Goal: Task Accomplishment & Management: Manage account settings

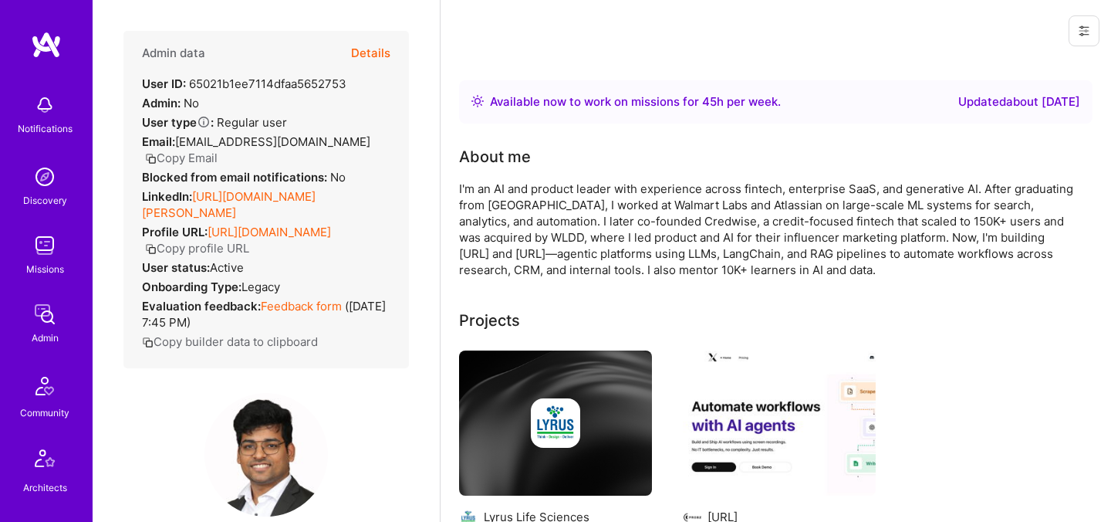
click at [387, 51] on button "Details" at bounding box center [370, 53] width 39 height 45
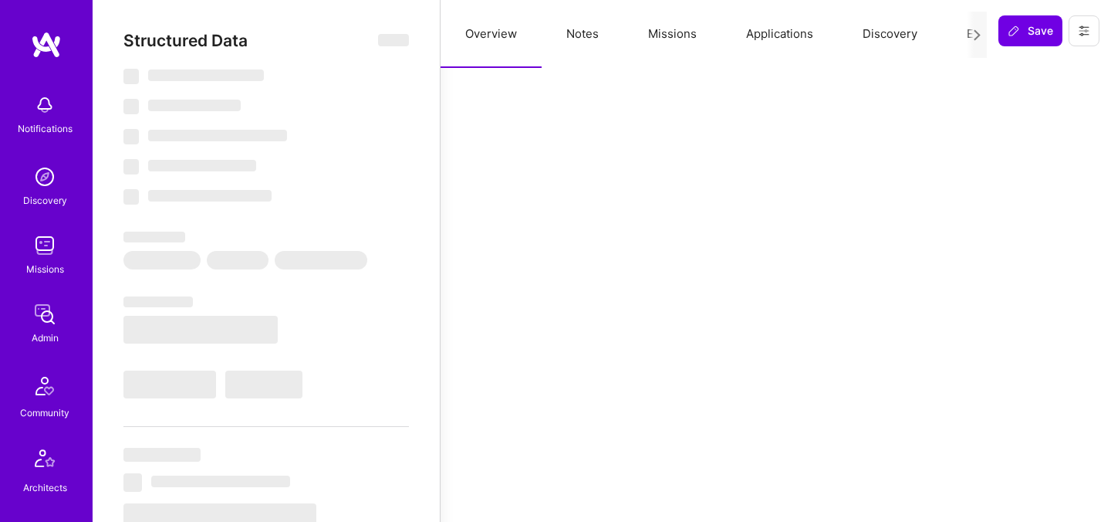
click at [951, 36] on button "Evaluation" at bounding box center [995, 34] width 106 height 68
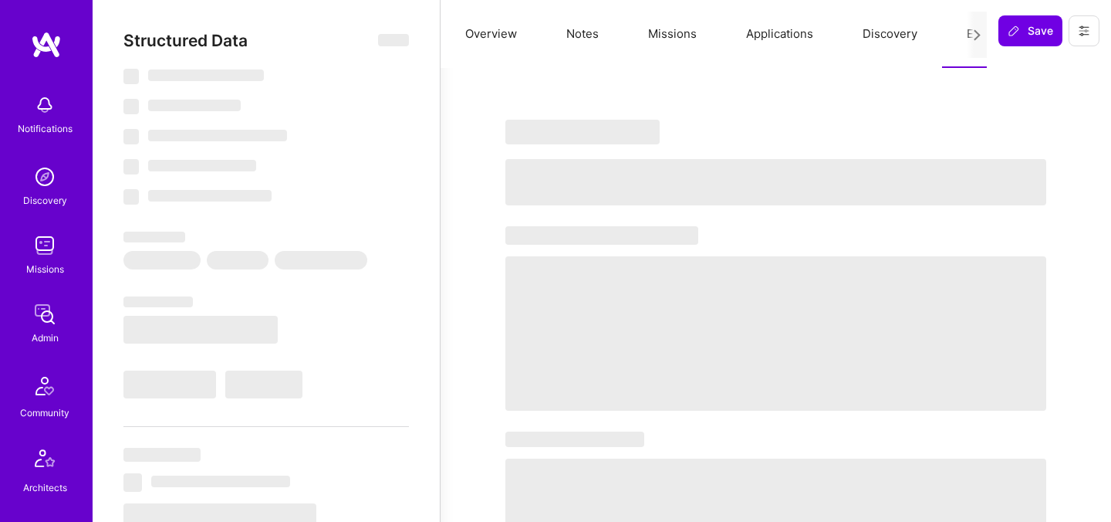
select select "Right Now"
select select "7"
select select "6"
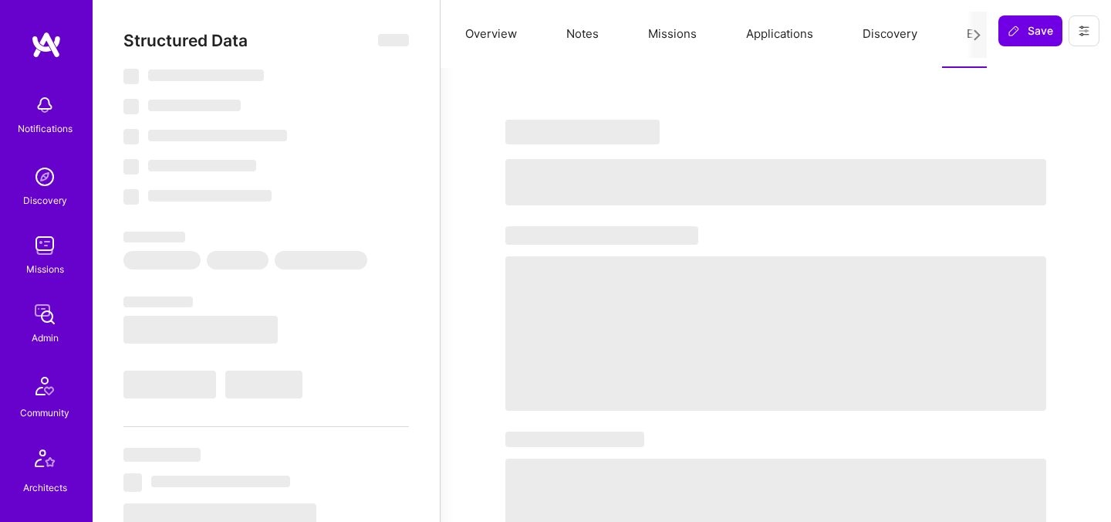
select select "IN"
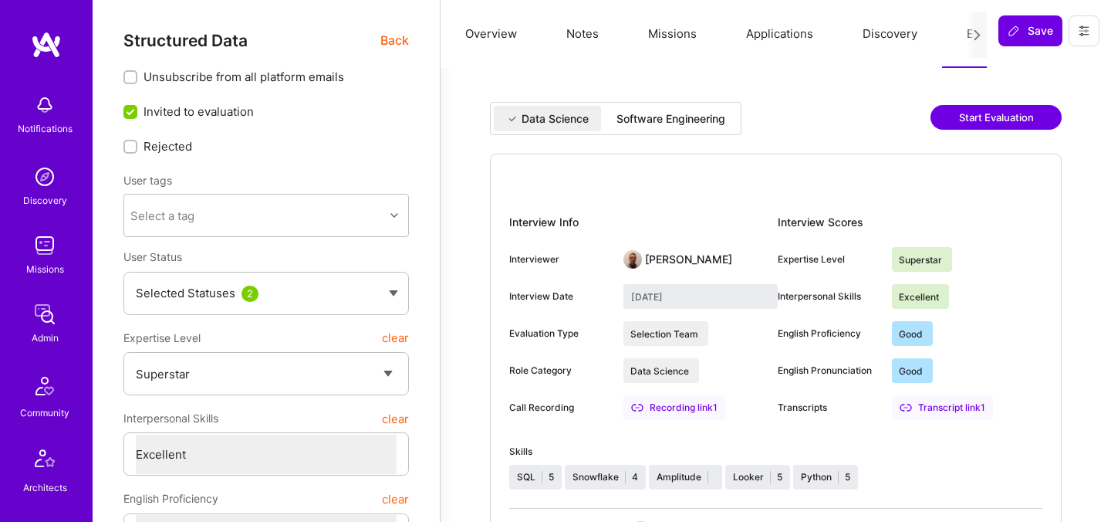
click at [714, 125] on div "Software Engineering" at bounding box center [671, 118] width 109 height 15
type input "August 12, 2025"
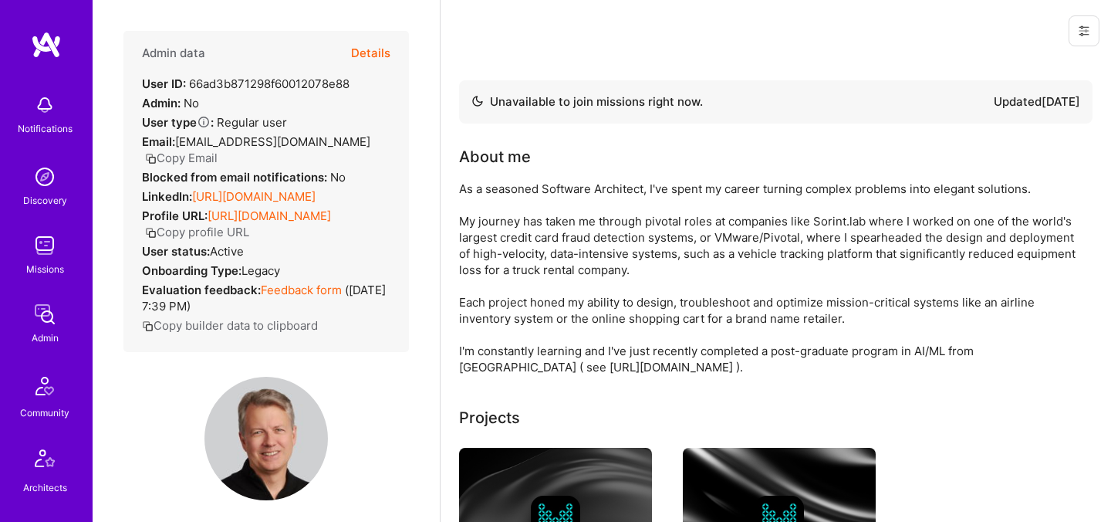
scroll to position [164, 0]
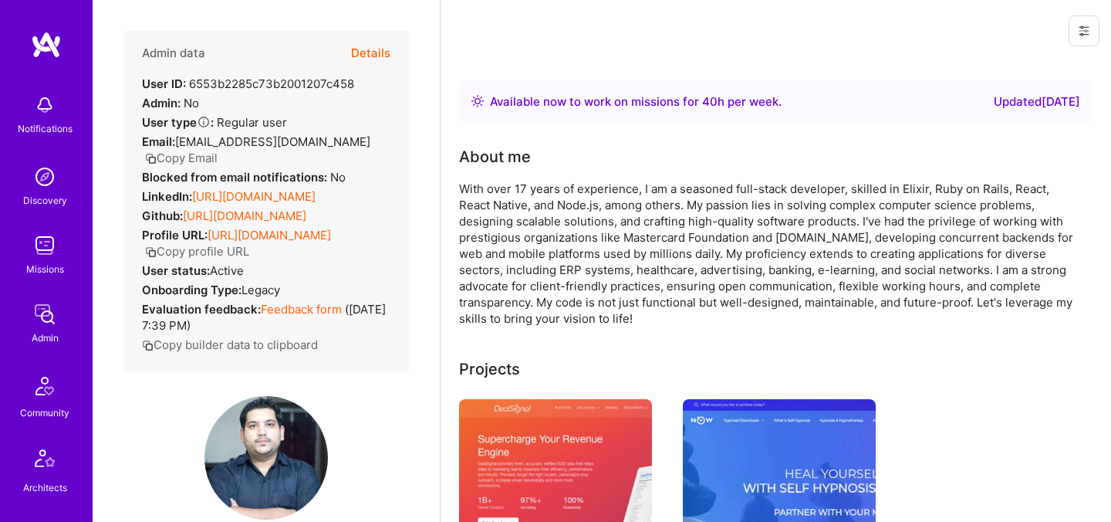
click at [378, 49] on button "Details" at bounding box center [370, 53] width 39 height 45
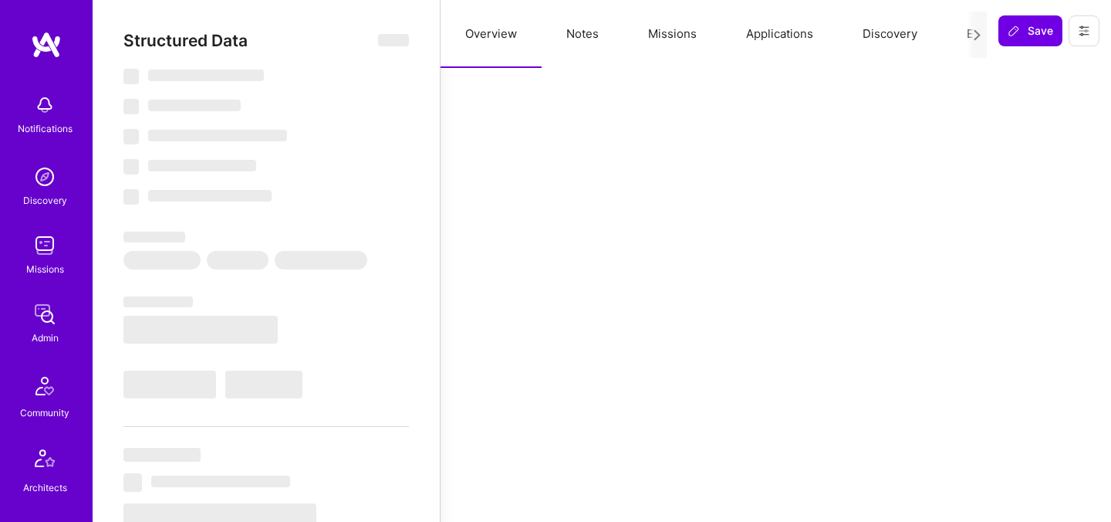
click at [961, 35] on button "Evaluation" at bounding box center [995, 34] width 106 height 68
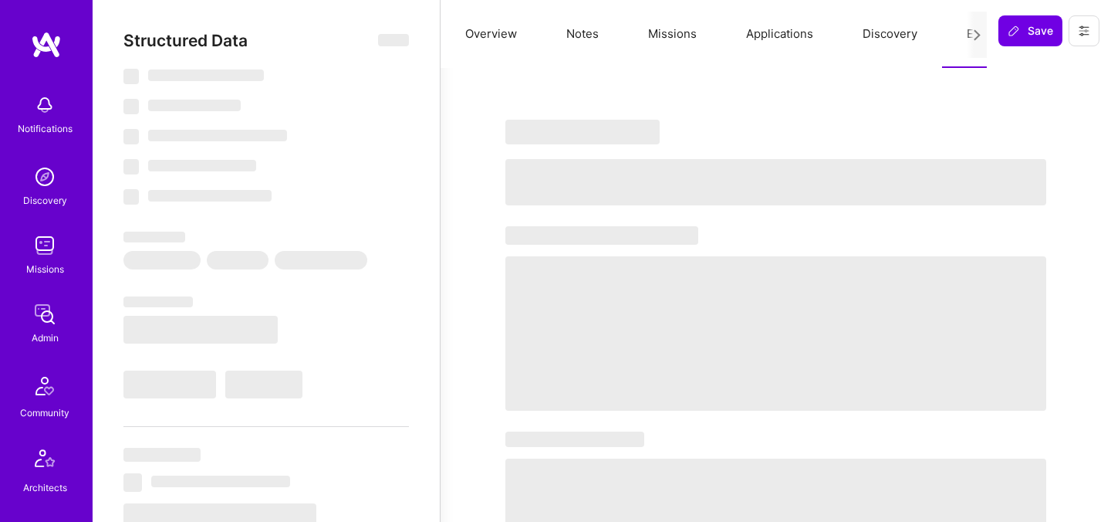
select select "Right Now"
select select "7"
select select "6"
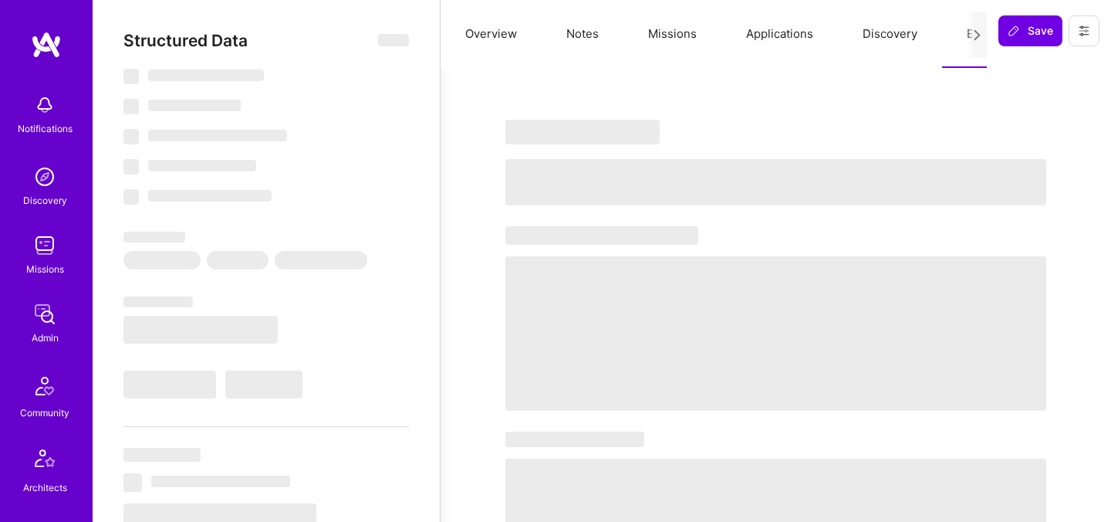
select select "GB"
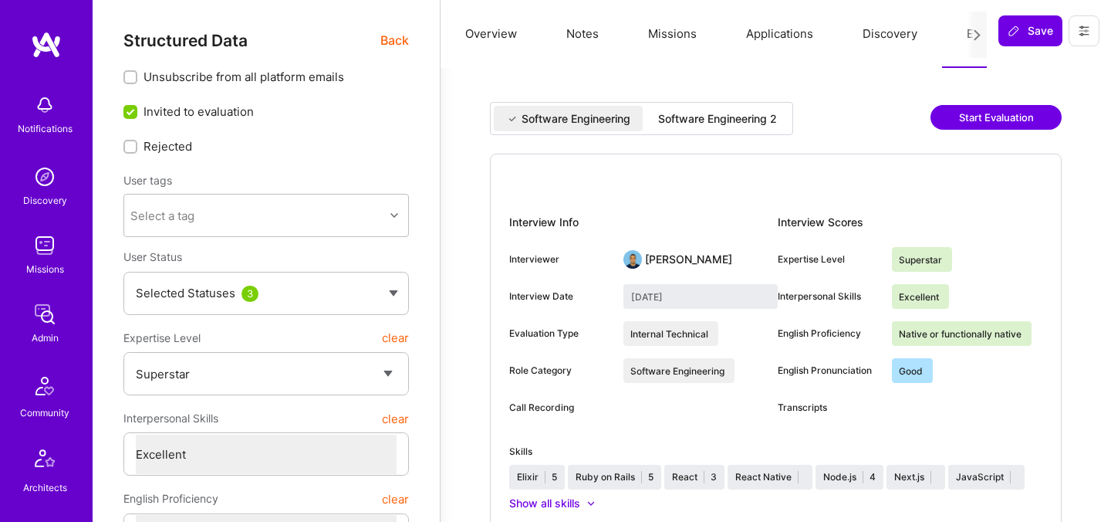
click at [741, 124] on div "Software Engineering 2" at bounding box center [717, 118] width 119 height 15
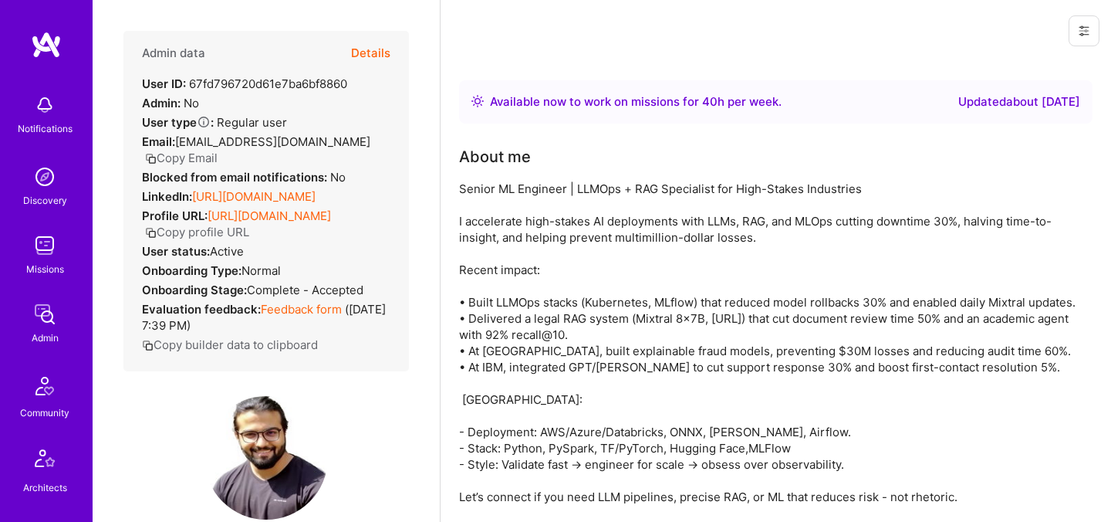
click at [391, 57] on div "Admin data Details User ID: 67fd796720d61e7ba6bf8860 Admin: No User type Regula…" at bounding box center [266, 201] width 286 height 340
click at [375, 55] on button "Details" at bounding box center [370, 53] width 39 height 45
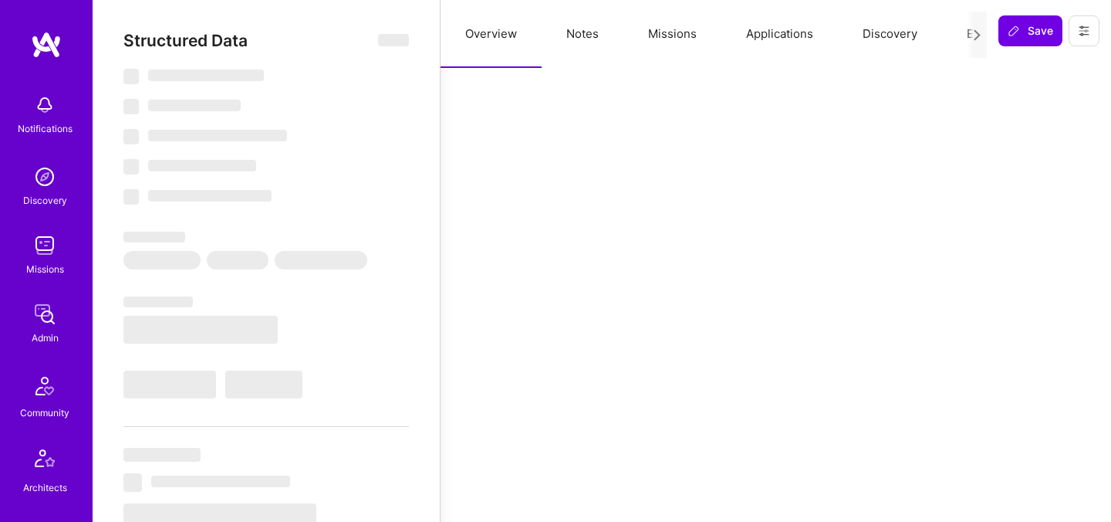
click at [956, 35] on button "Evaluation" at bounding box center [995, 34] width 106 height 68
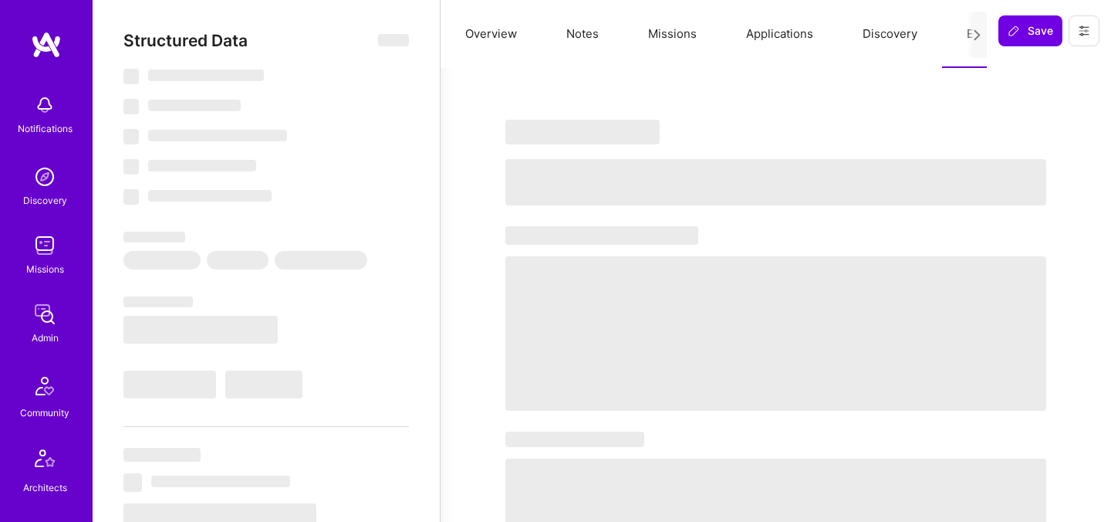
select select "Right Now"
select select "7"
select select "6"
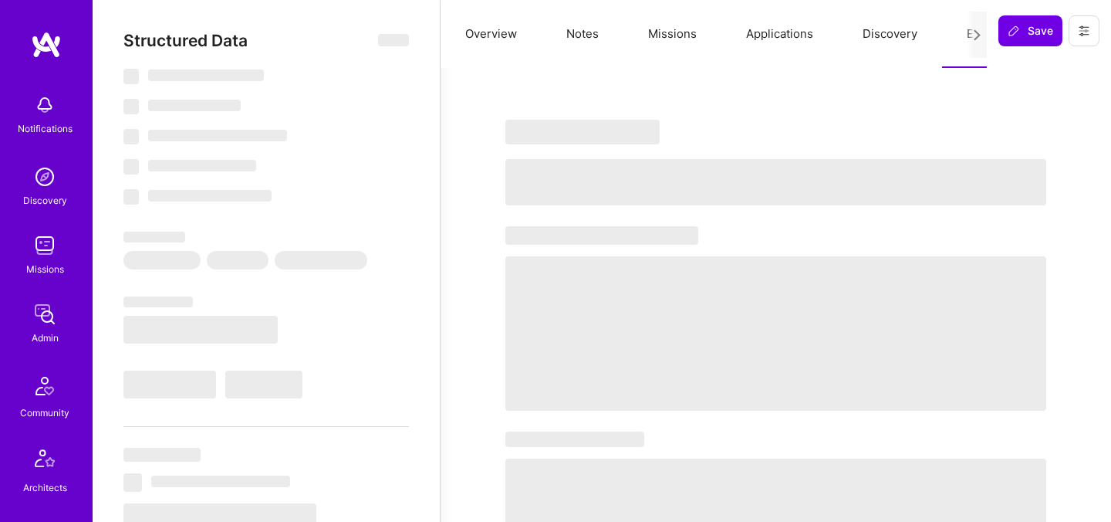
select select "IN"
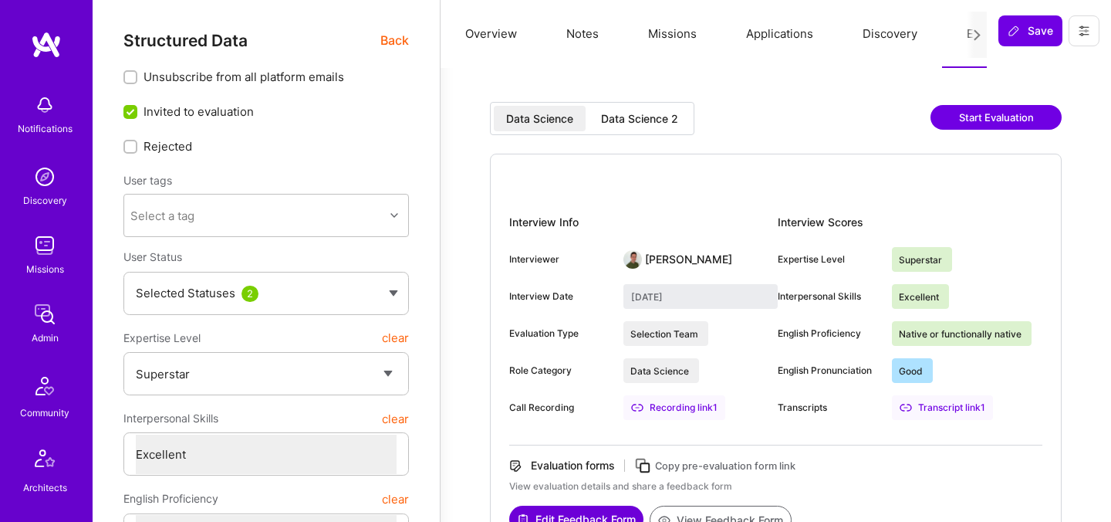
click at [662, 121] on div "Data Science 2" at bounding box center [639, 118] width 77 height 15
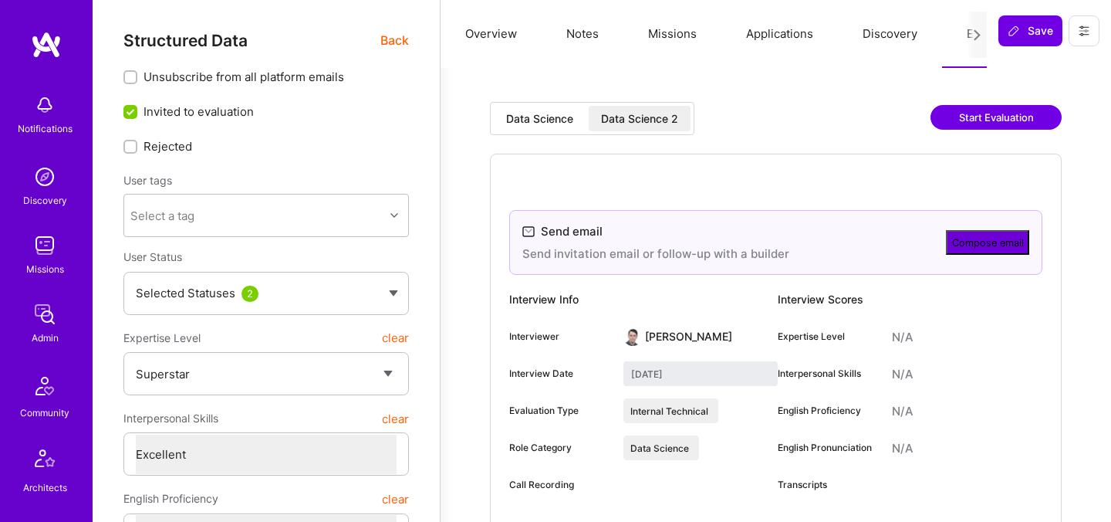
type input "September 2, 2025"
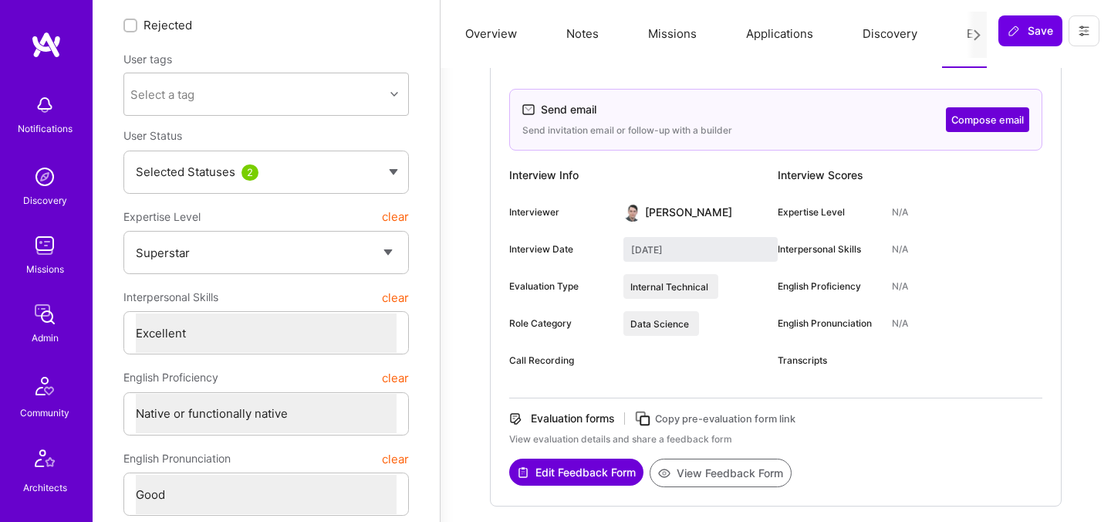
scroll to position [128, 0]
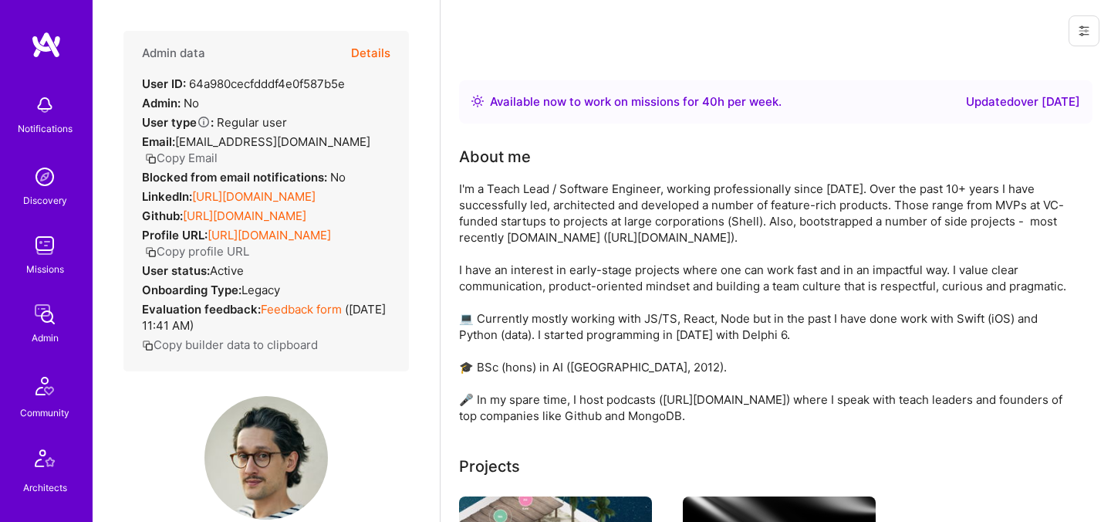
scroll to position [1056, 0]
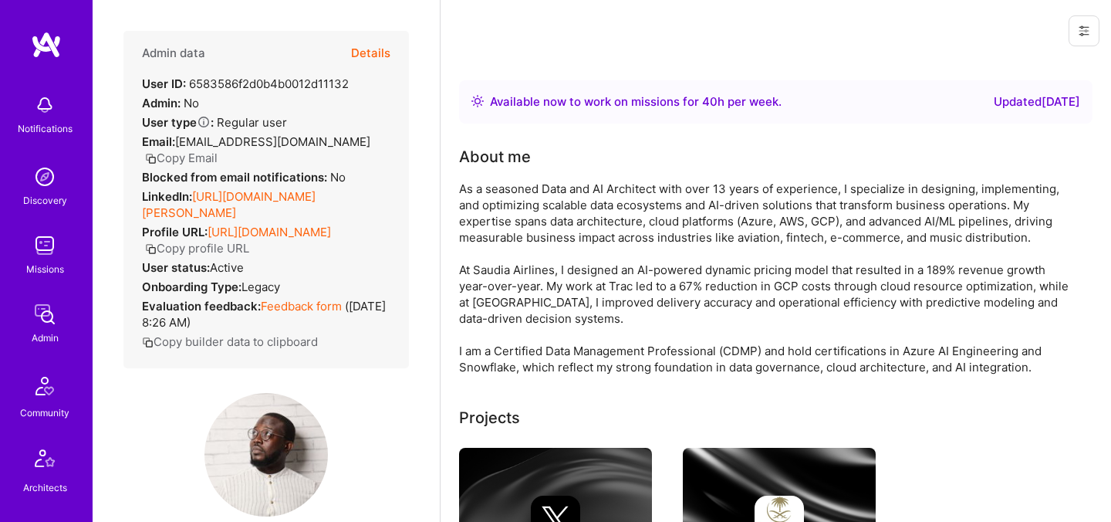
scroll to position [387, 0]
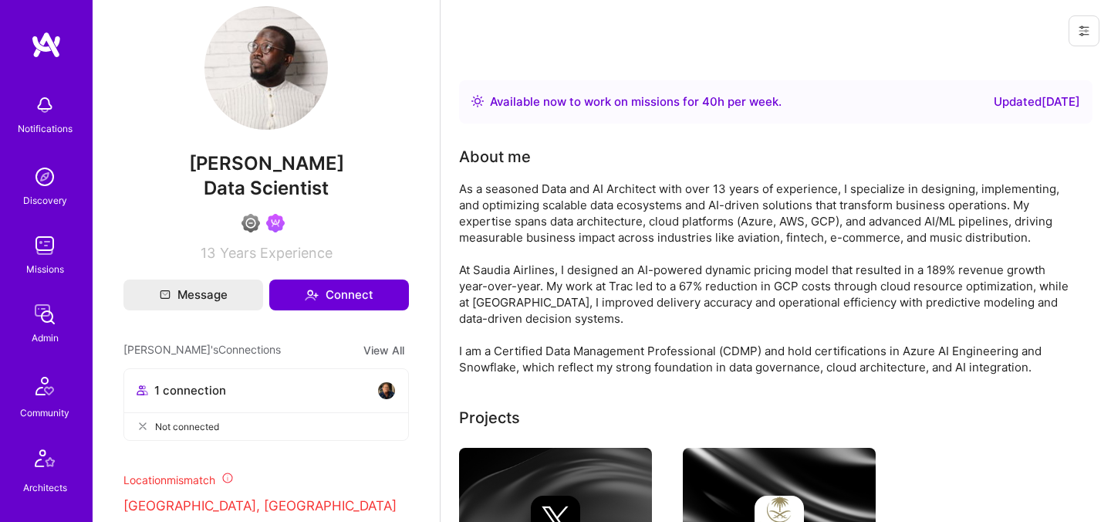
click at [225, 164] on span "[PERSON_NAME]" at bounding box center [266, 163] width 286 height 23
click at [225, 164] on span "Abdulhakeem Omotolani Yaqoob" at bounding box center [266, 163] width 286 height 23
copy span "Abdulhakeem Omotolani Yaqoob"
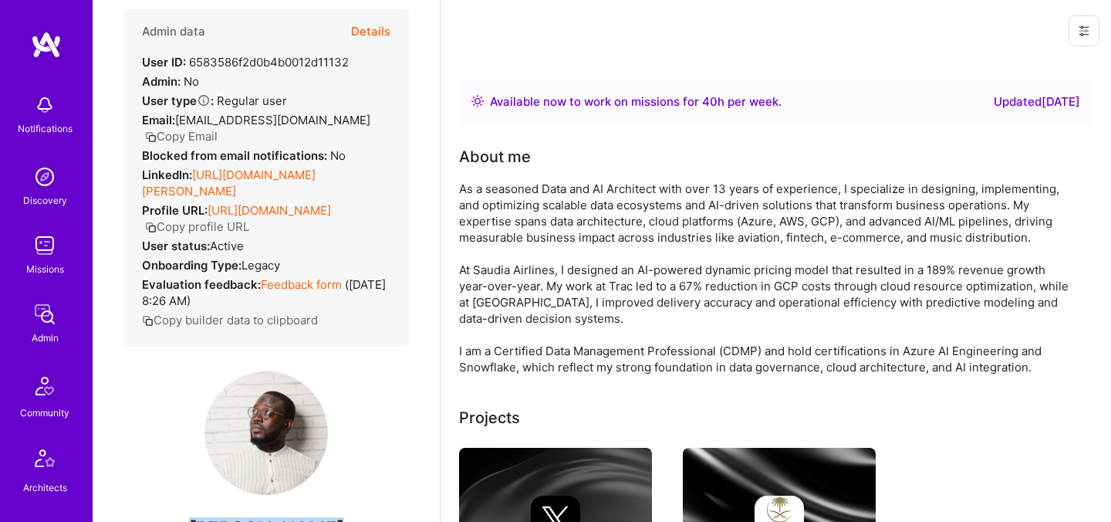
scroll to position [0, 0]
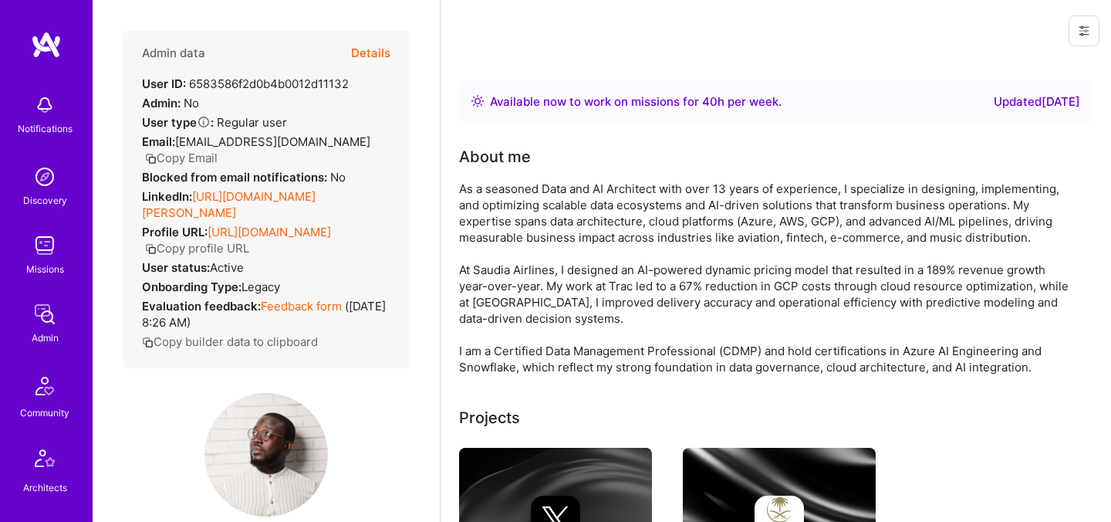
click at [383, 55] on button "Details" at bounding box center [370, 53] width 39 height 45
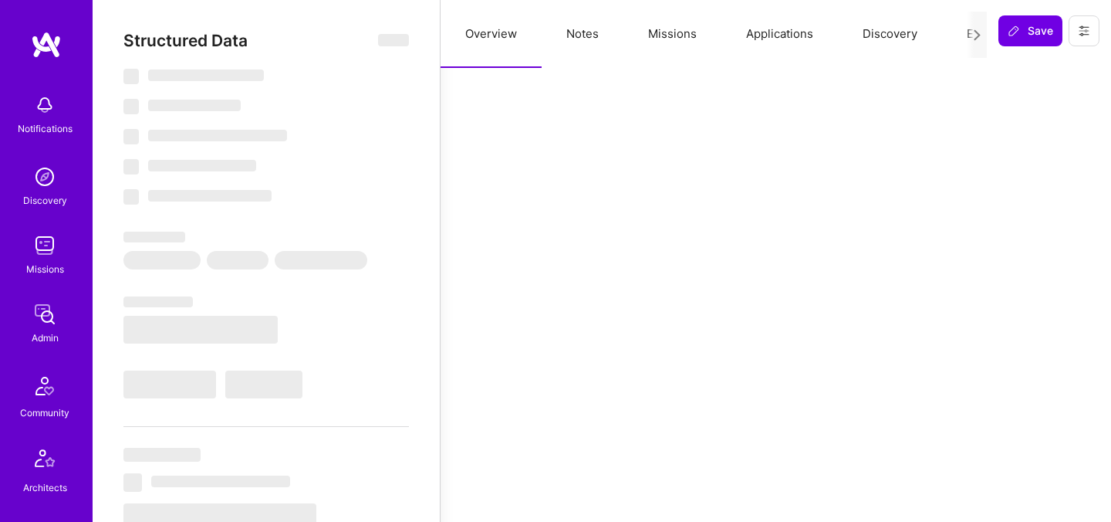
click at [963, 34] on button "Evaluation" at bounding box center [995, 34] width 106 height 68
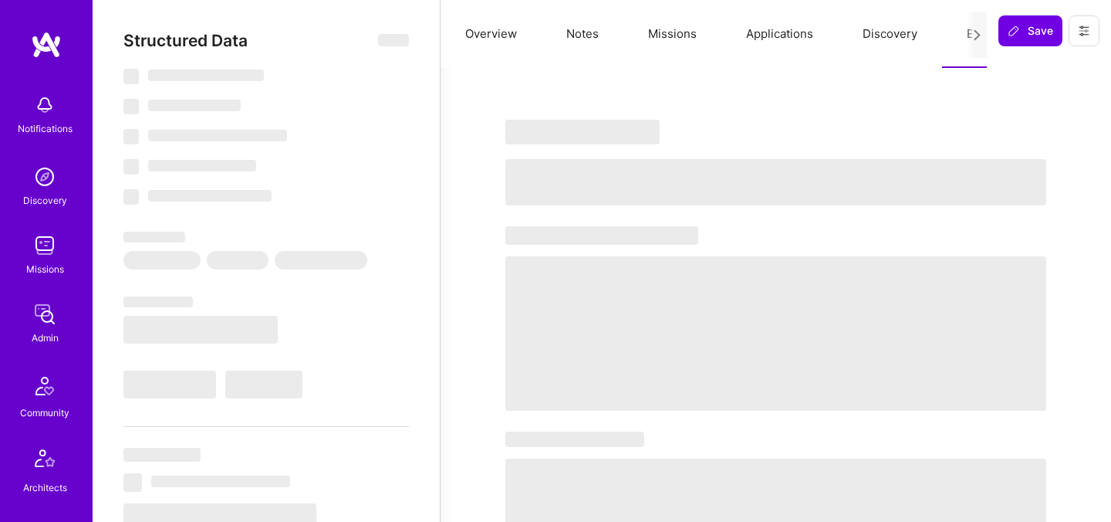
select select "Right Now"
select select "4"
select select "6"
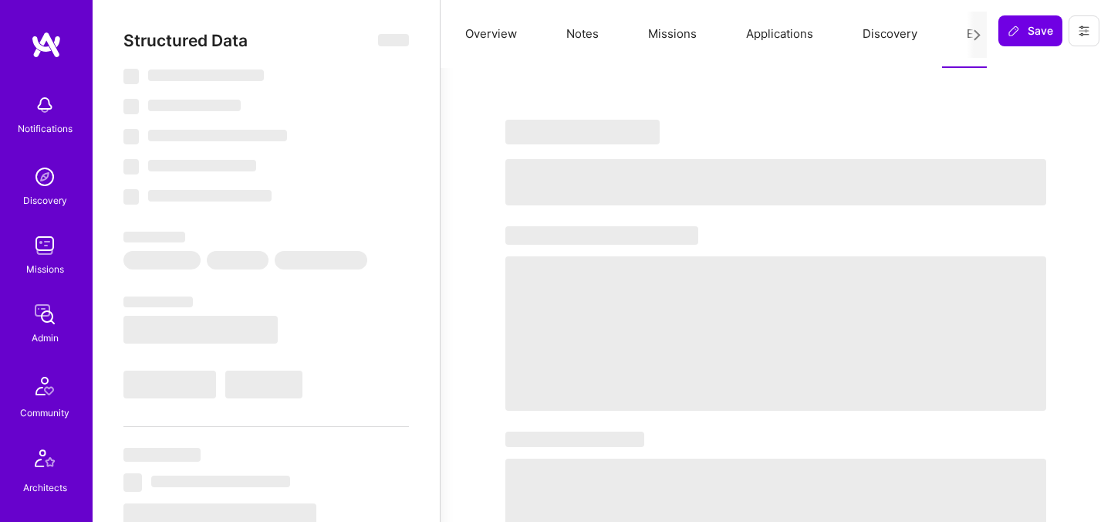
select select "DE"
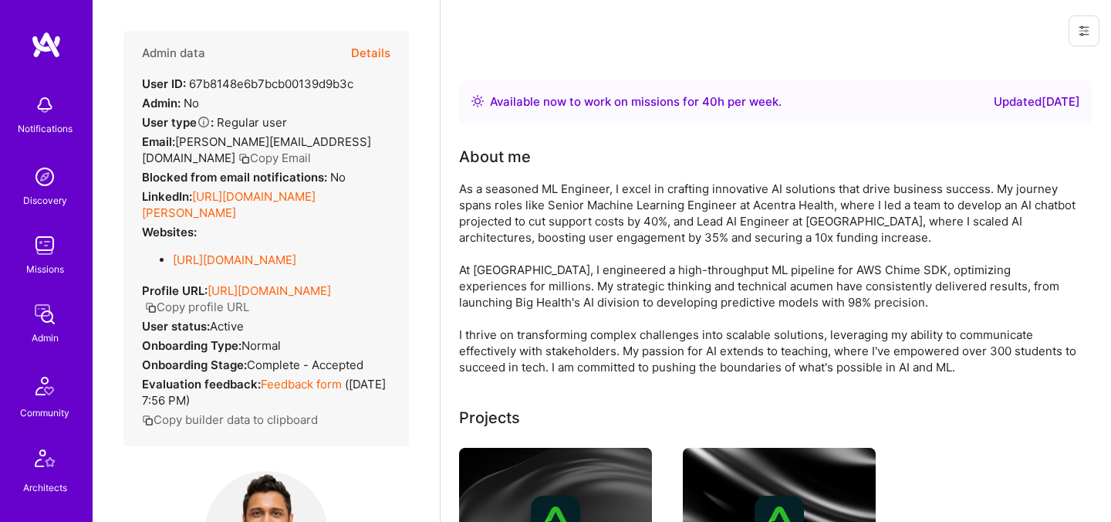
click at [372, 59] on button "Details" at bounding box center [370, 53] width 39 height 45
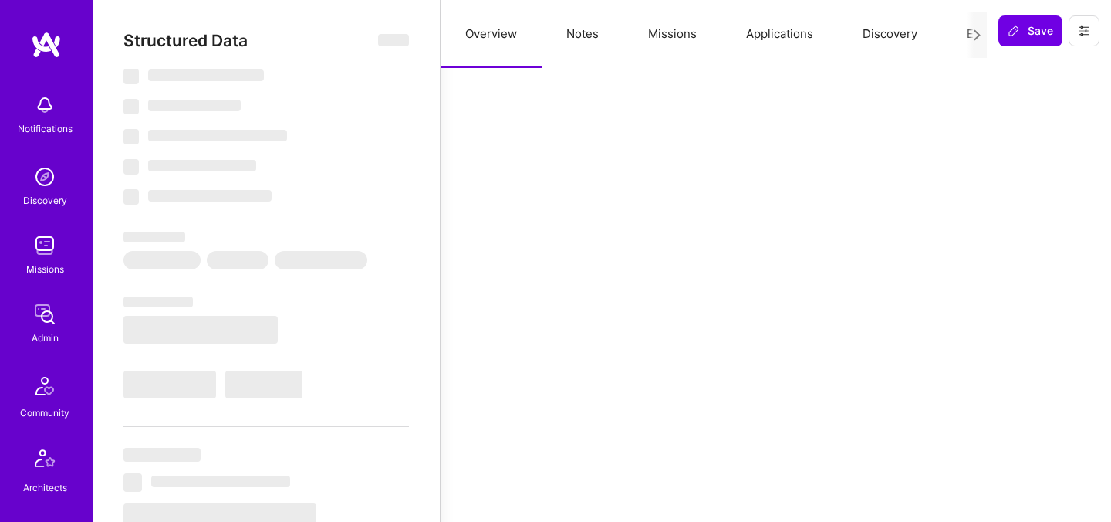
click at [952, 39] on button "Evaluation" at bounding box center [995, 34] width 106 height 68
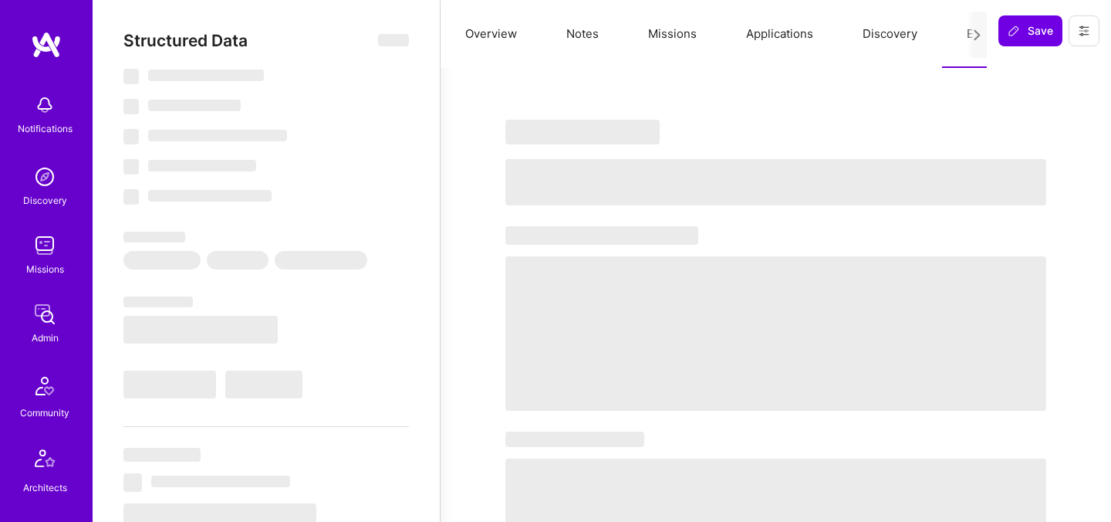
select select "Right Now"
select select "5"
select select "4"
select select "7"
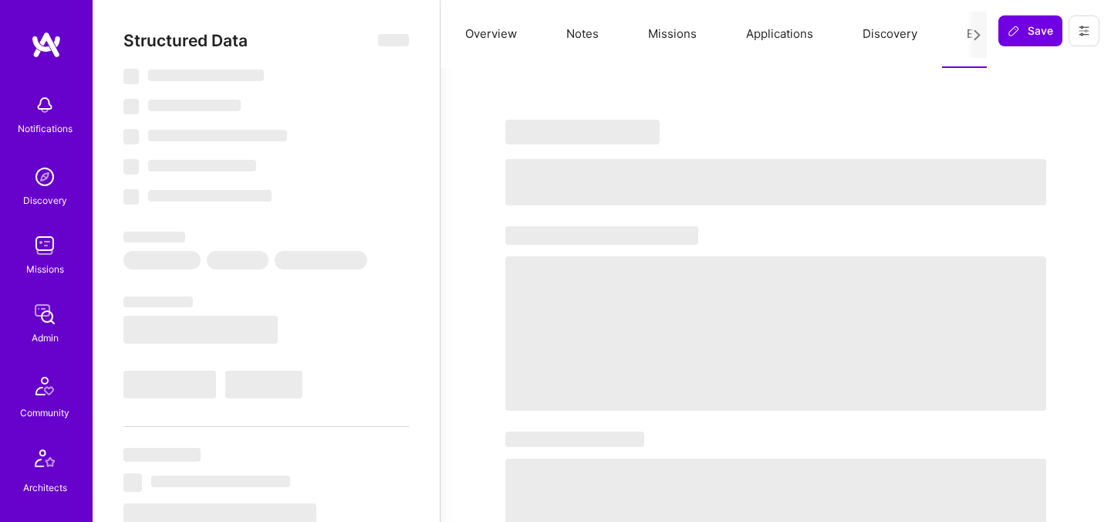
select select "US"
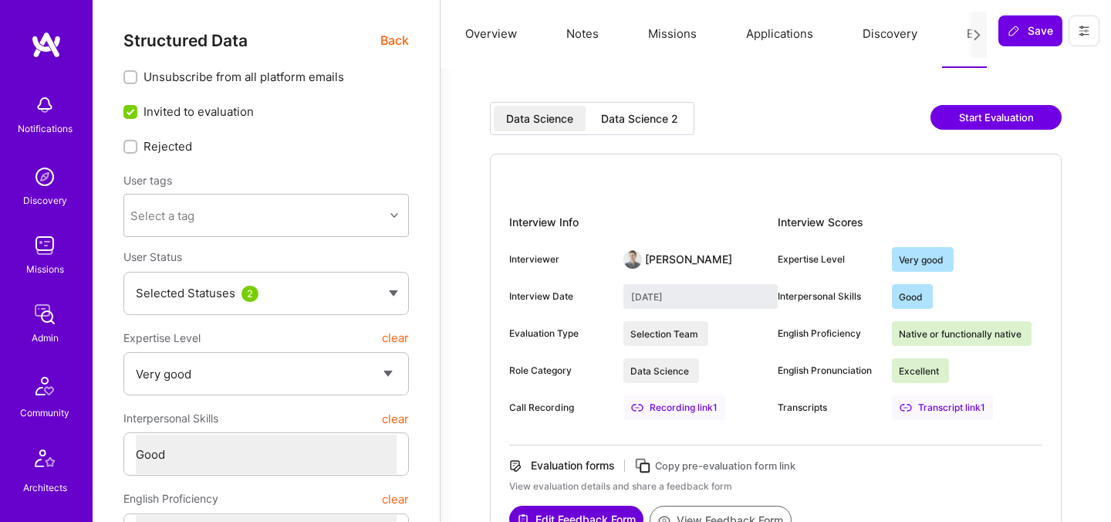
click at [632, 116] on div "Data Science 2" at bounding box center [639, 118] width 77 height 15
type input "July 24, 2025"
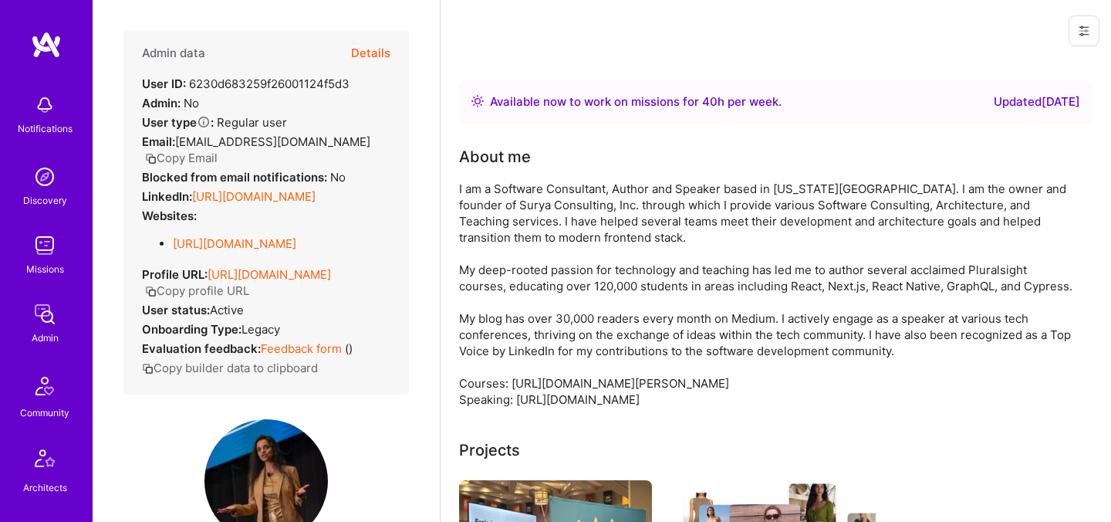
click at [378, 47] on button "Details" at bounding box center [370, 53] width 39 height 45
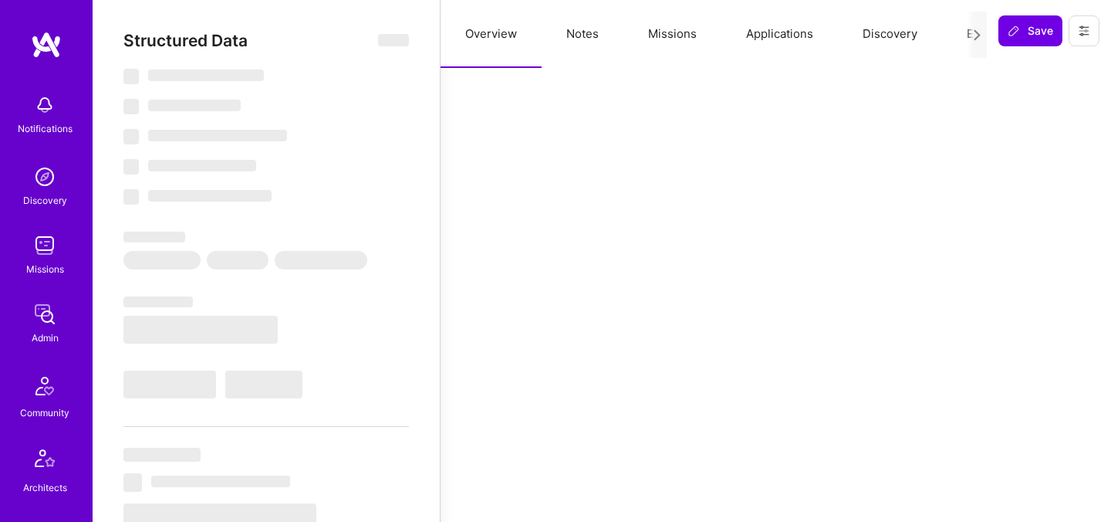
click at [943, 43] on button "Evaluation" at bounding box center [995, 34] width 106 height 68
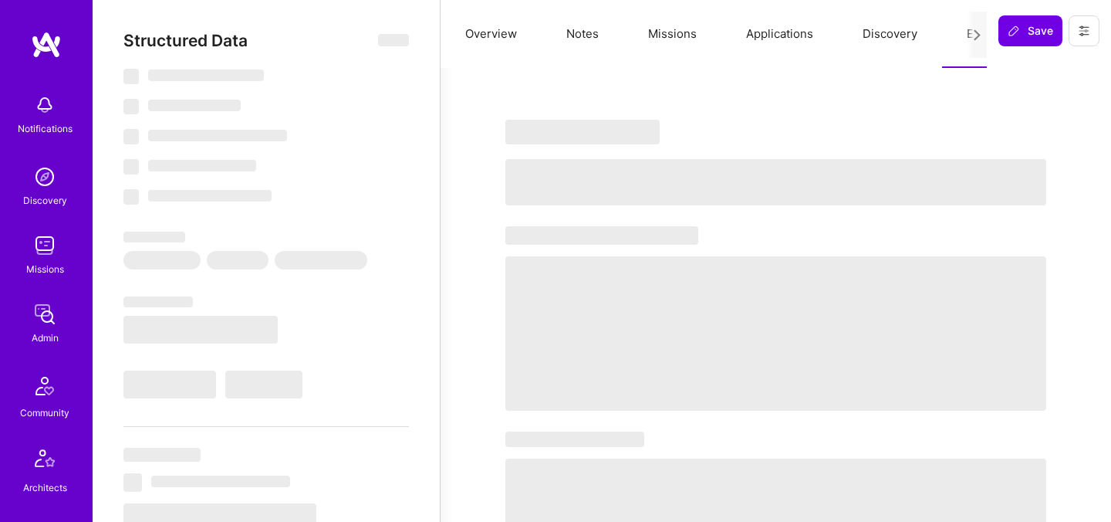
select select "Right Now"
select select "5"
select select "4"
select select "7"
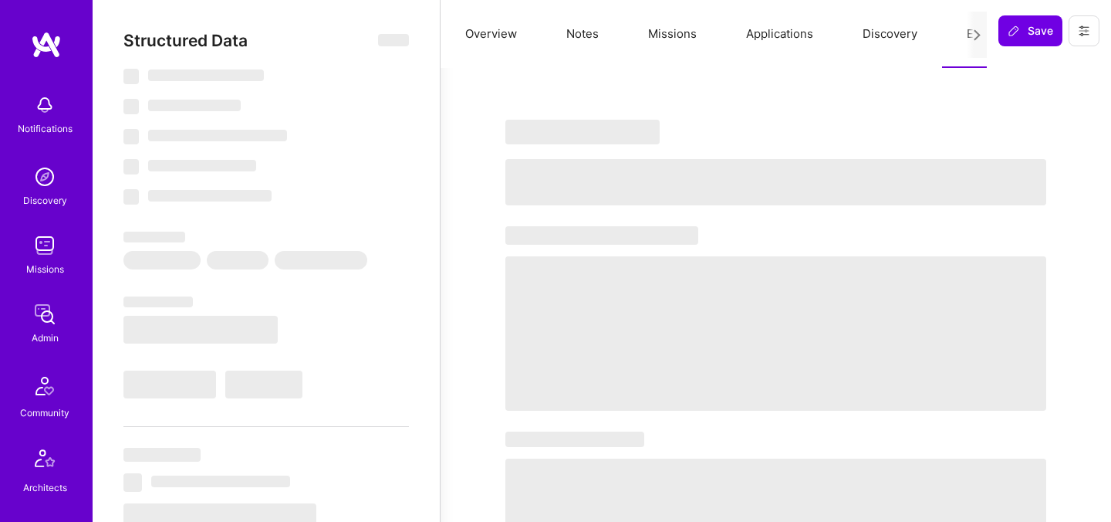
select select "US"
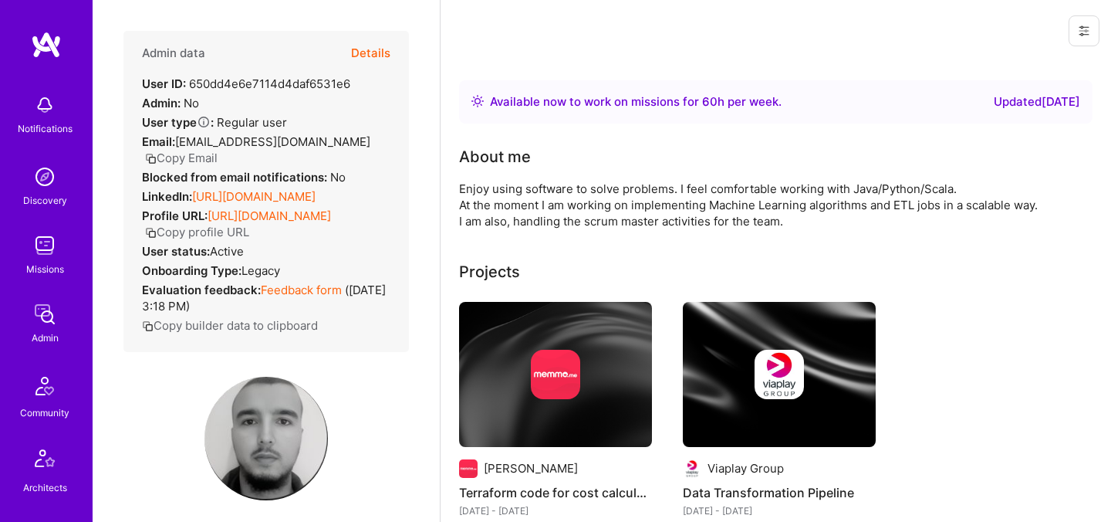
click at [384, 55] on button "Details" at bounding box center [370, 53] width 39 height 45
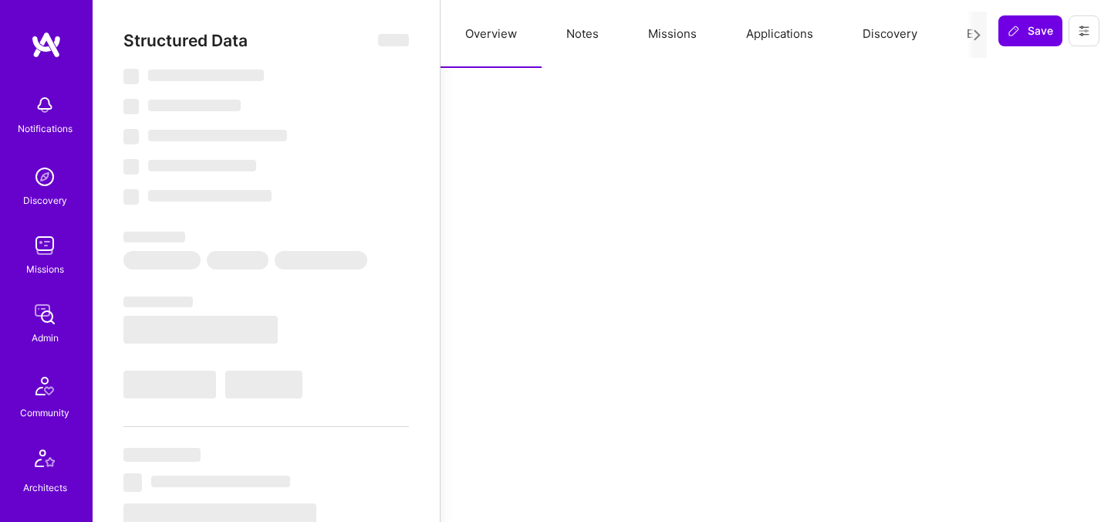
select select "Right Now"
select select "4"
select select "7"
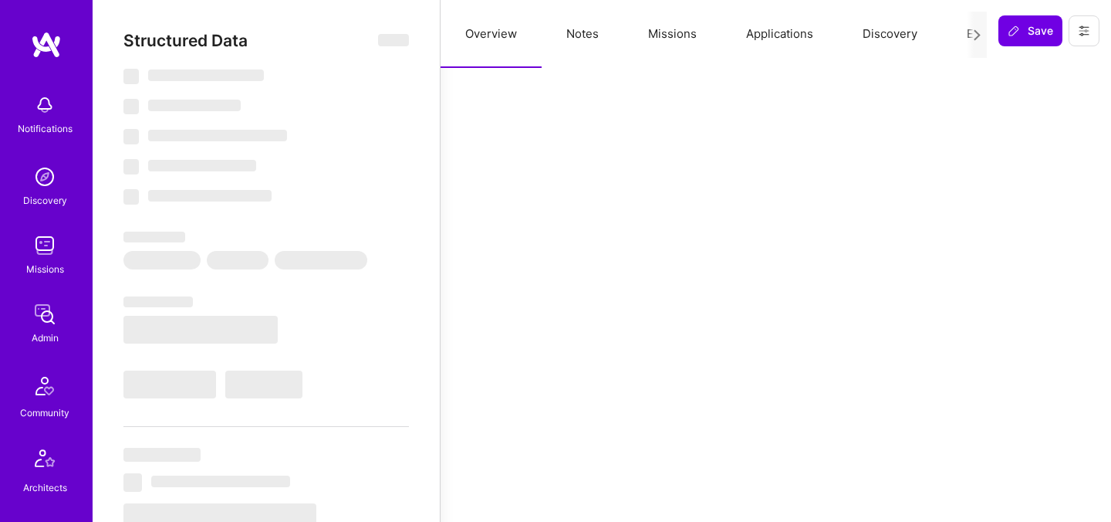
select select "US"
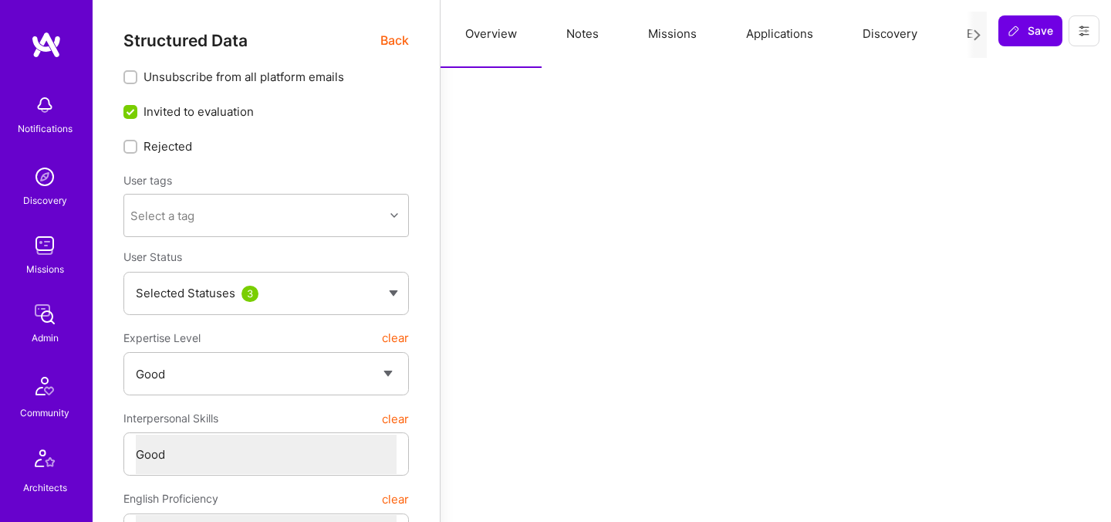
click at [962, 32] on button "Evaluation" at bounding box center [995, 34] width 106 height 68
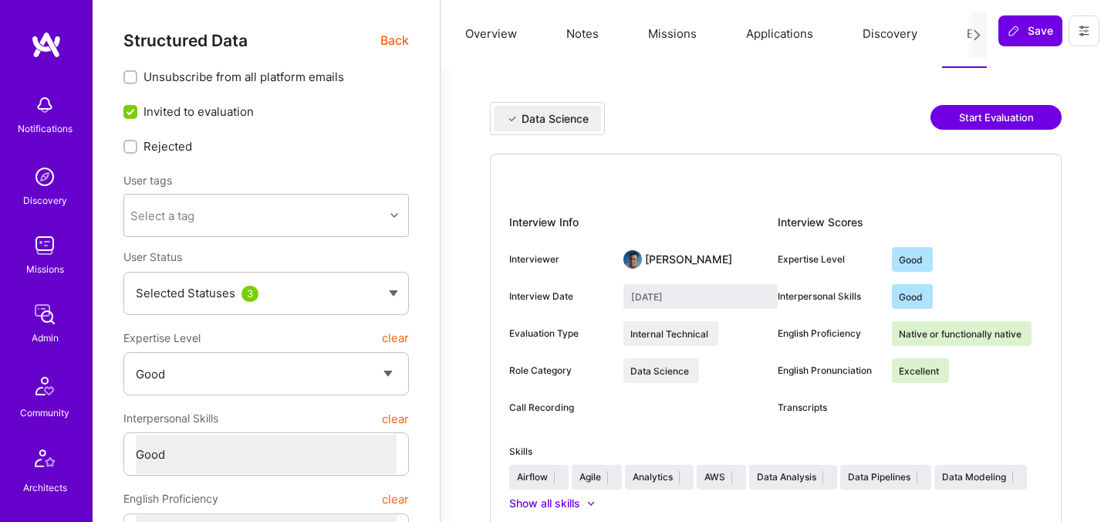
click at [674, 35] on button "Missions" at bounding box center [673, 34] width 98 height 68
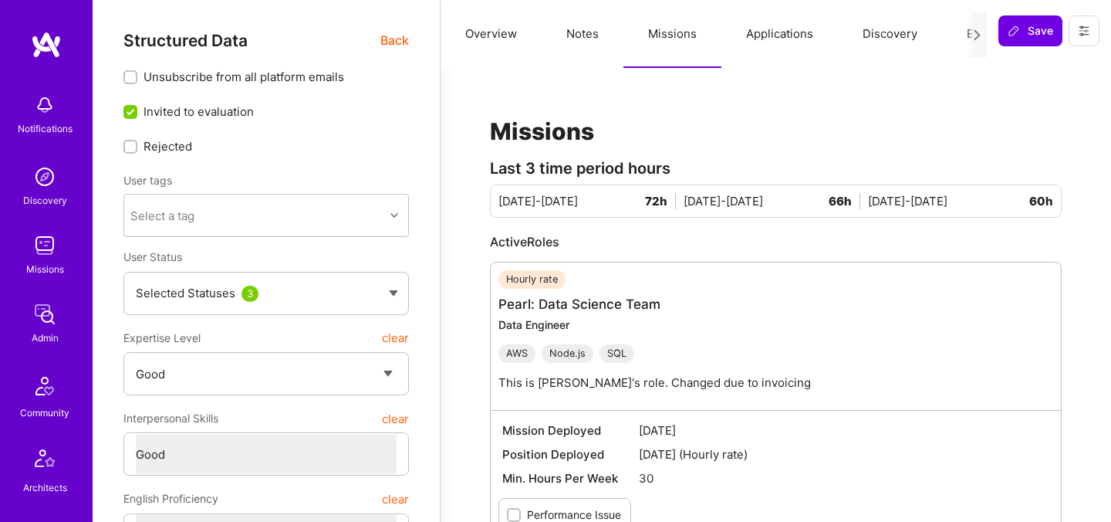
click at [595, 32] on button "Notes" at bounding box center [583, 34] width 82 height 68
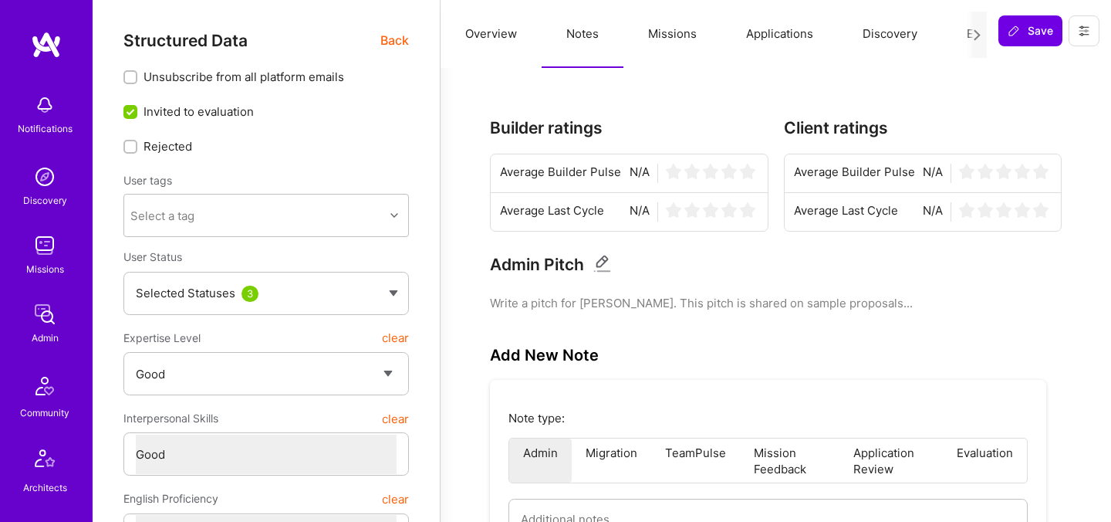
click at [385, 46] on span "Back" at bounding box center [395, 40] width 29 height 19
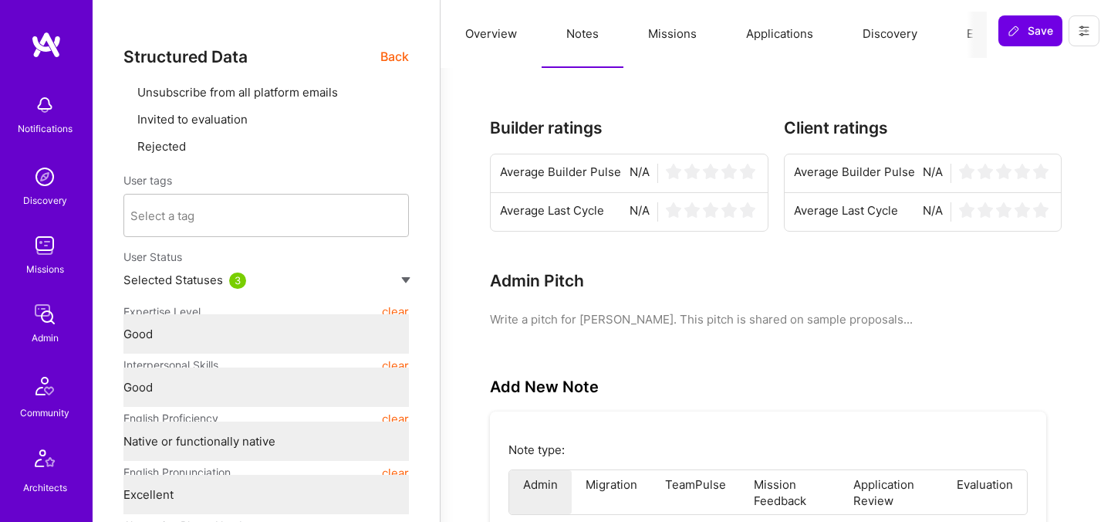
type textarea "x"
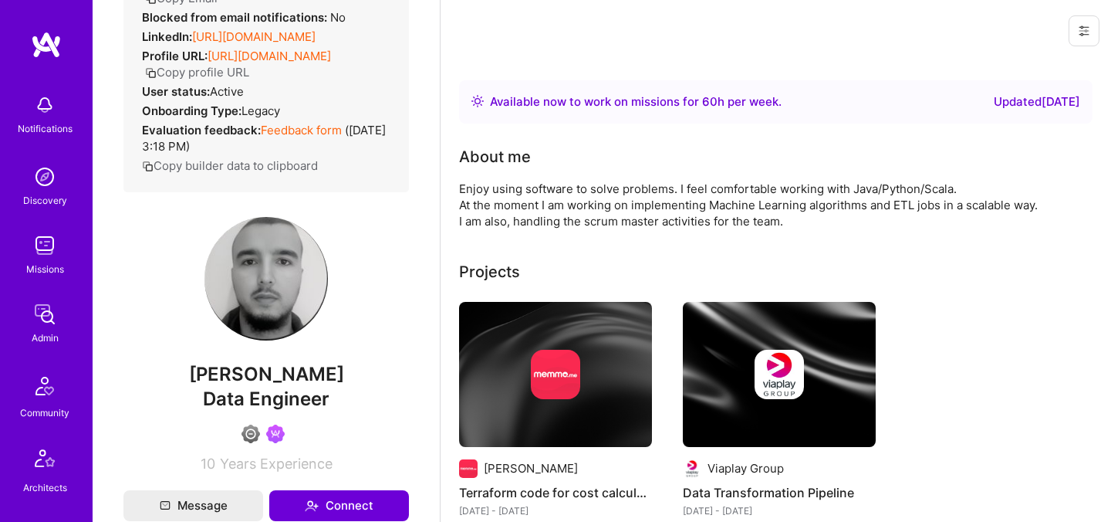
scroll to position [196, 0]
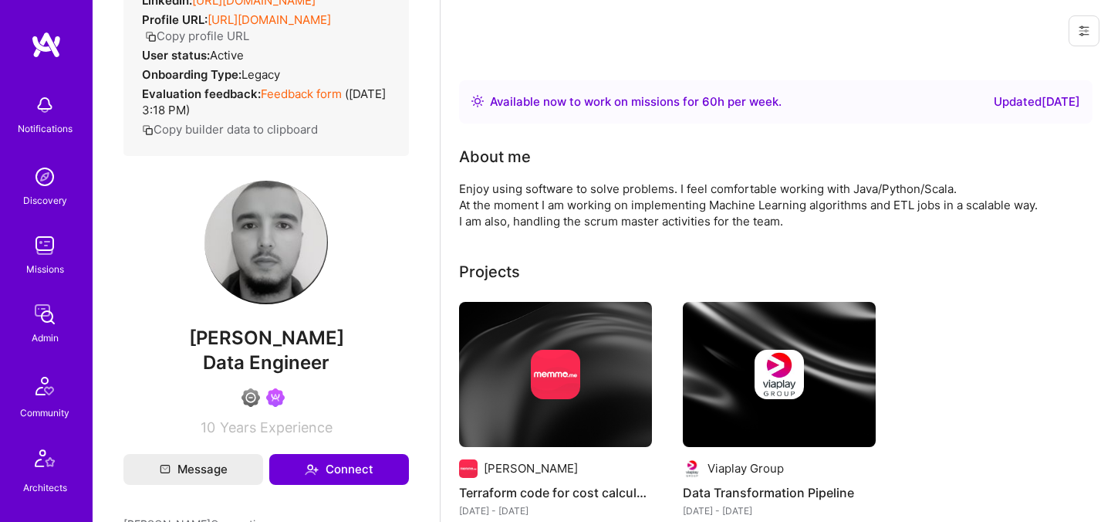
click at [255, 350] on span "Ahmed Mahmoud" at bounding box center [266, 337] width 286 height 23
copy span "Ahmed Mahmoud"
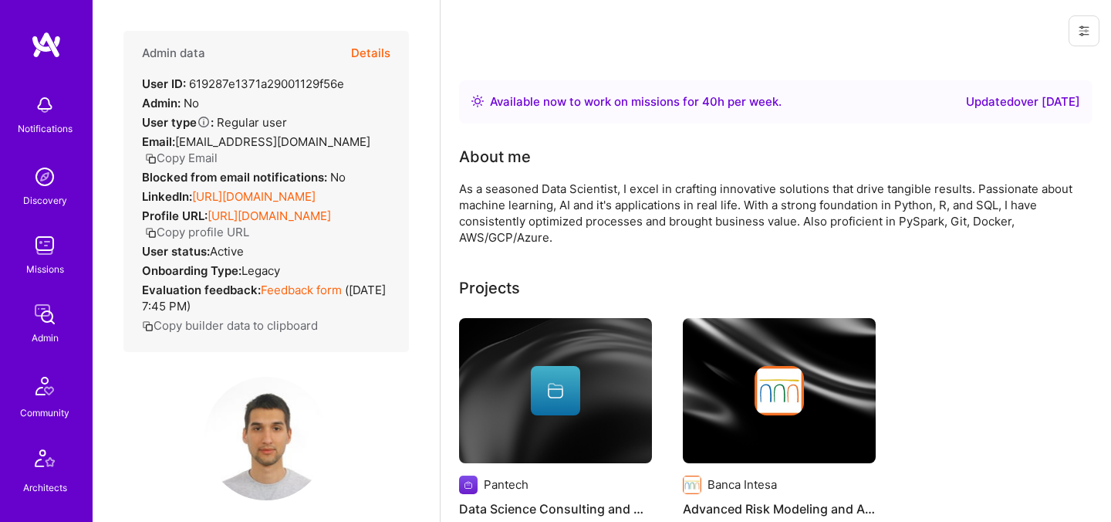
click at [367, 62] on button "Details" at bounding box center [370, 53] width 39 height 45
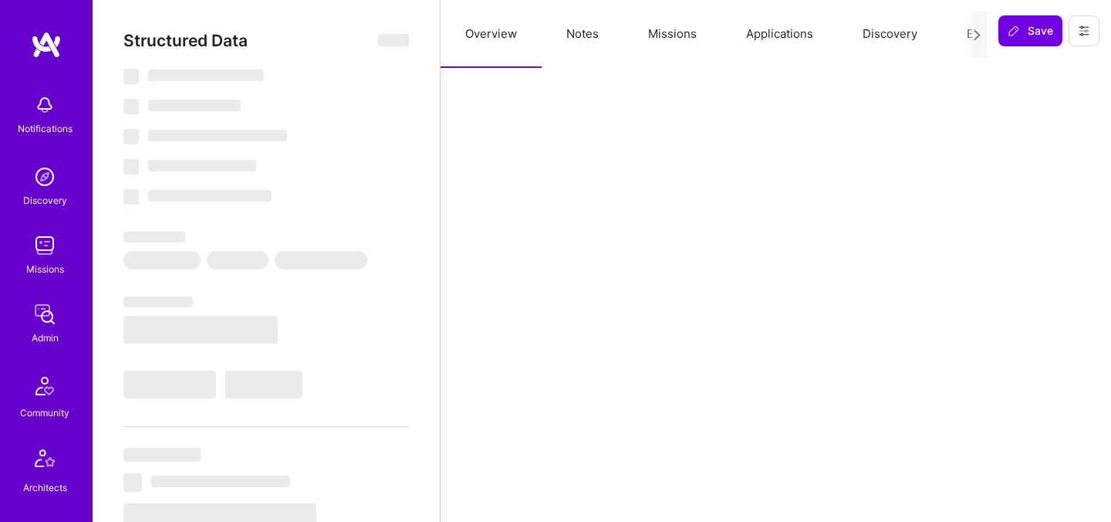
click at [961, 34] on button "Evaluation" at bounding box center [995, 34] width 106 height 68
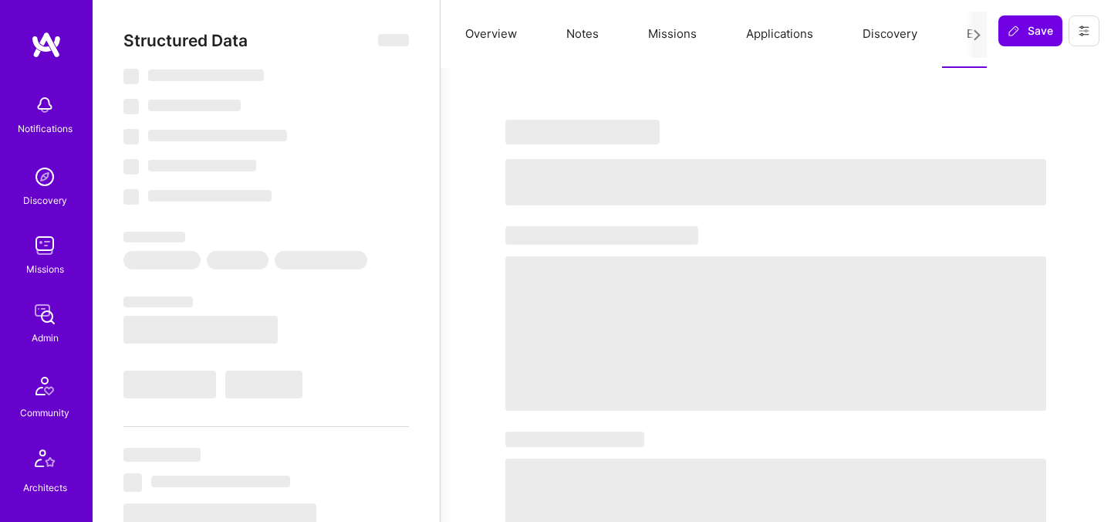
select select "Right Now"
select select "5"
select select "4"
select select "7"
select select "6"
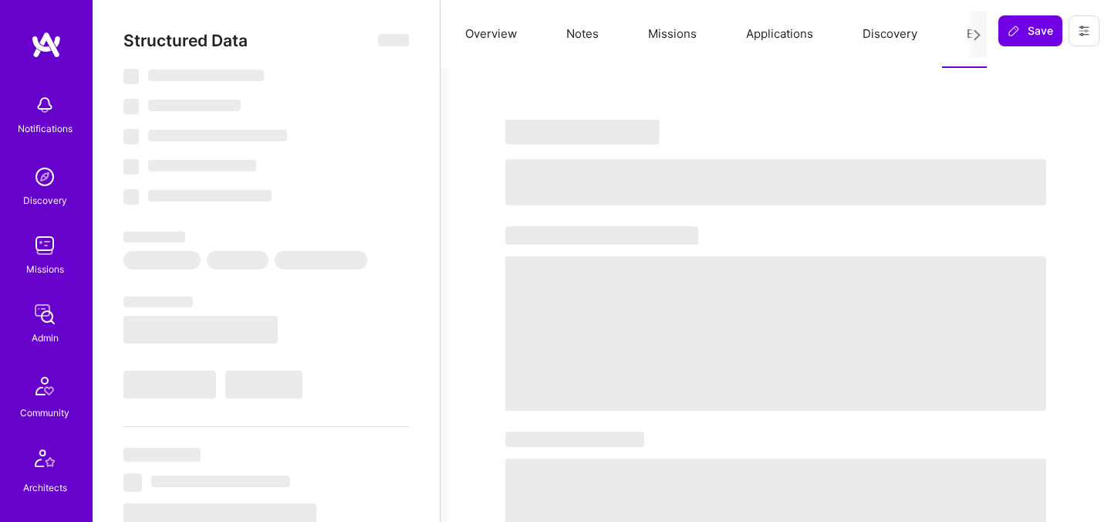
select select "RS"
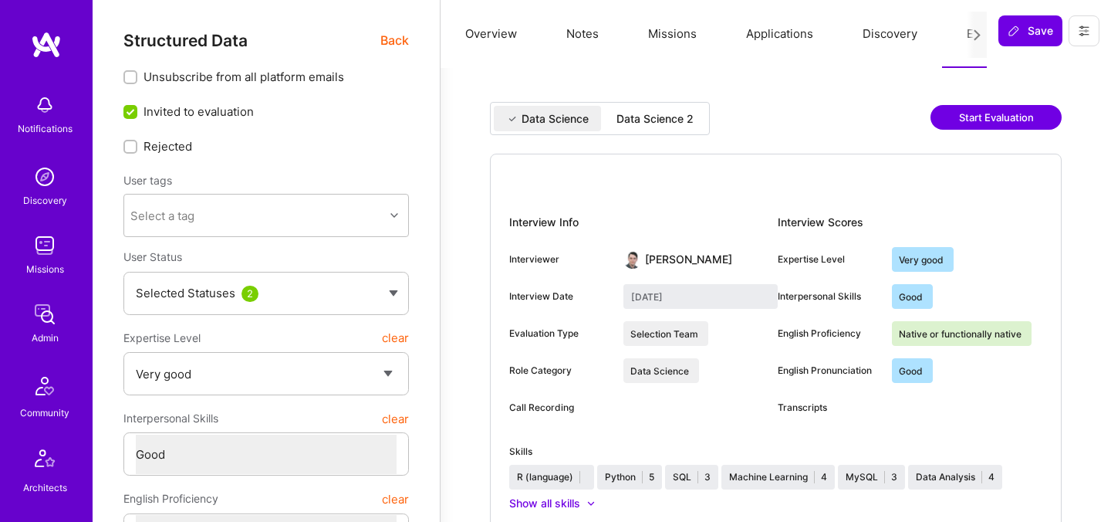
click at [672, 114] on div "Data Science 2" at bounding box center [655, 118] width 77 height 15
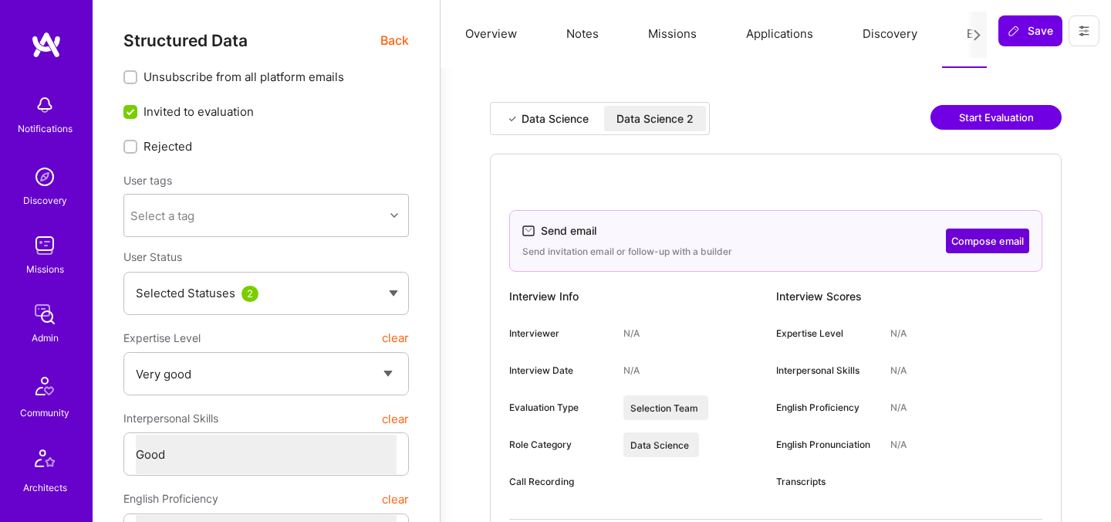
click at [402, 36] on span "Back" at bounding box center [395, 40] width 29 height 19
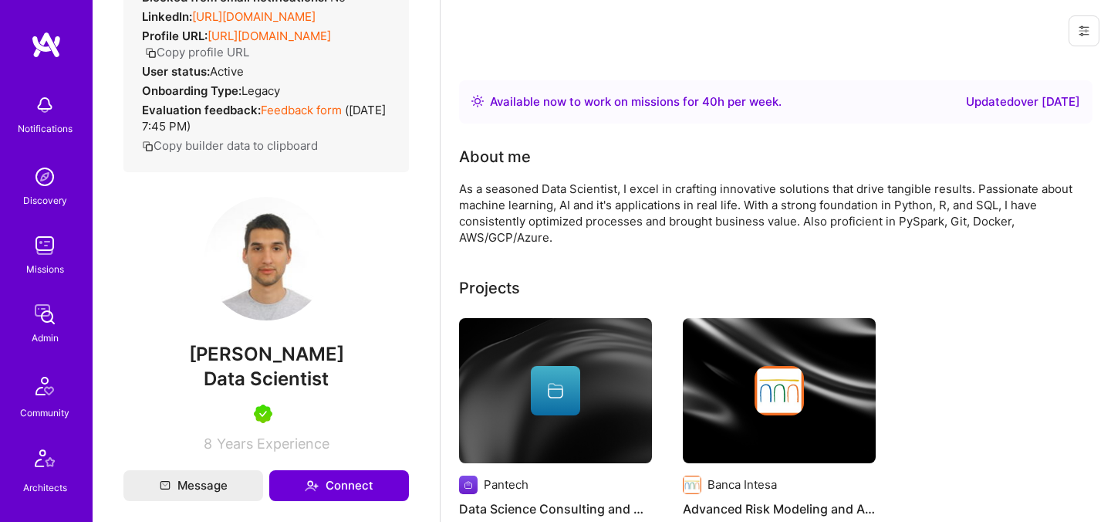
scroll to position [245, 0]
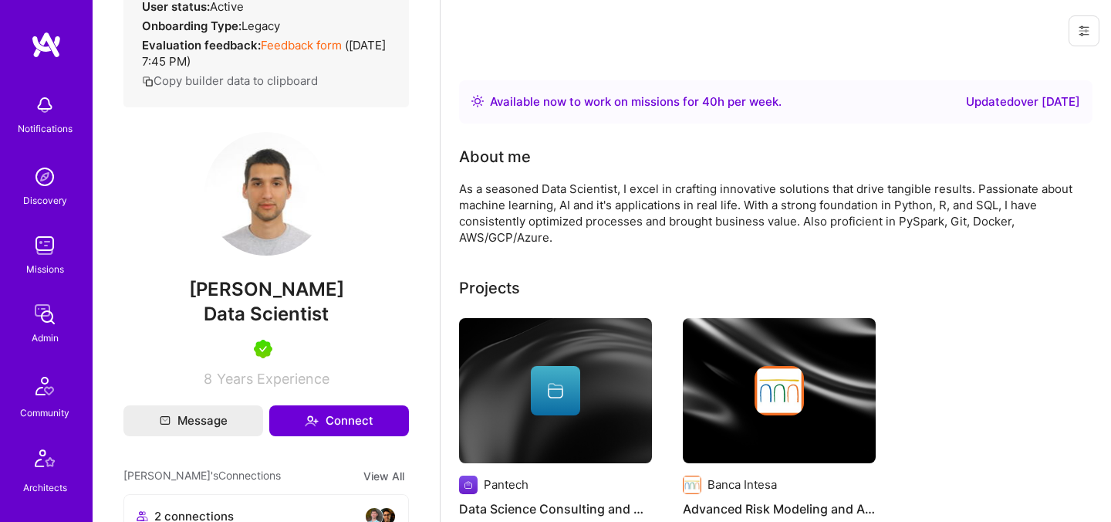
click at [272, 296] on span "Aleksandar Pantovic" at bounding box center [266, 289] width 286 height 23
copy span "Aleksandar Pantovic"
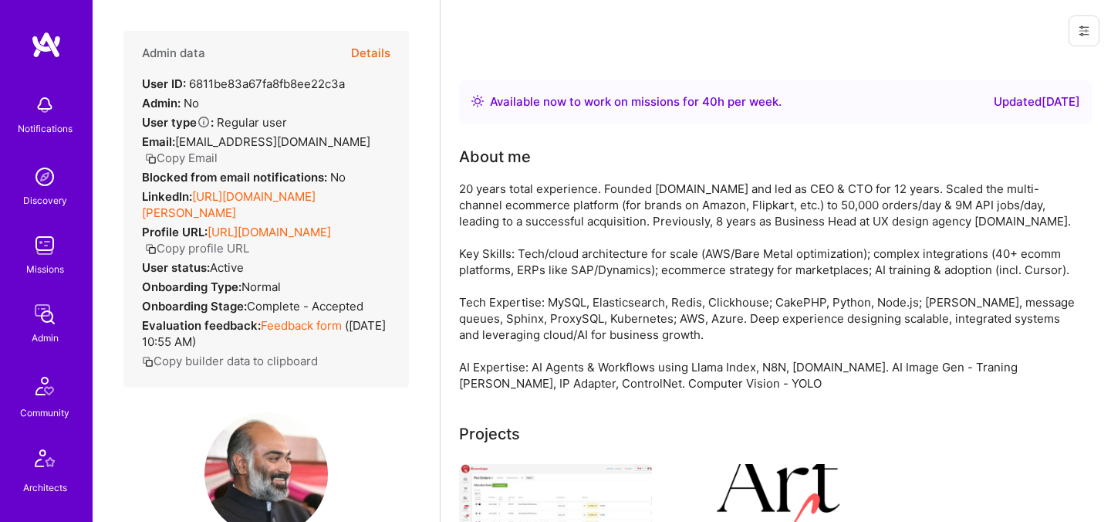
click at [373, 62] on button "Details" at bounding box center [370, 53] width 39 height 45
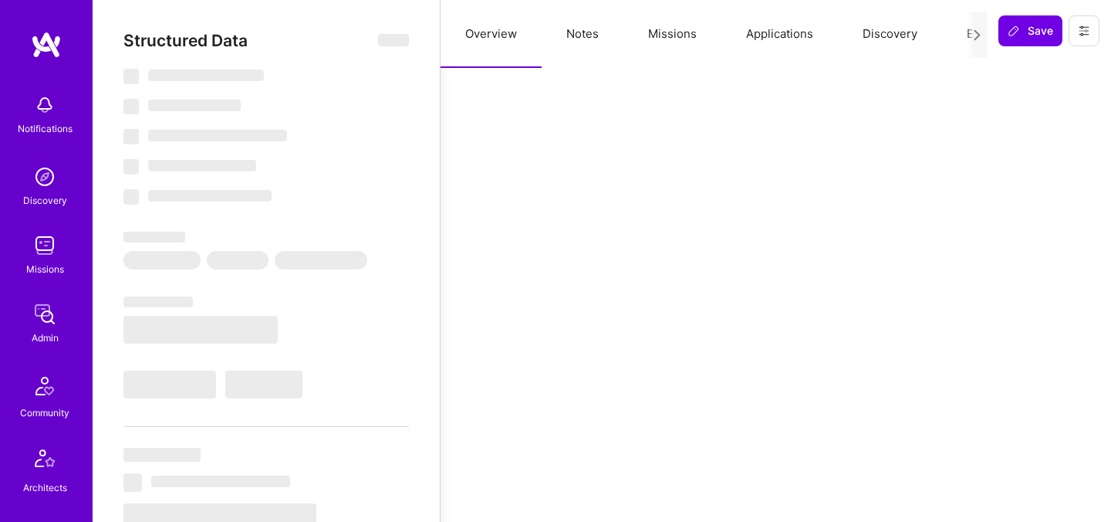
click at [959, 34] on button "Evaluation" at bounding box center [995, 34] width 106 height 68
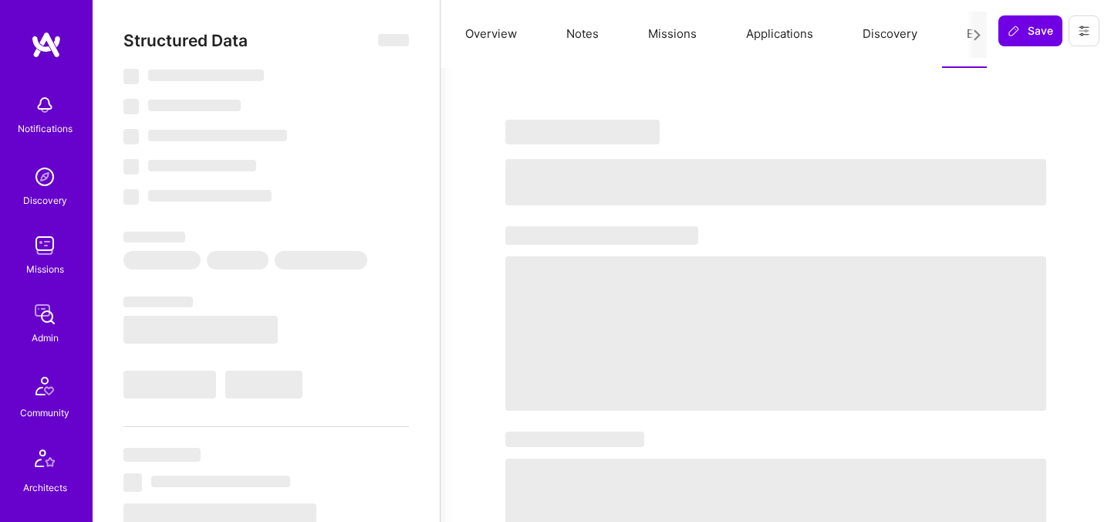
select select "Right Now"
select select "5"
select select "7"
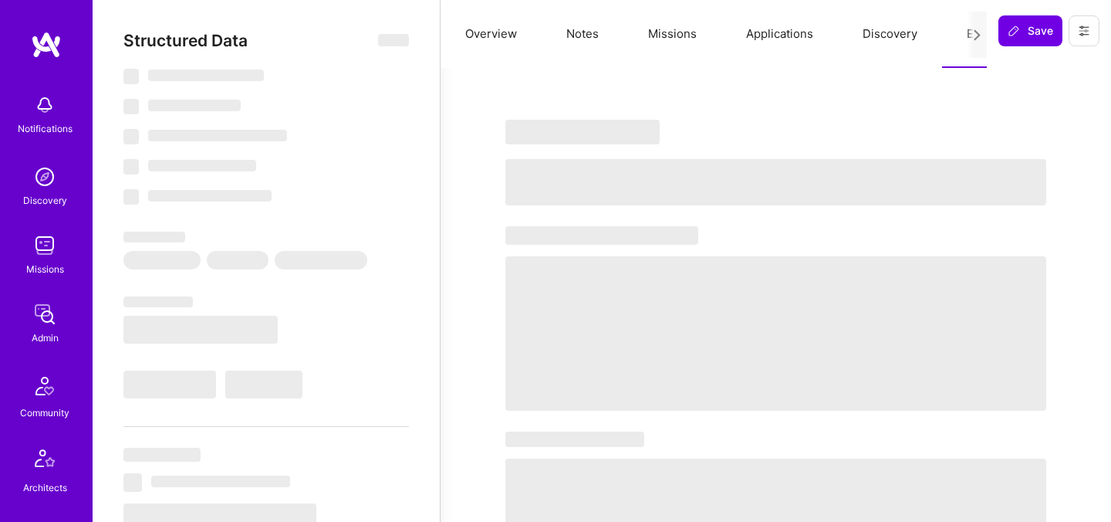
select select "IN"
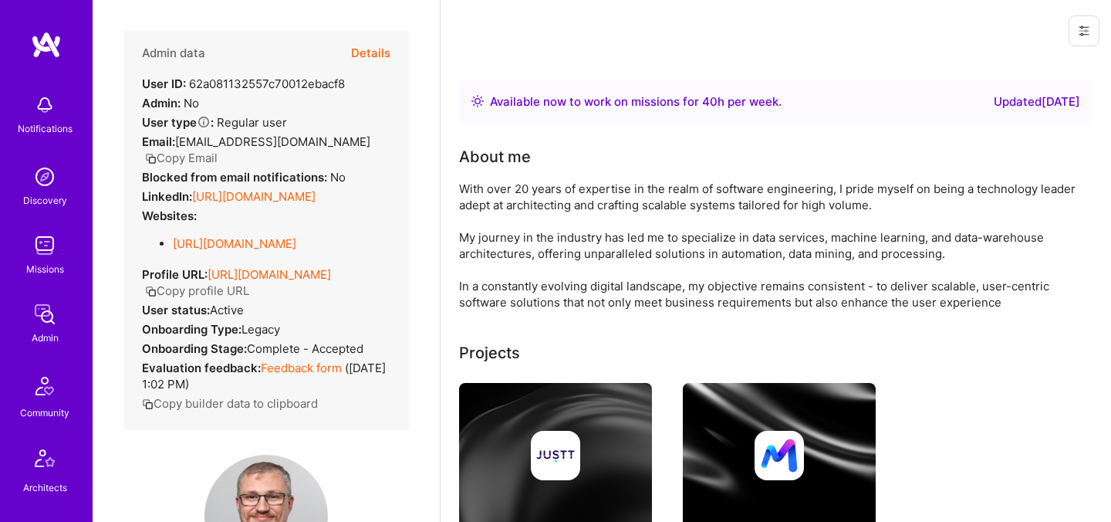
click at [374, 60] on button "Details" at bounding box center [370, 53] width 39 height 45
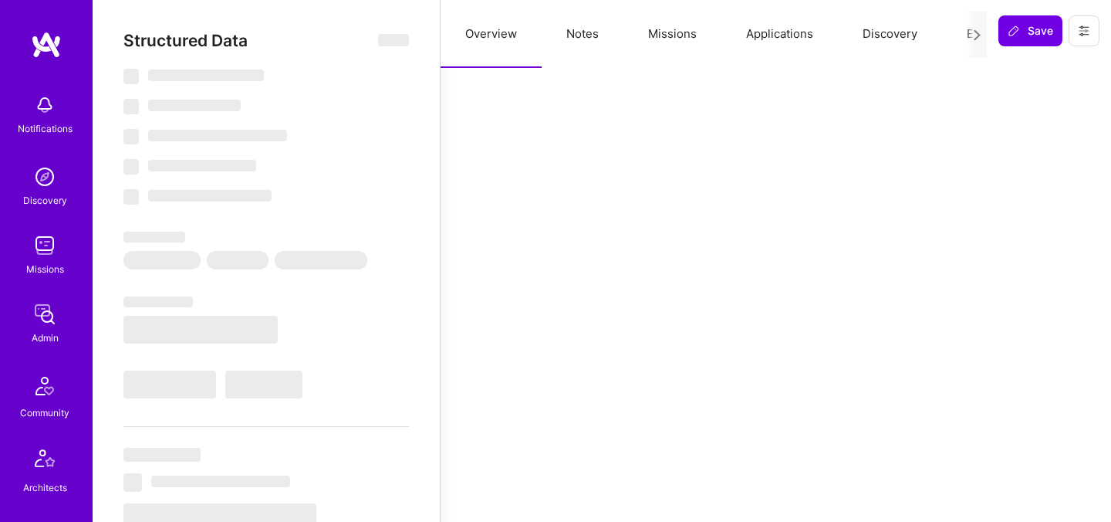
click at [959, 35] on button "Evaluation" at bounding box center [995, 34] width 106 height 68
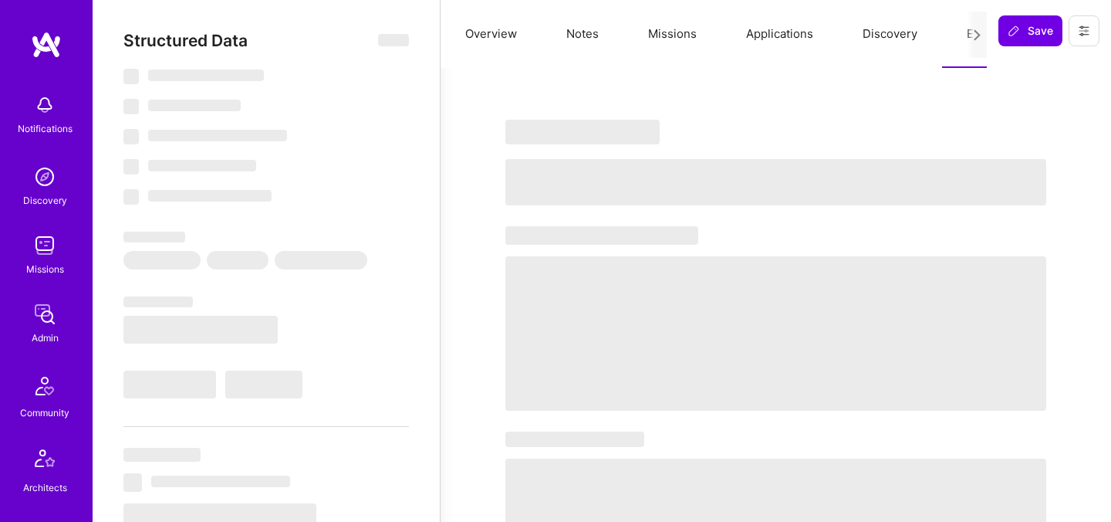
select select "Right Now"
select select "4"
select select "6"
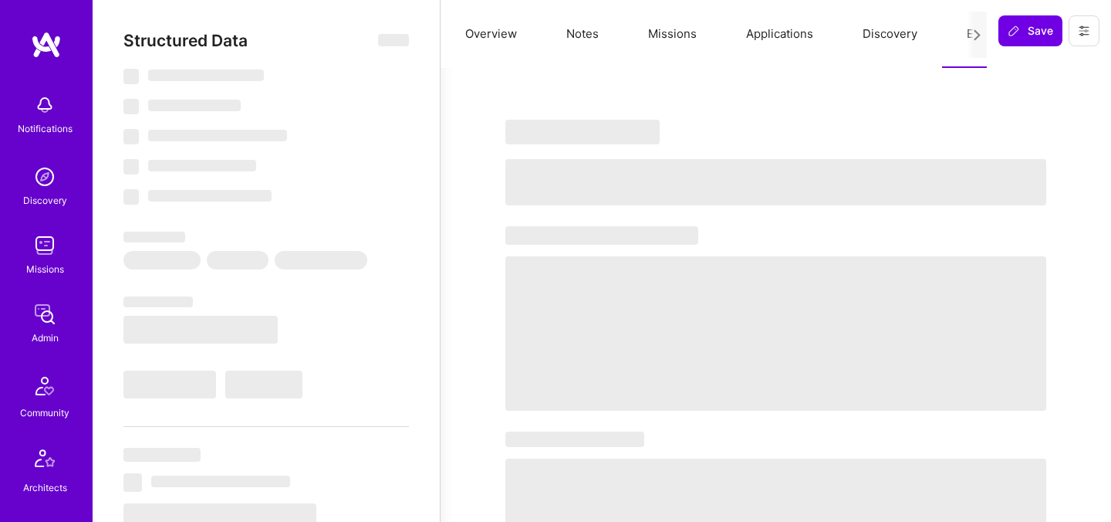
select select "IL"
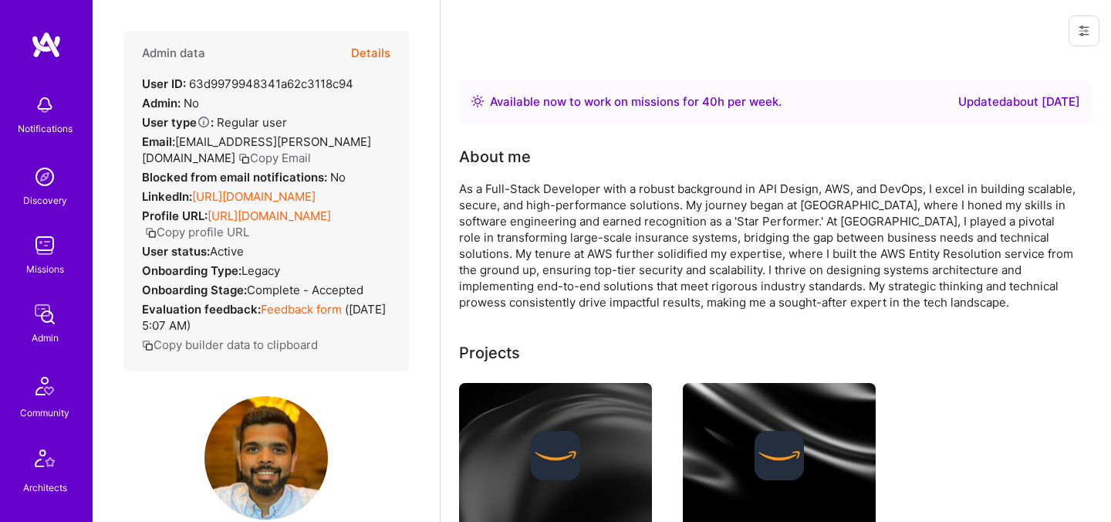
click at [372, 52] on button "Details" at bounding box center [370, 53] width 39 height 45
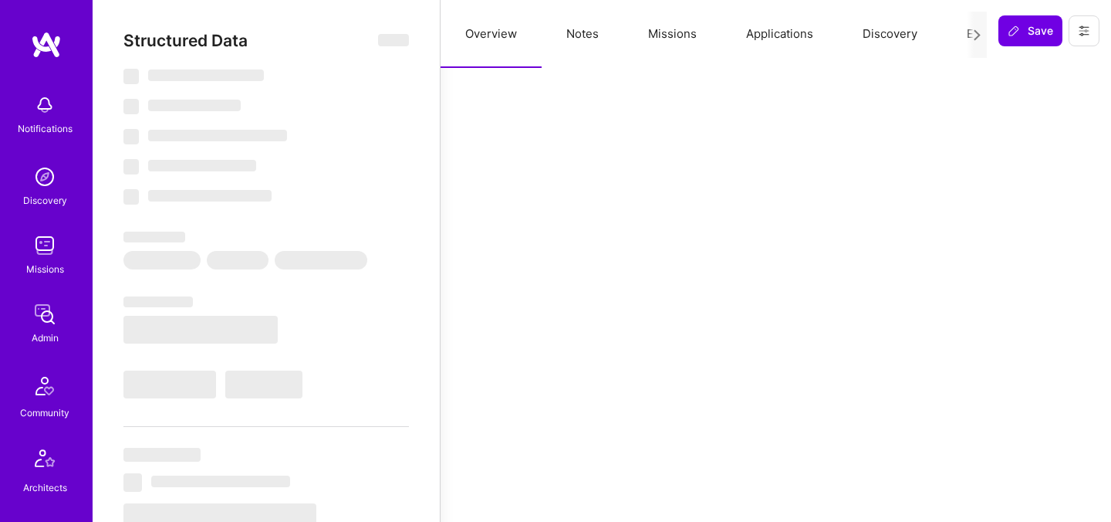
click at [960, 33] on button "Evaluation" at bounding box center [995, 34] width 106 height 68
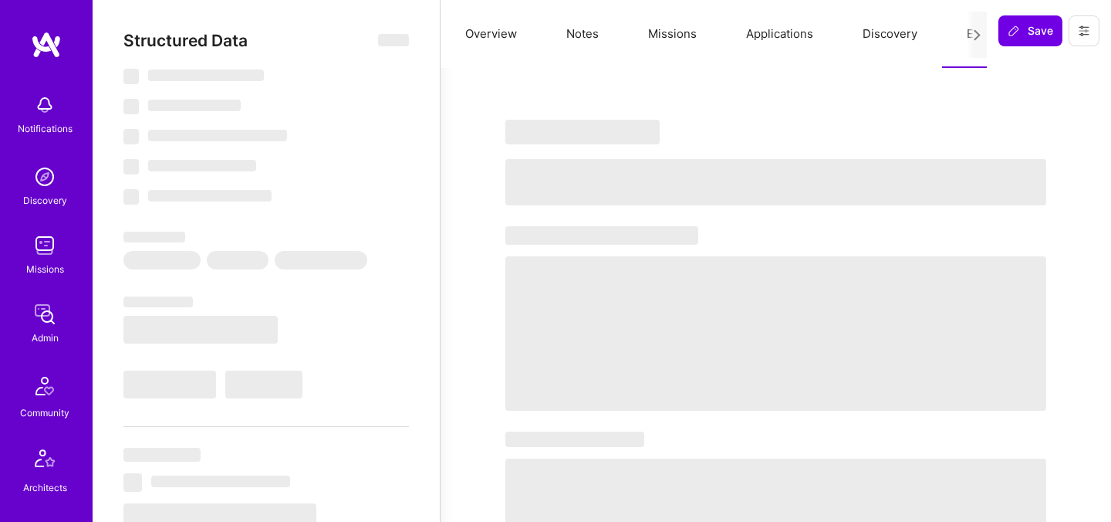
select select "Right Now"
select select "4"
select select "6"
select select "7"
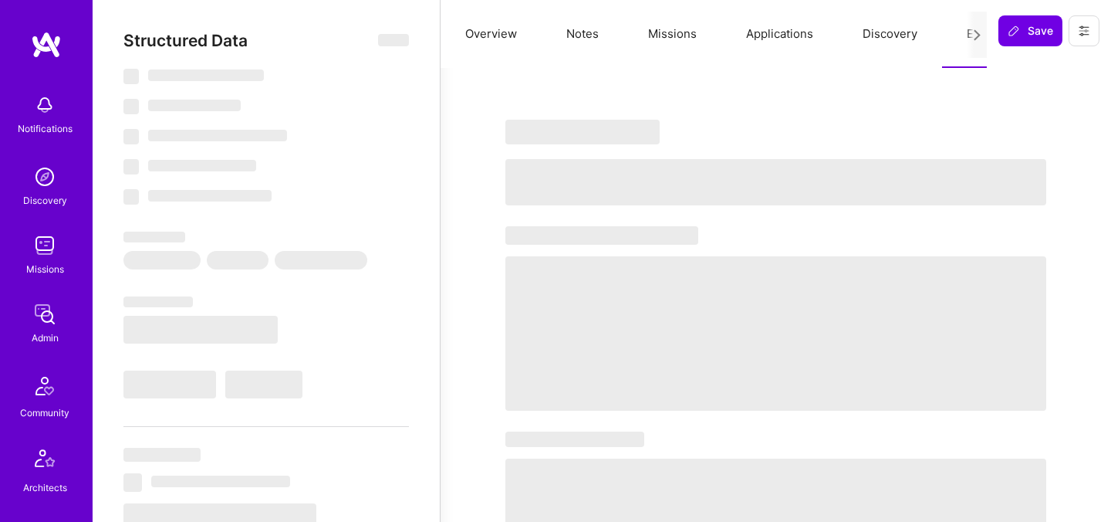
select select "US"
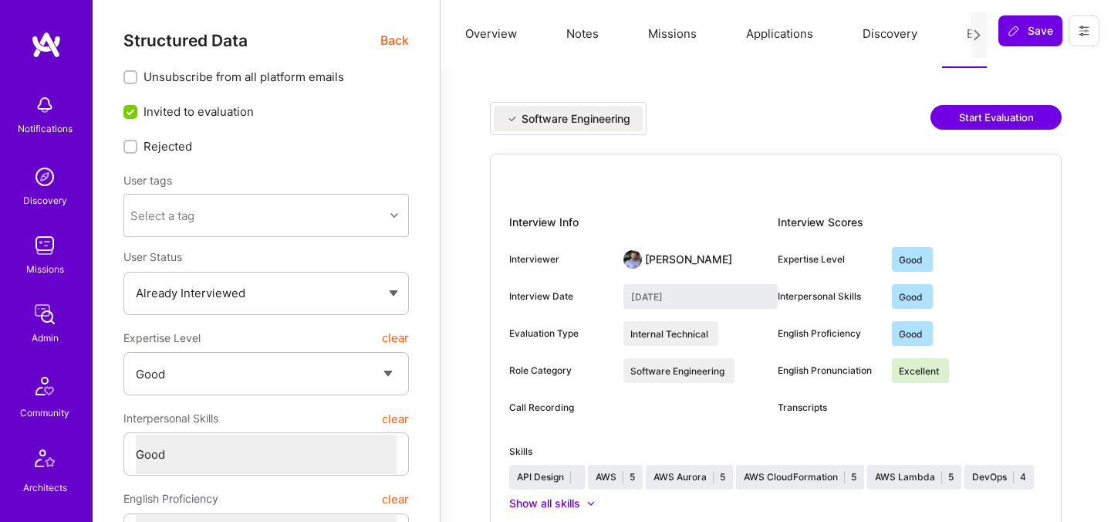
click at [392, 34] on span "Back" at bounding box center [395, 40] width 29 height 19
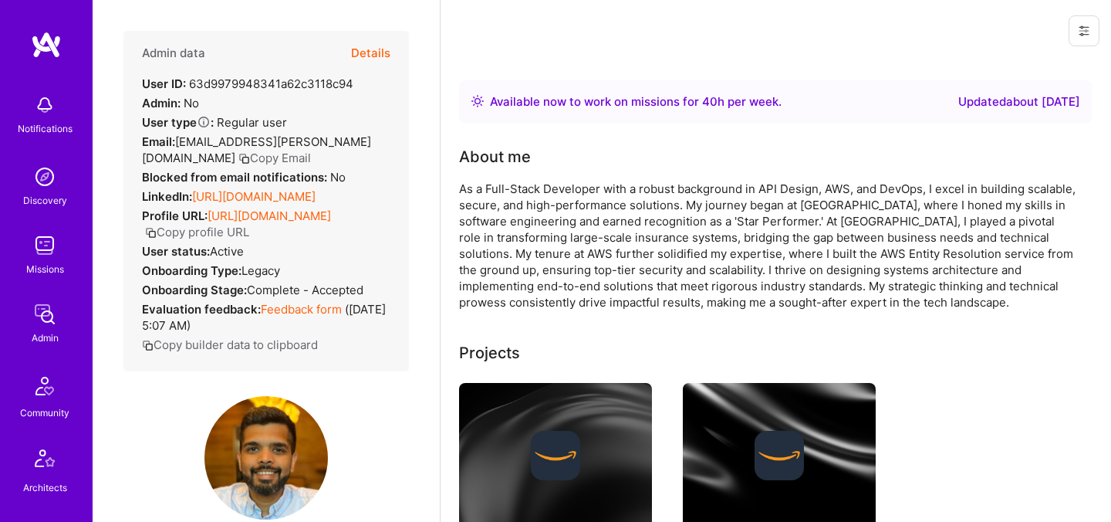
click at [375, 52] on button "Details" at bounding box center [370, 53] width 39 height 45
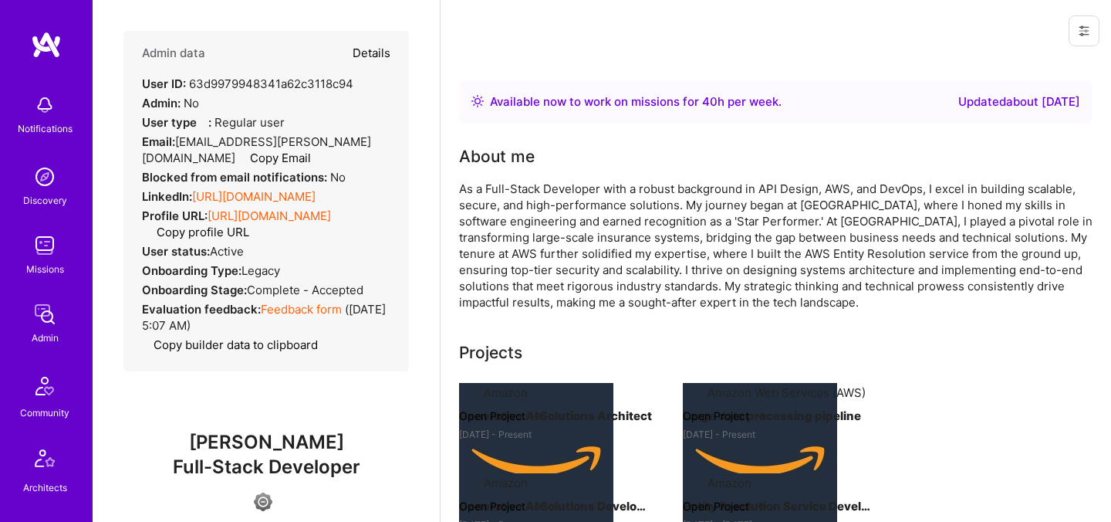
type textarea "x"
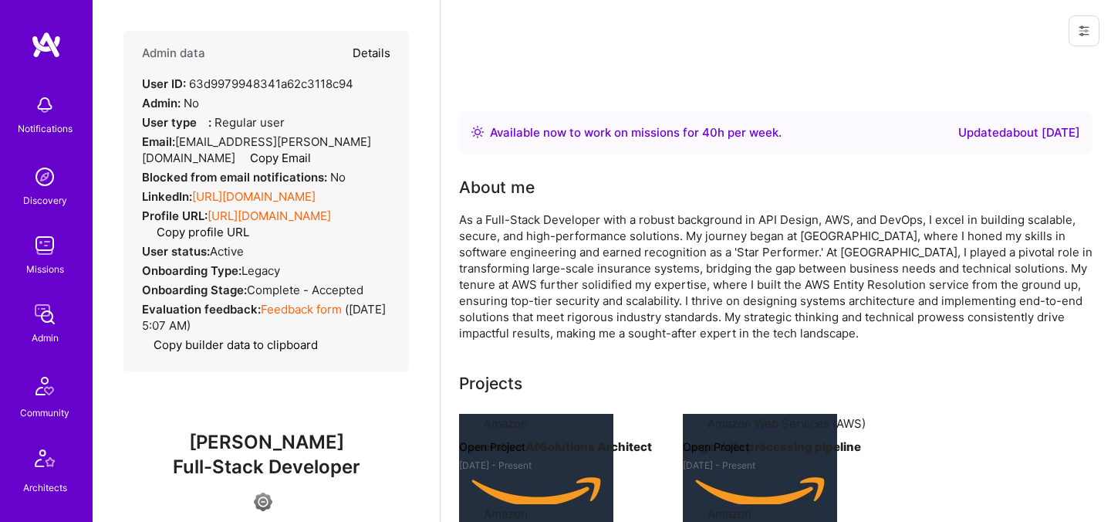
select select "4"
select select "6"
select select "7"
select select "US"
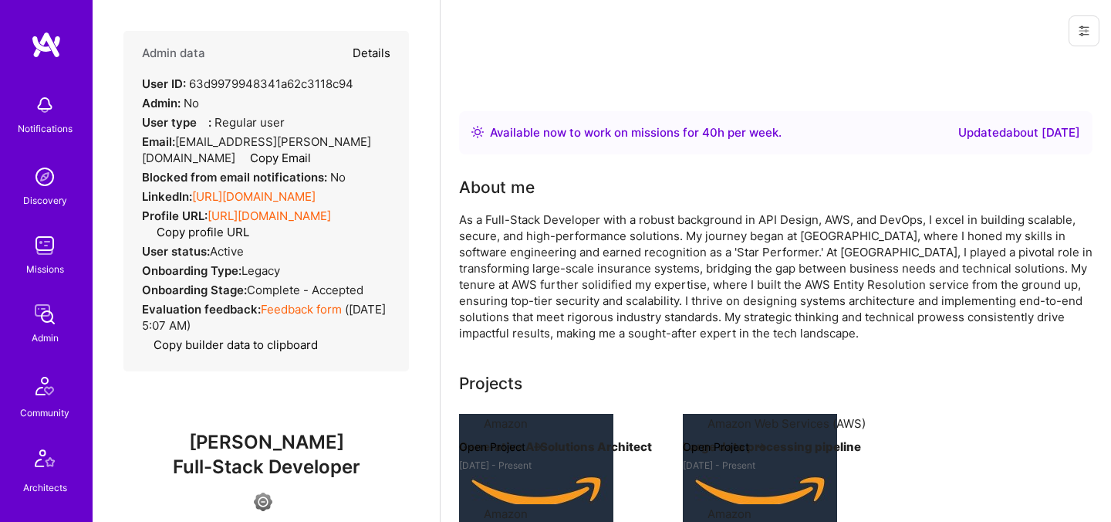
select select "Right Now"
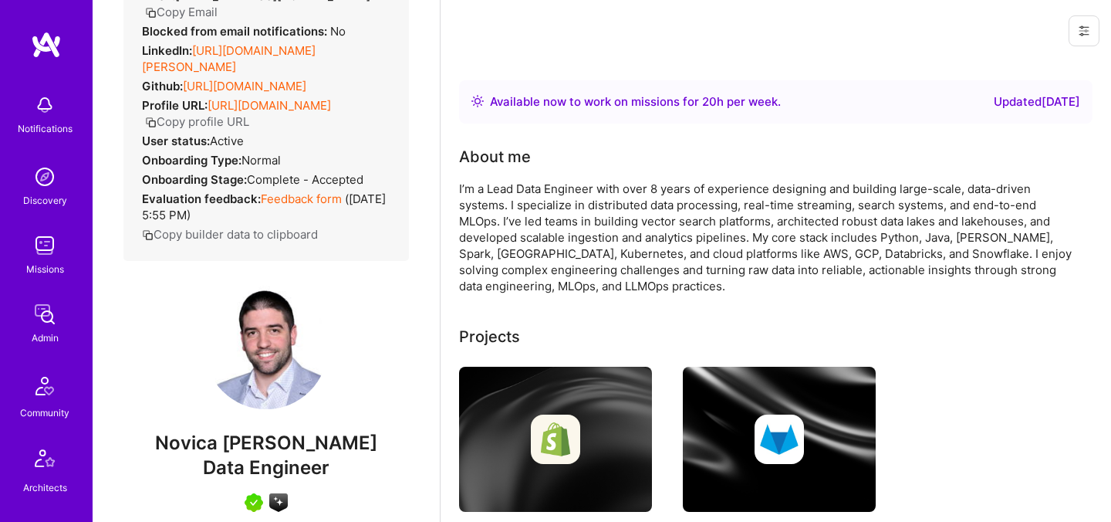
scroll to position [228, 0]
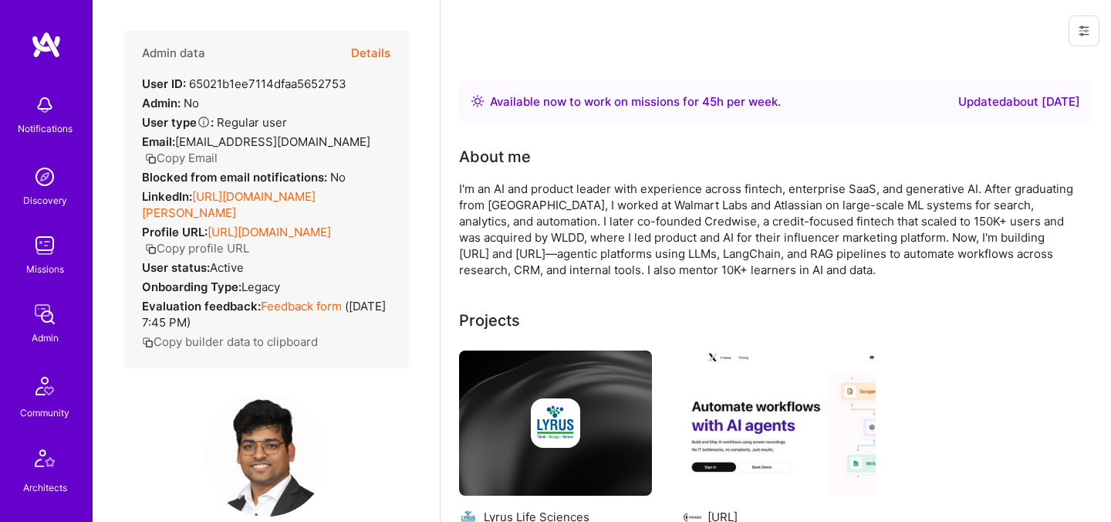
click at [369, 52] on button "Details" at bounding box center [370, 53] width 39 height 45
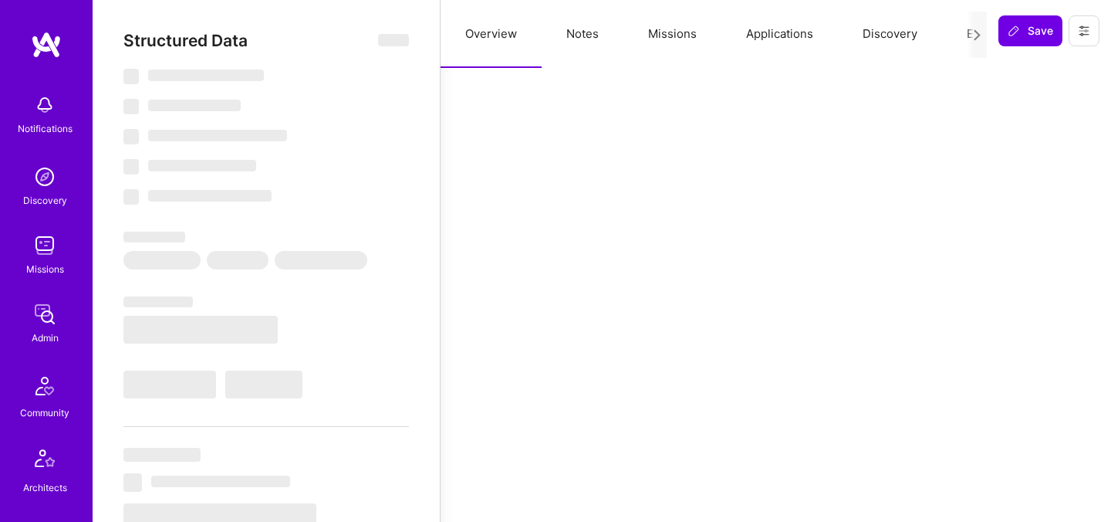
click at [956, 39] on button "Evaluation" at bounding box center [995, 34] width 106 height 68
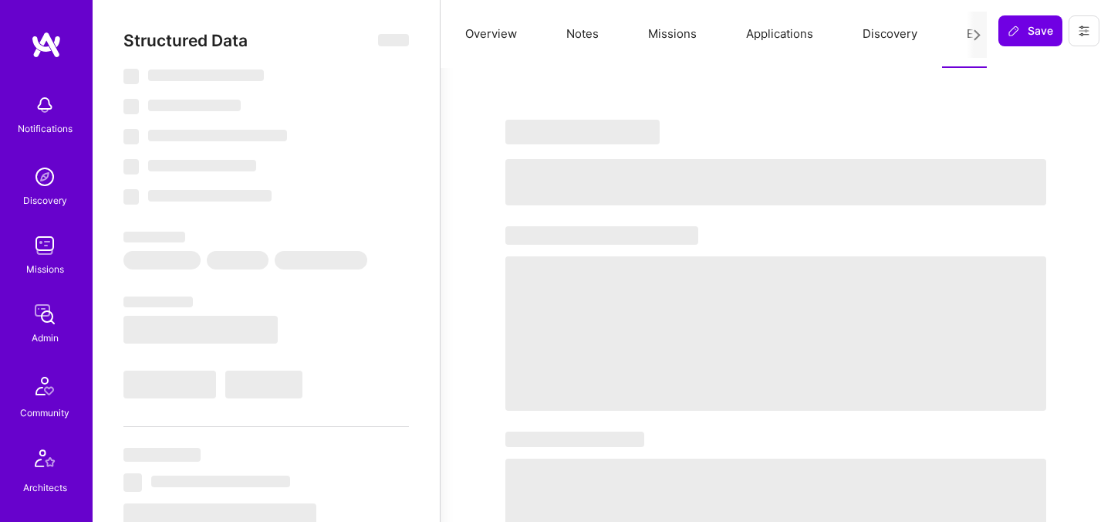
select select "Right Now"
select select "7"
select select "6"
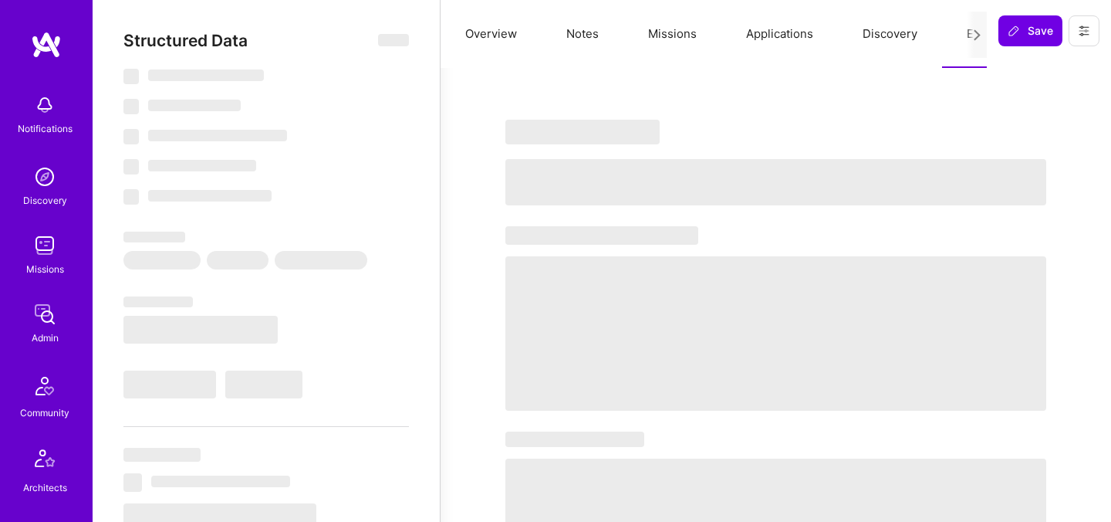
select select "IN"
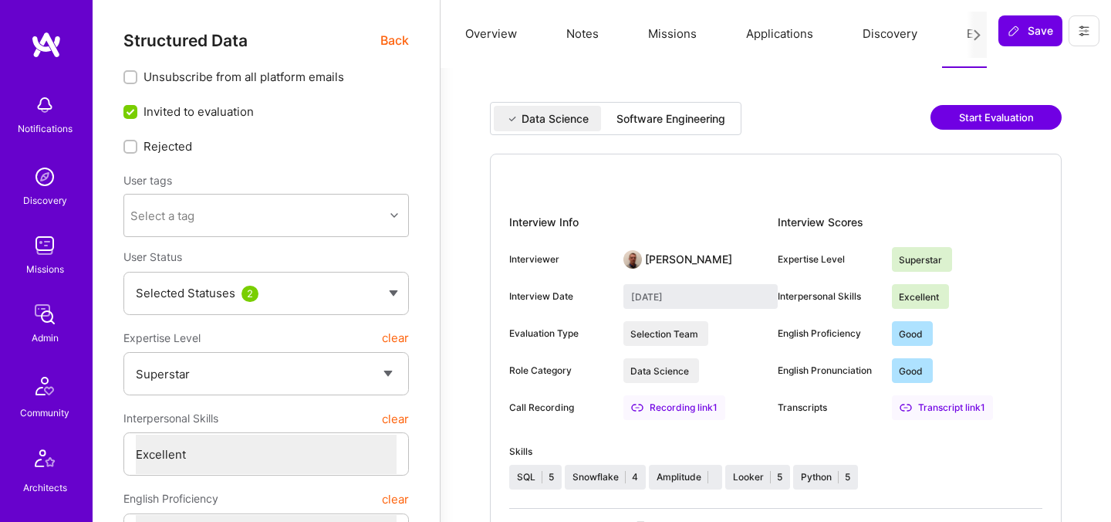
click at [726, 113] on div "Software Engineering" at bounding box center [671, 118] width 109 height 15
type input "August 12, 2025"
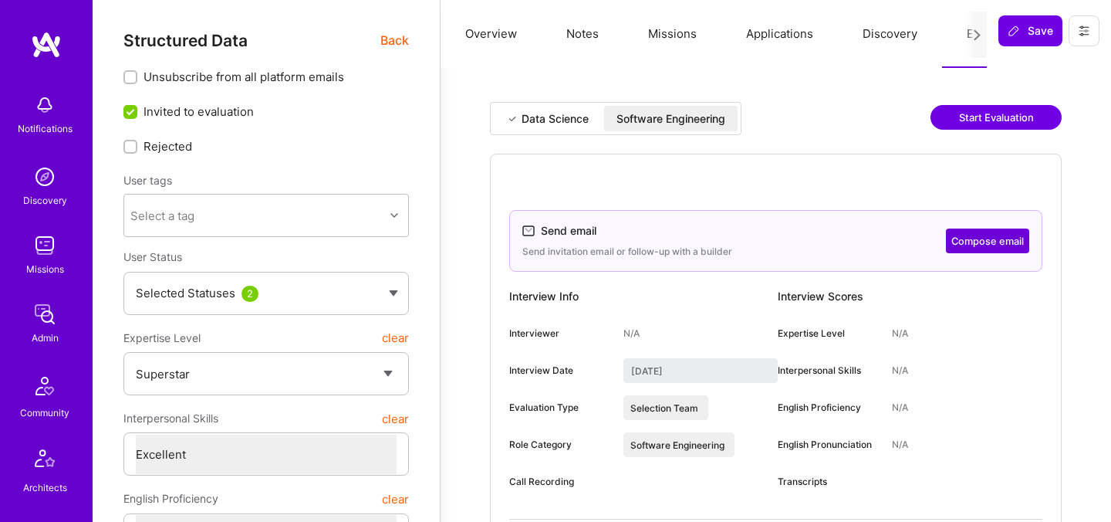
click at [386, 47] on span "Back" at bounding box center [395, 40] width 29 height 19
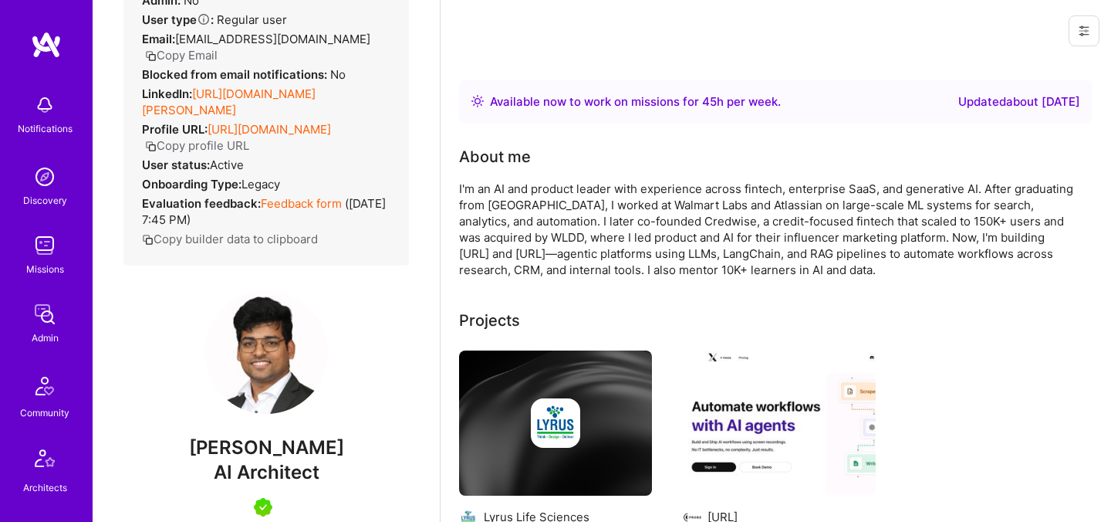
scroll to position [103, 0]
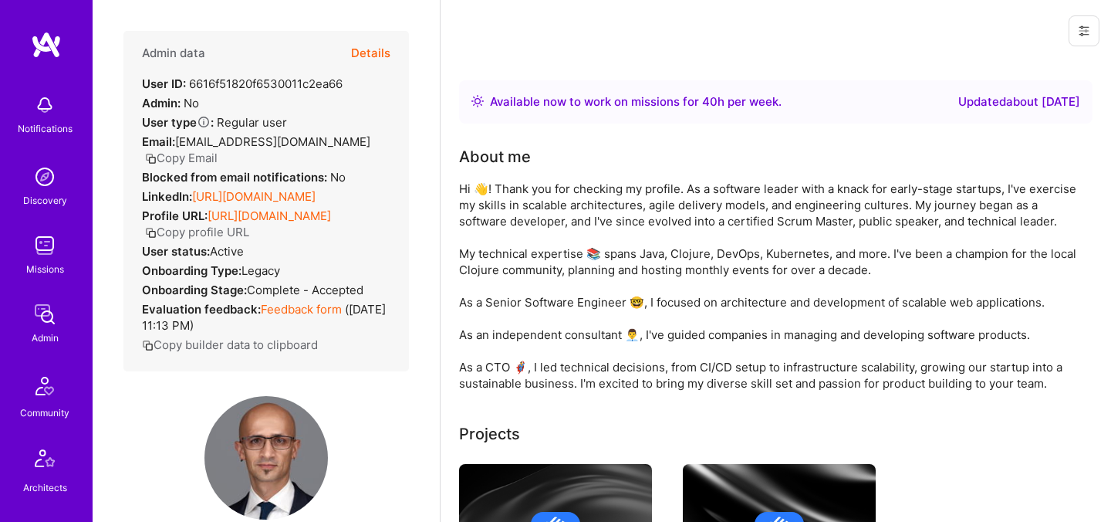
click at [384, 57] on button "Details" at bounding box center [370, 53] width 39 height 45
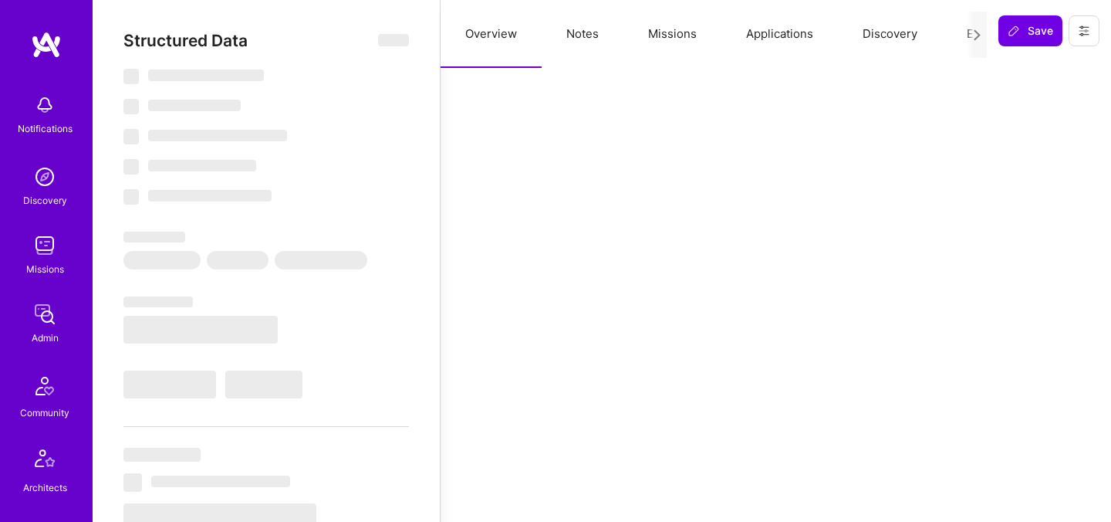
select select "Right Now"
select select "5"
select select "7"
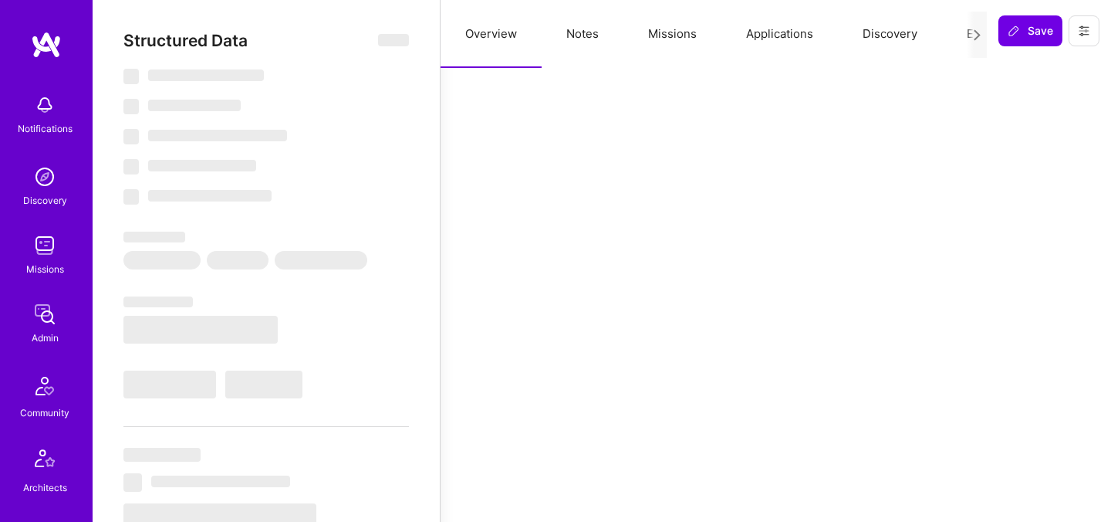
select select "NL"
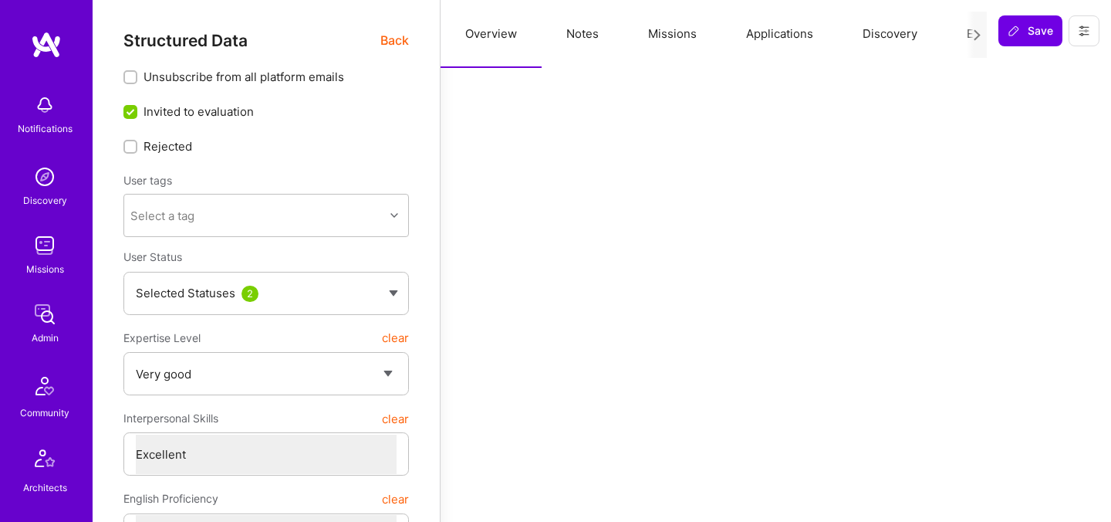
click at [964, 34] on button "Evaluation" at bounding box center [995, 34] width 106 height 68
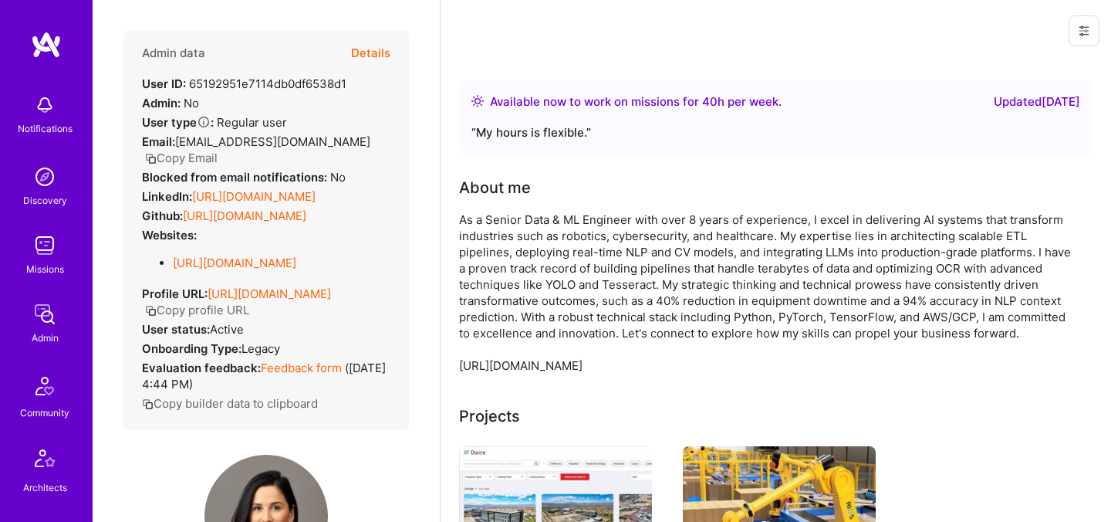
click at [376, 42] on button "Details" at bounding box center [370, 53] width 39 height 45
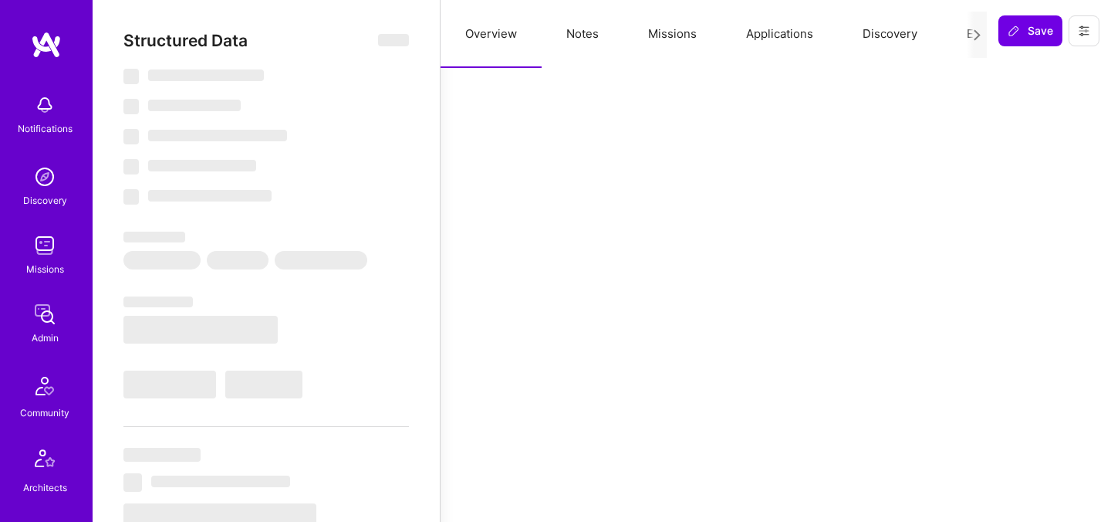
click at [969, 32] on div at bounding box center [977, 35] width 20 height 46
click at [963, 32] on button "Evaluation" at bounding box center [995, 34] width 106 height 68
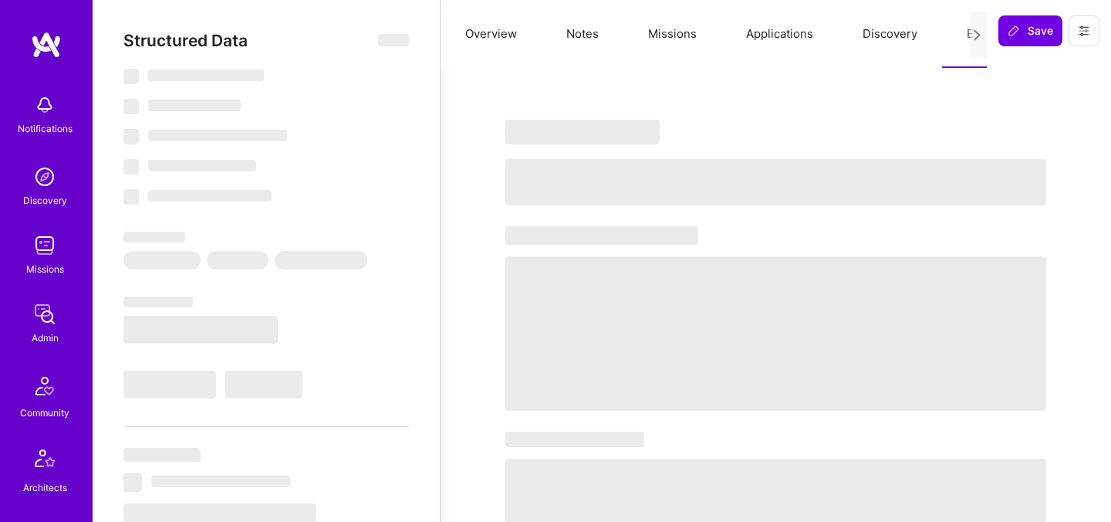
select select "Right Now"
select select "4"
select select "3"
select select "7"
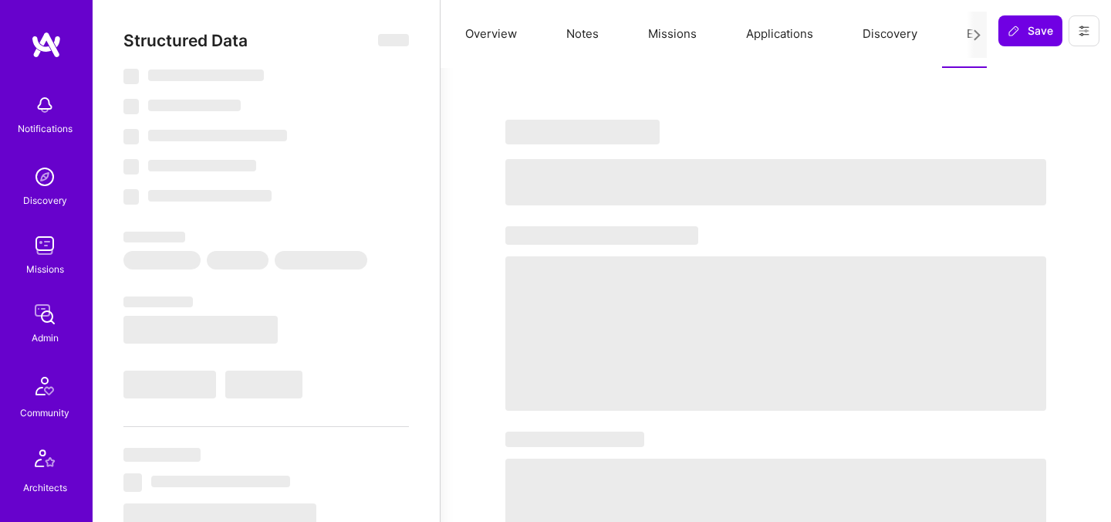
select select "US"
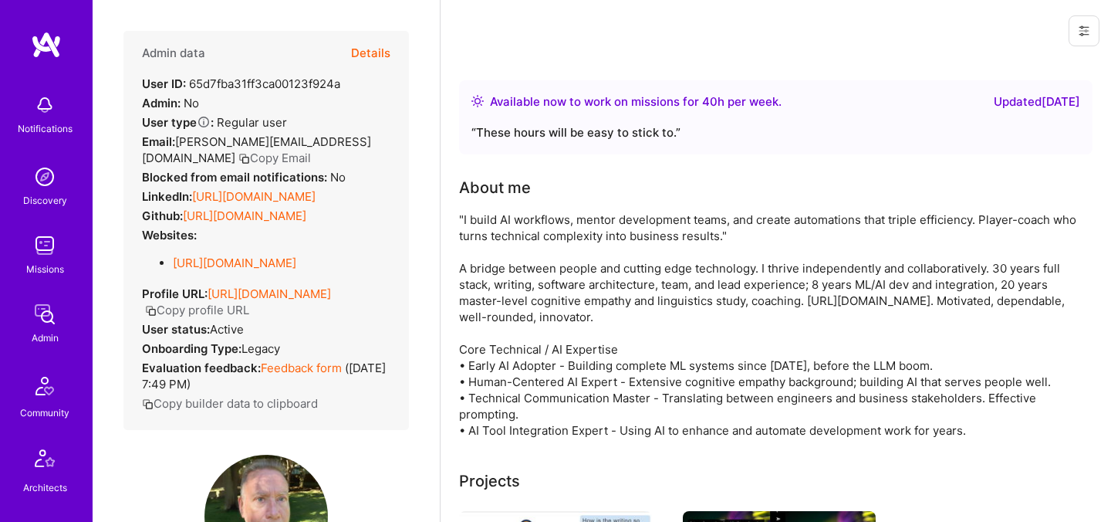
click at [374, 53] on button "Details" at bounding box center [370, 53] width 39 height 45
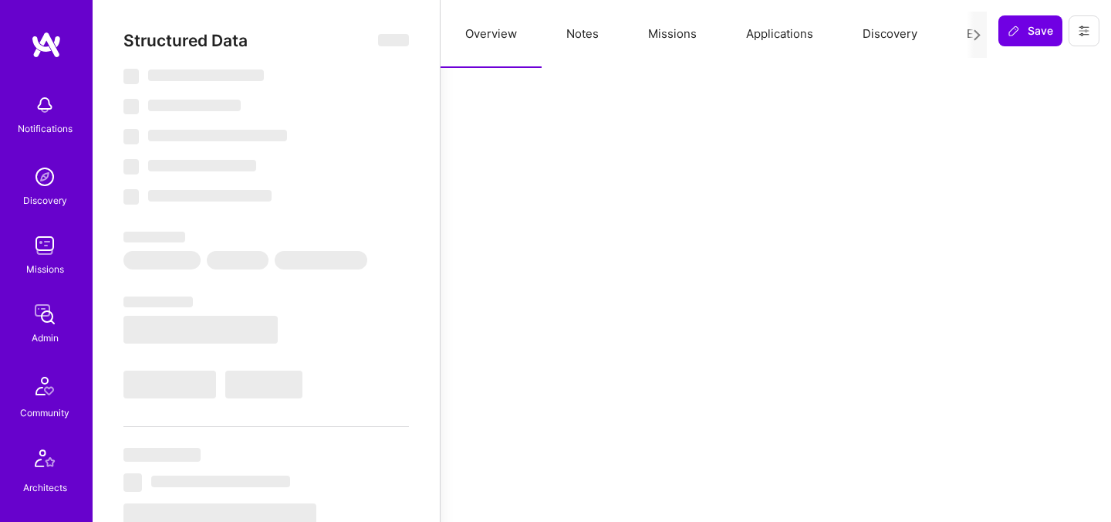
select select "Right Now"
select select "4"
select select "7"
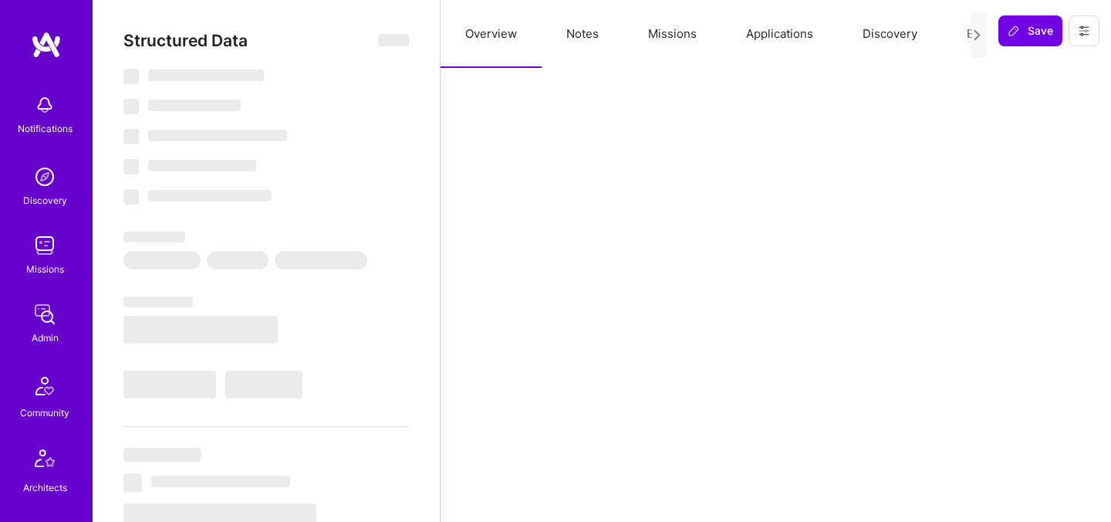
select select "US"
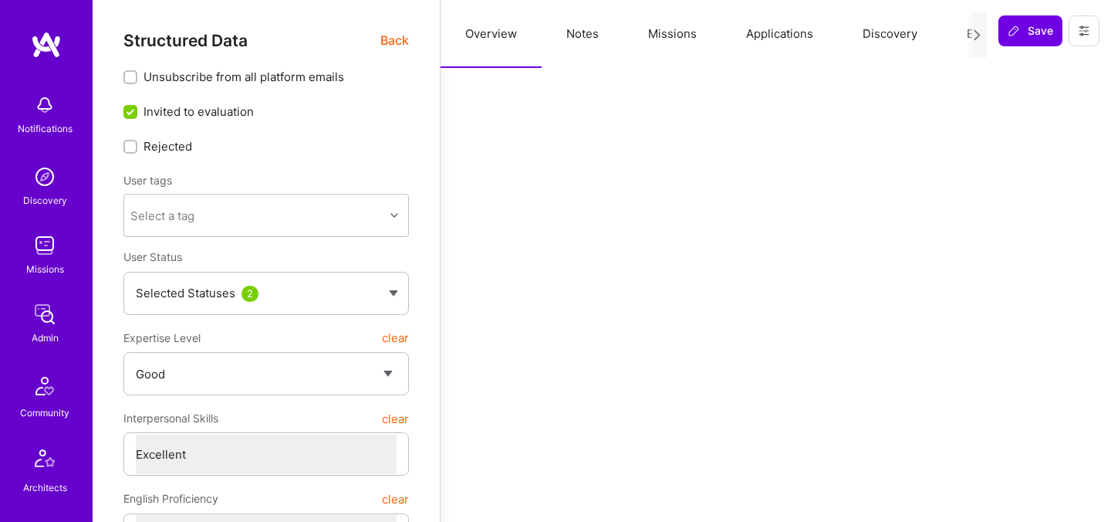
click at [946, 36] on button "Evaluation" at bounding box center [995, 34] width 106 height 68
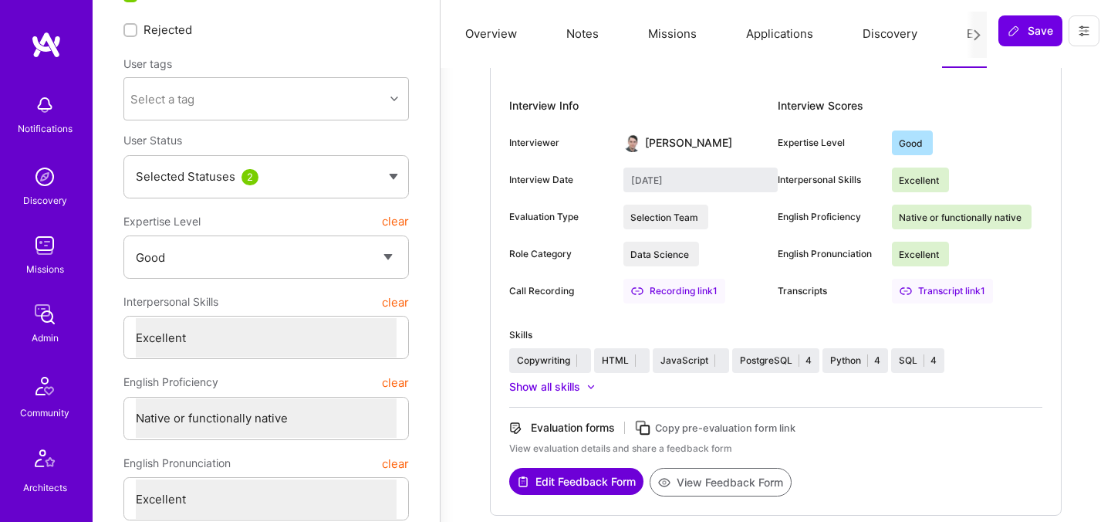
scroll to position [125, 0]
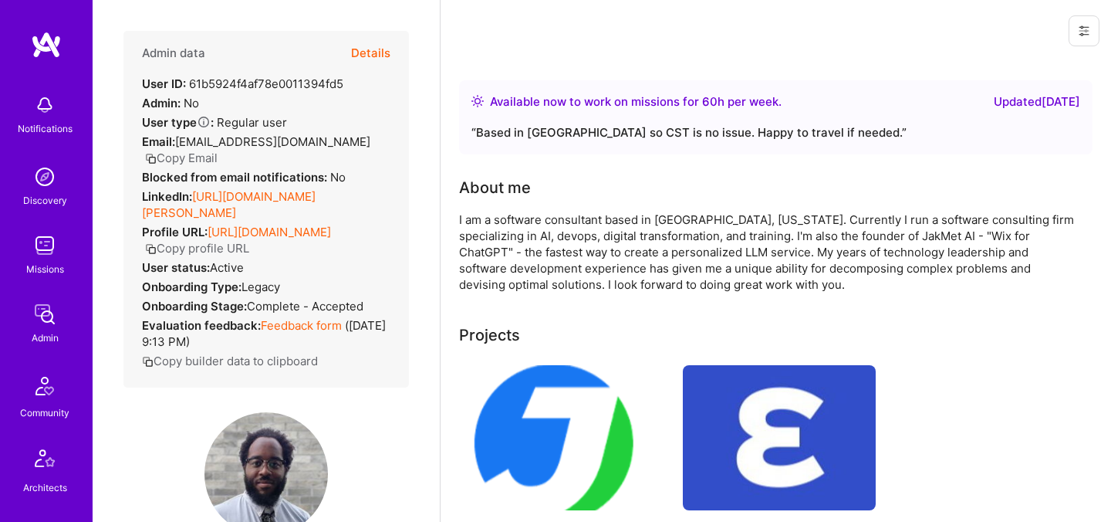
click at [376, 59] on button "Details" at bounding box center [370, 53] width 39 height 45
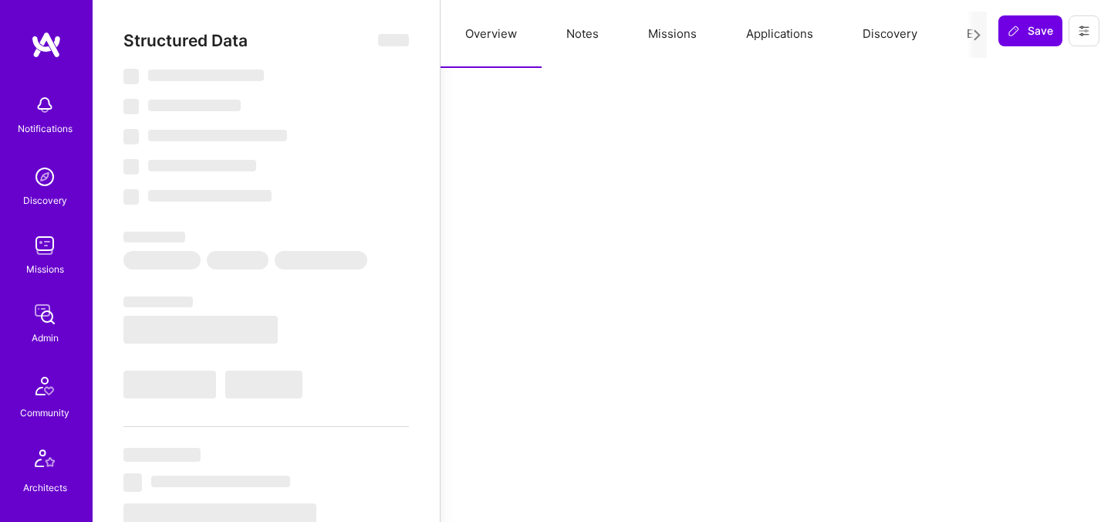
click at [955, 36] on button "Evaluation" at bounding box center [995, 34] width 106 height 68
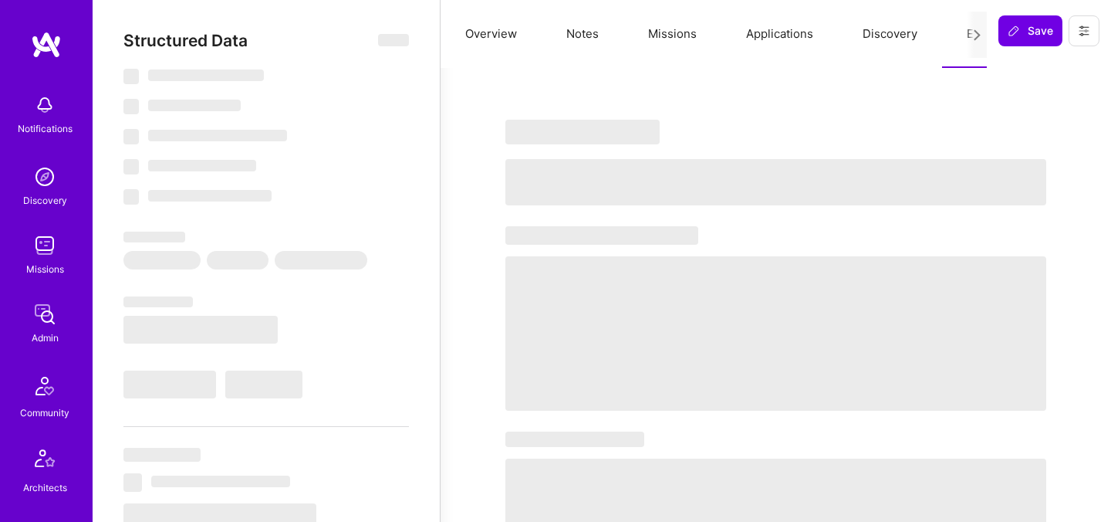
select select "Right Now"
select select "5"
select select "4"
select select "7"
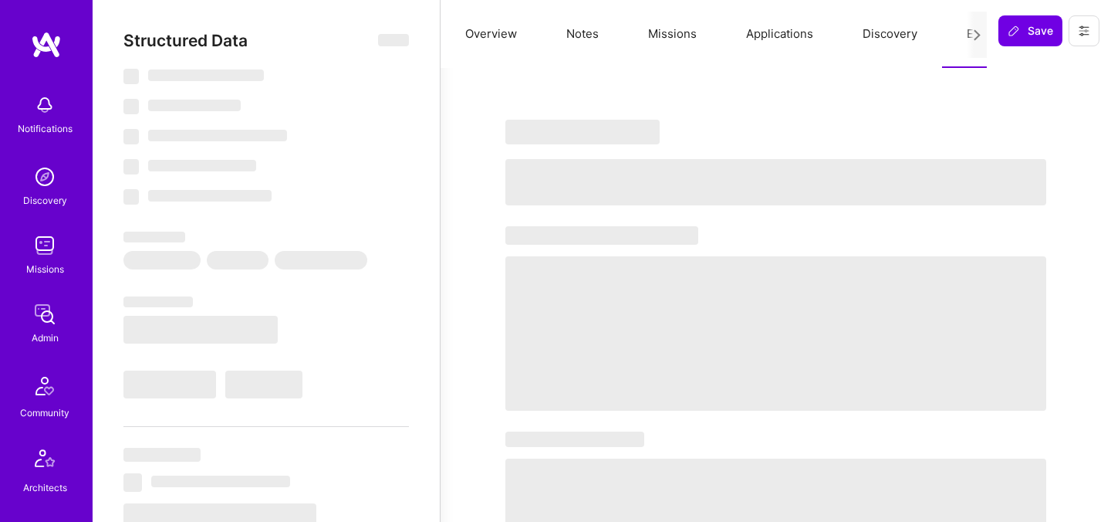
select select "US"
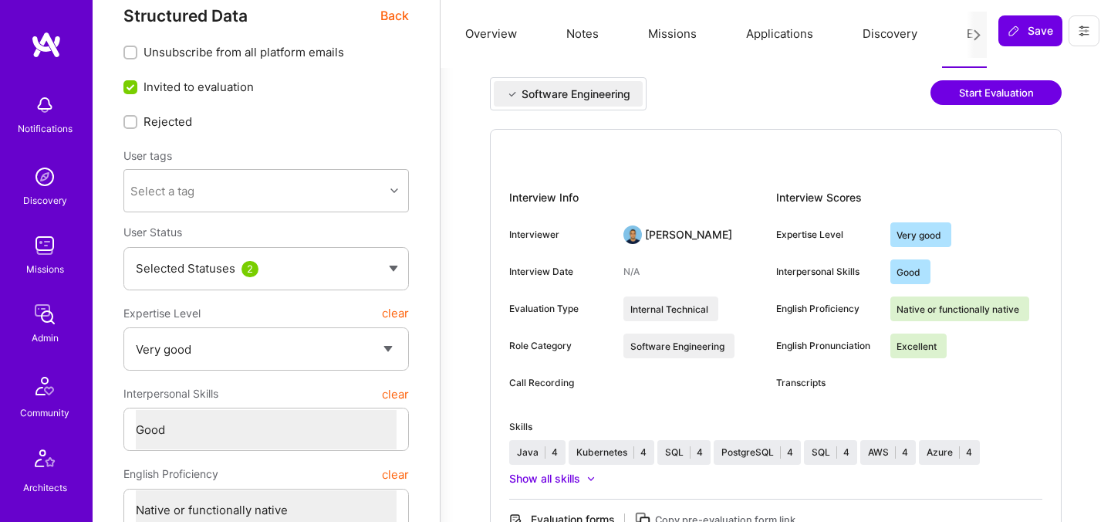
scroll to position [19, 0]
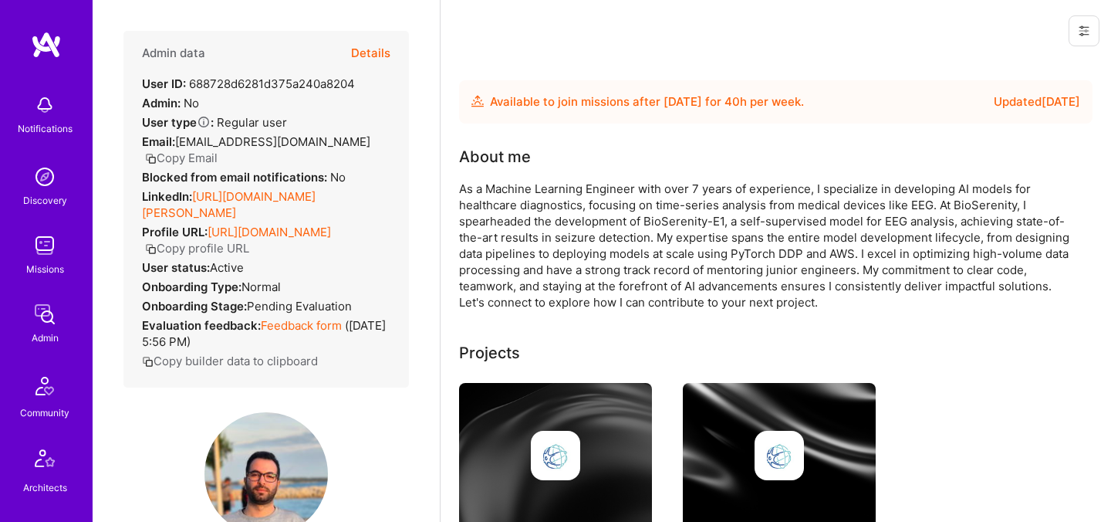
click at [373, 55] on button "Details" at bounding box center [370, 53] width 39 height 45
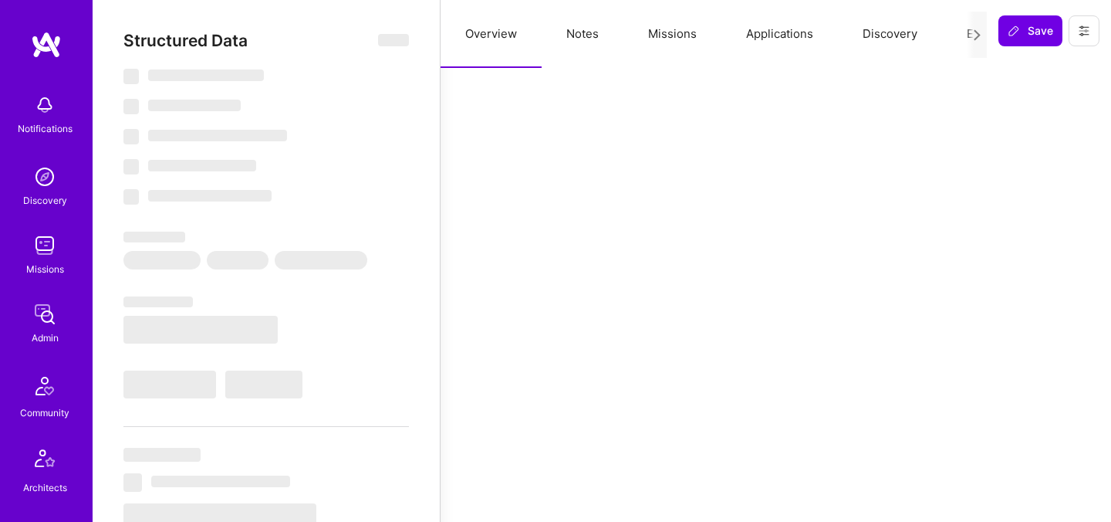
select select "Future Date"
select select "Verified"
select select "FR"
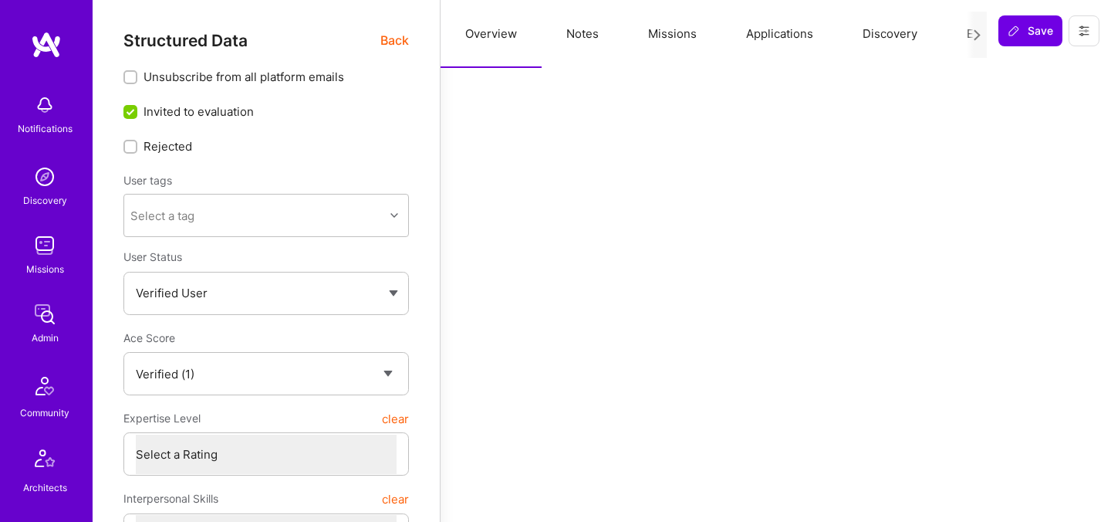
click at [957, 37] on button "Evaluation" at bounding box center [995, 34] width 106 height 68
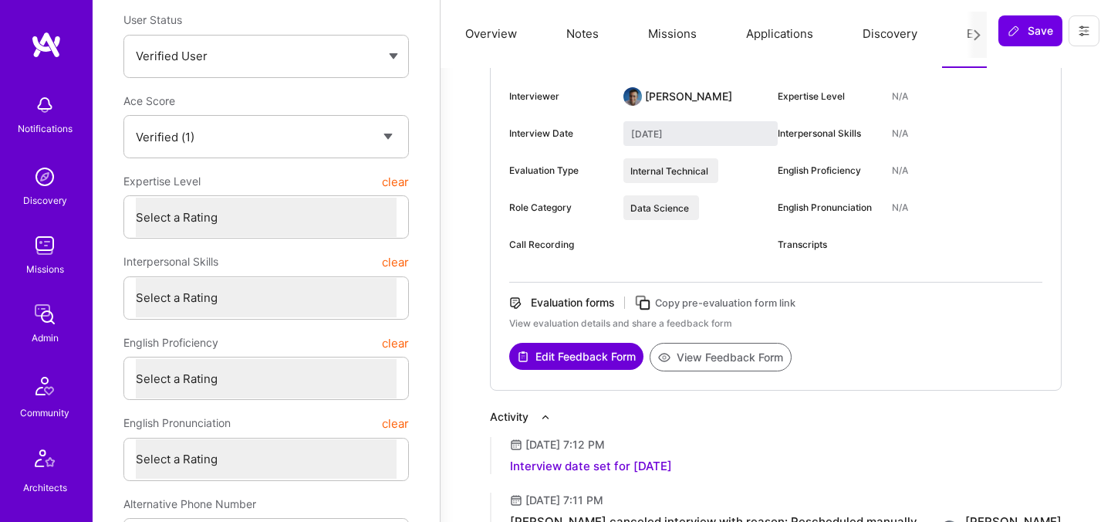
scroll to position [327, 0]
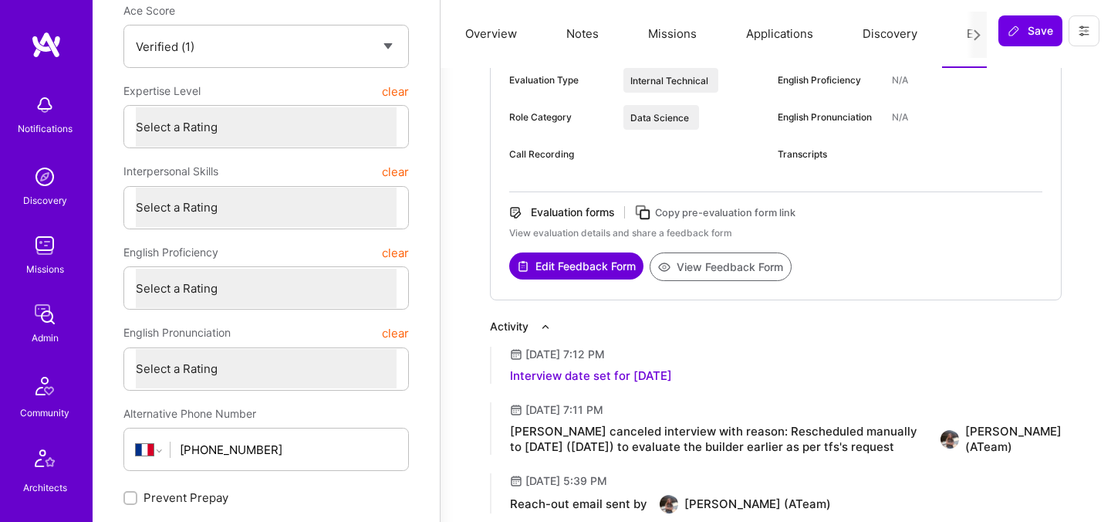
click at [710, 251] on div "Evaluation forms Copy pre-evaluation form link View evaluation details and shar…" at bounding box center [775, 229] width 533 height 48
click at [712, 266] on button "View Feedback Form" at bounding box center [721, 266] width 142 height 29
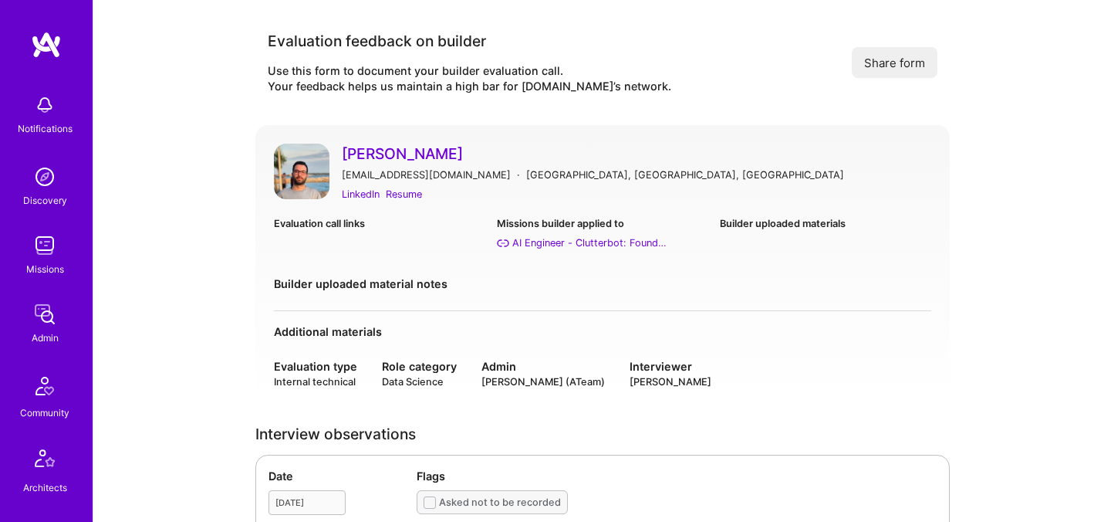
drag, startPoint x: 340, startPoint y: 153, endPoint x: 495, endPoint y: 157, distance: 154.4
click at [496, 158] on div "[PERSON_NAME] [PERSON_NAME][EMAIL_ADDRESS][DOMAIN_NAME] [PERSON_NAME][GEOGRAPHI…" at bounding box center [603, 173] width 658 height 59
copy link "[PERSON_NAME]"
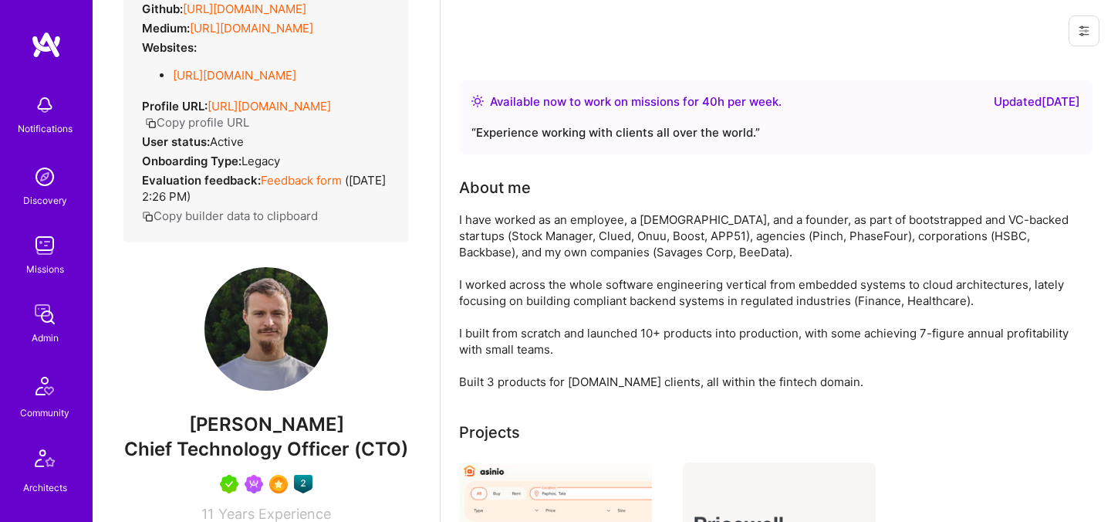
scroll to position [232, 0]
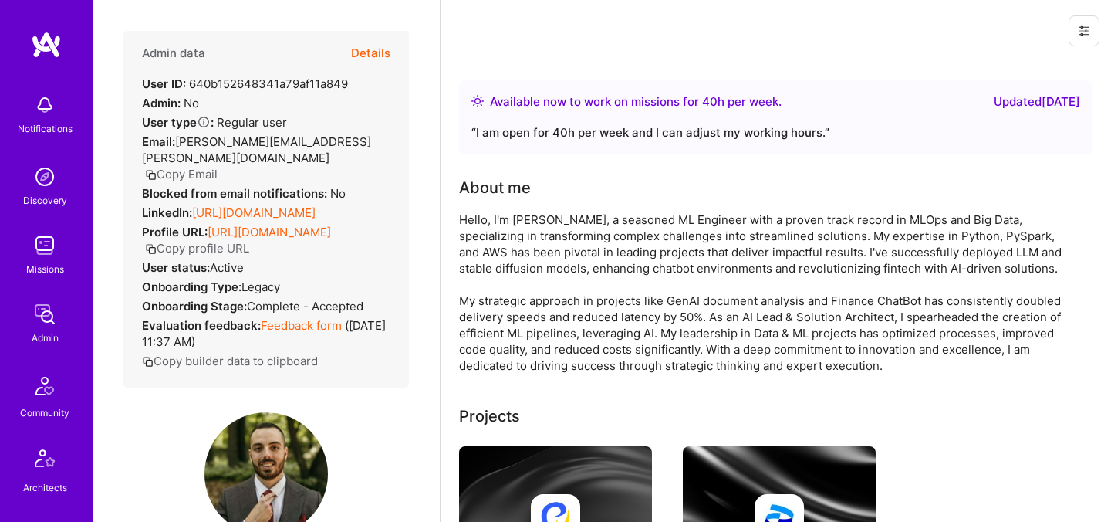
click at [370, 48] on button "Details" at bounding box center [370, 53] width 39 height 45
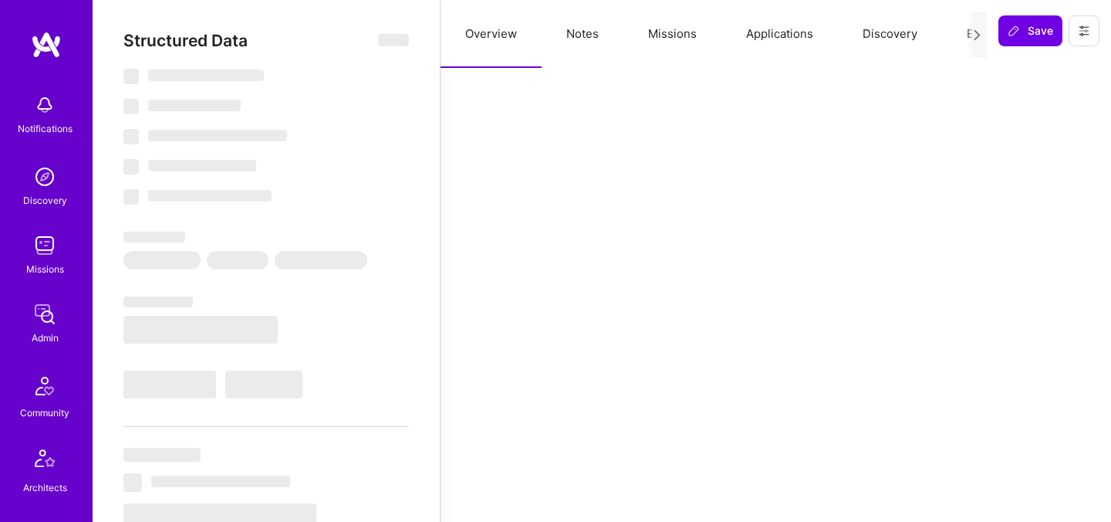
click at [963, 35] on button "Evaluation" at bounding box center [995, 34] width 106 height 68
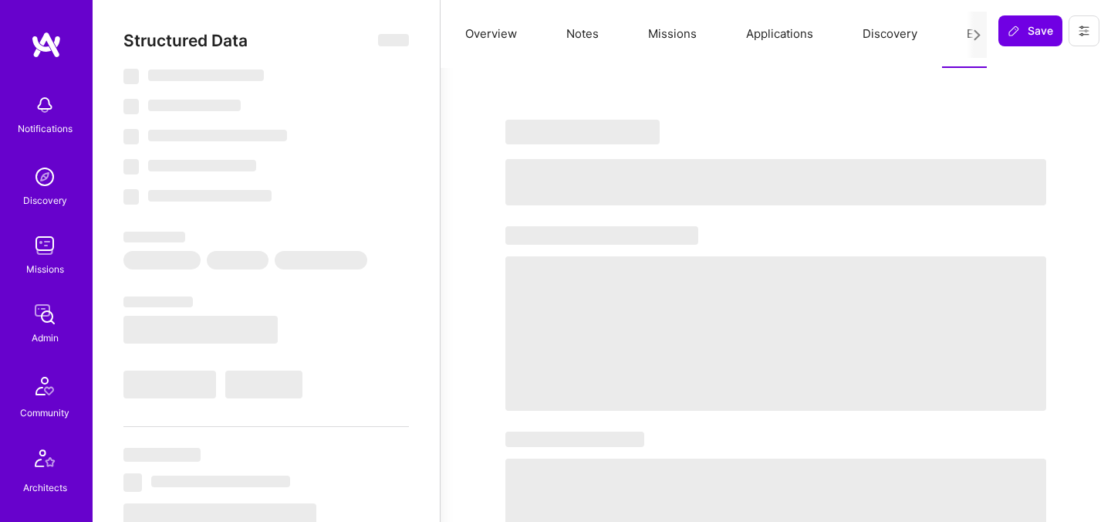
select select "Right Now"
select select "4"
select select "6"
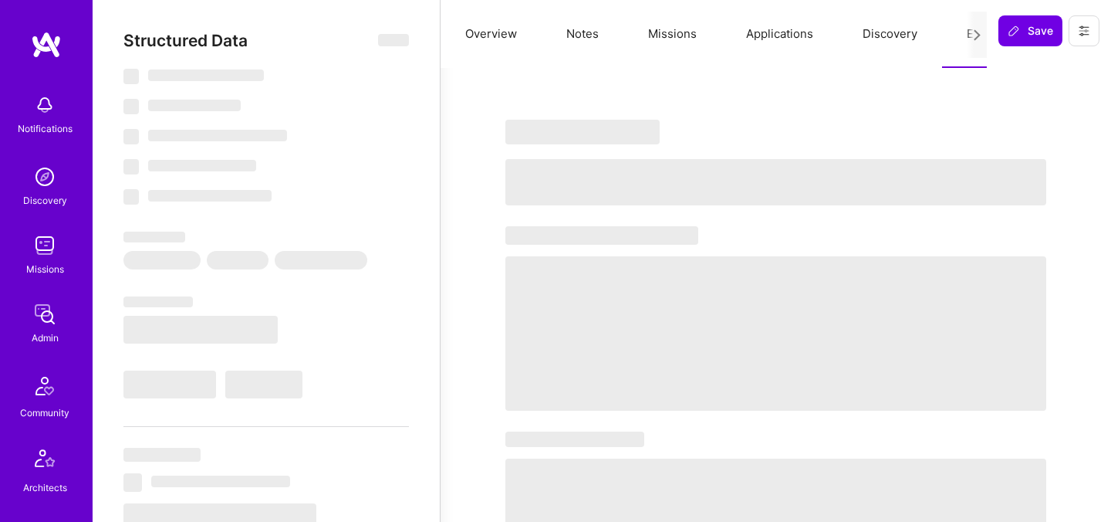
select select "RS"
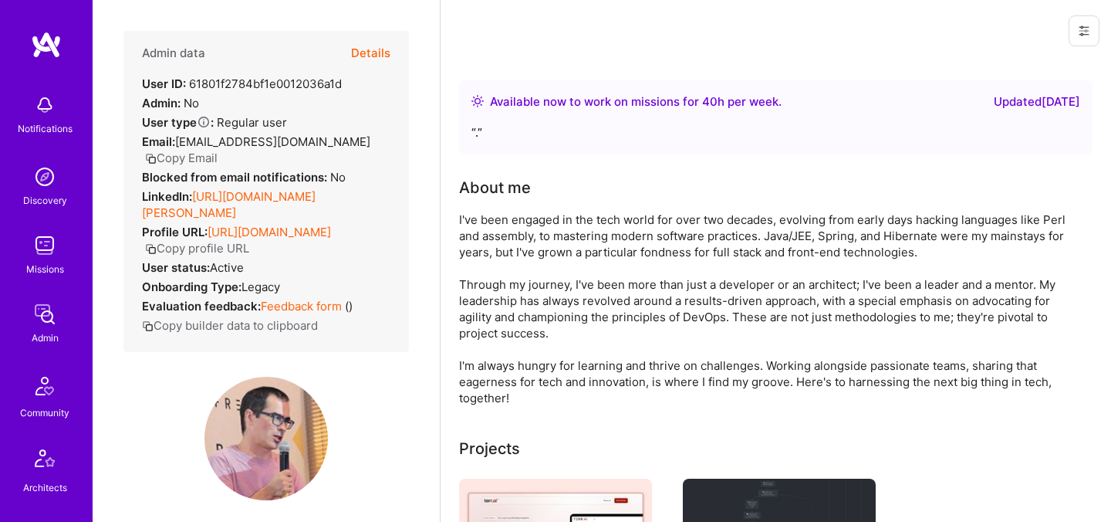
click at [372, 51] on button "Details" at bounding box center [370, 53] width 39 height 45
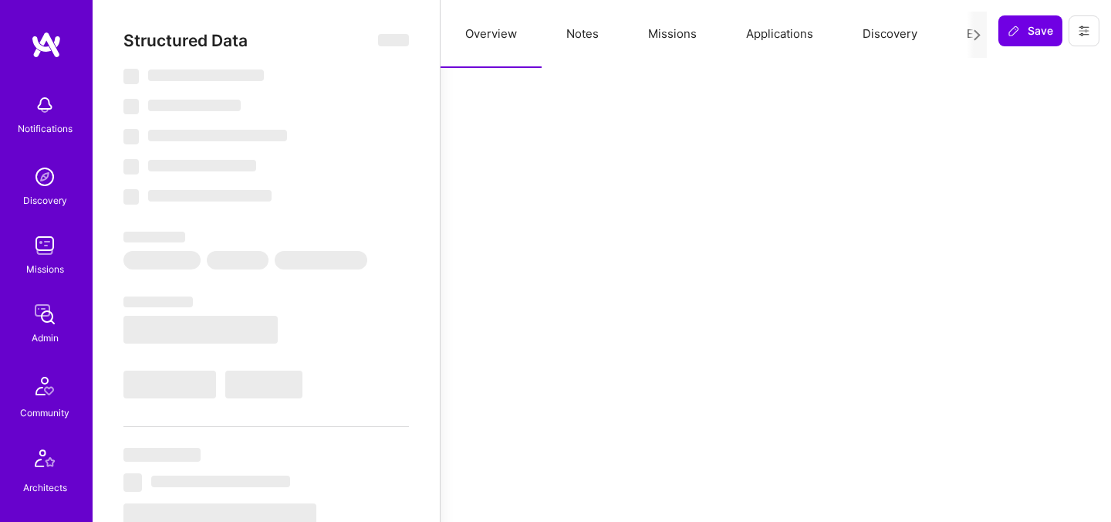
click at [960, 36] on button "Evaluation" at bounding box center [995, 34] width 106 height 68
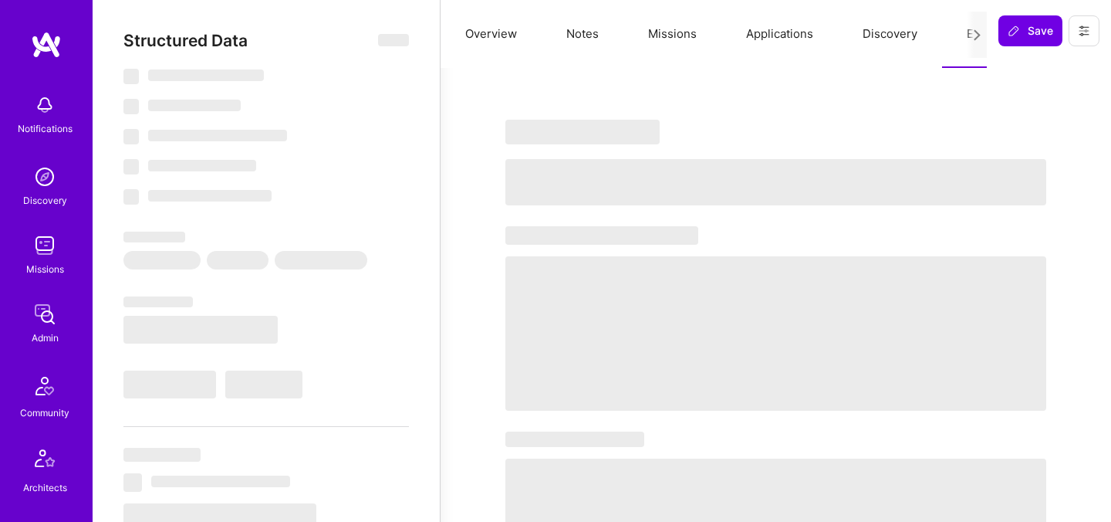
select select "Right Now"
select select "5"
select select "4"
select select "7"
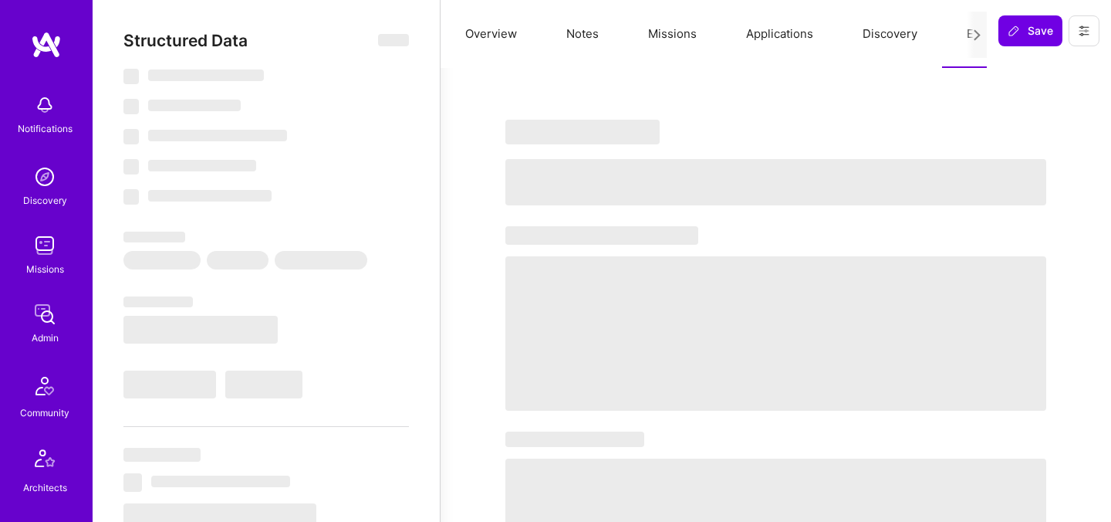
select select "PL"
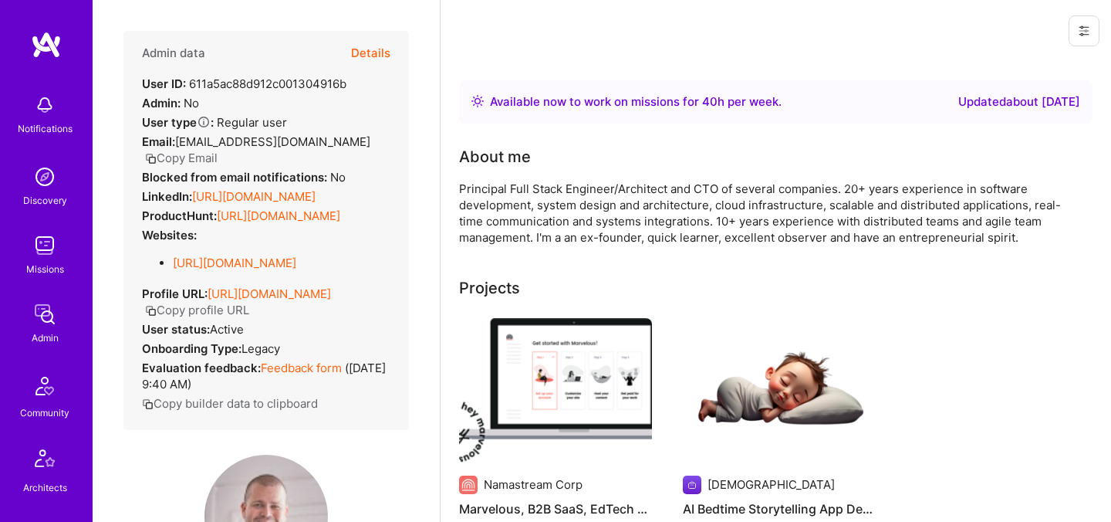
click at [370, 49] on button "Details" at bounding box center [370, 53] width 39 height 45
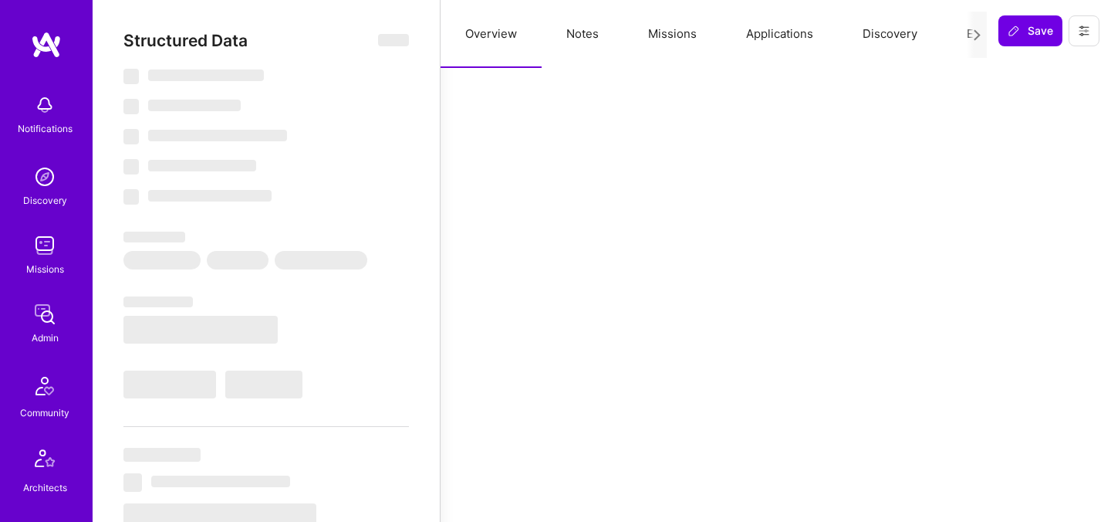
select select "Right Now"
select select "7"
select select "4"
select select "7"
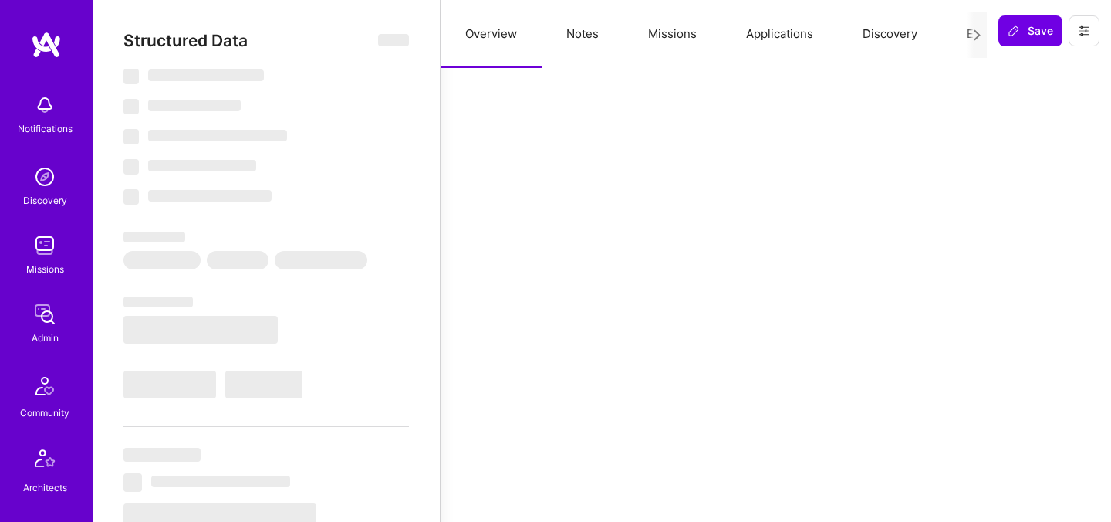
select select "SI"
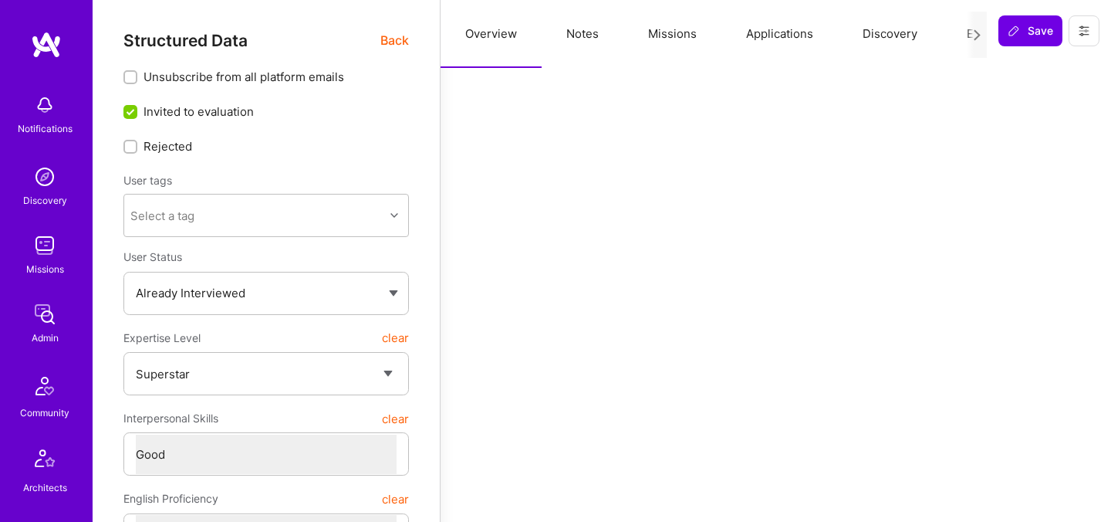
click at [964, 31] on button "Evaluation" at bounding box center [995, 34] width 106 height 68
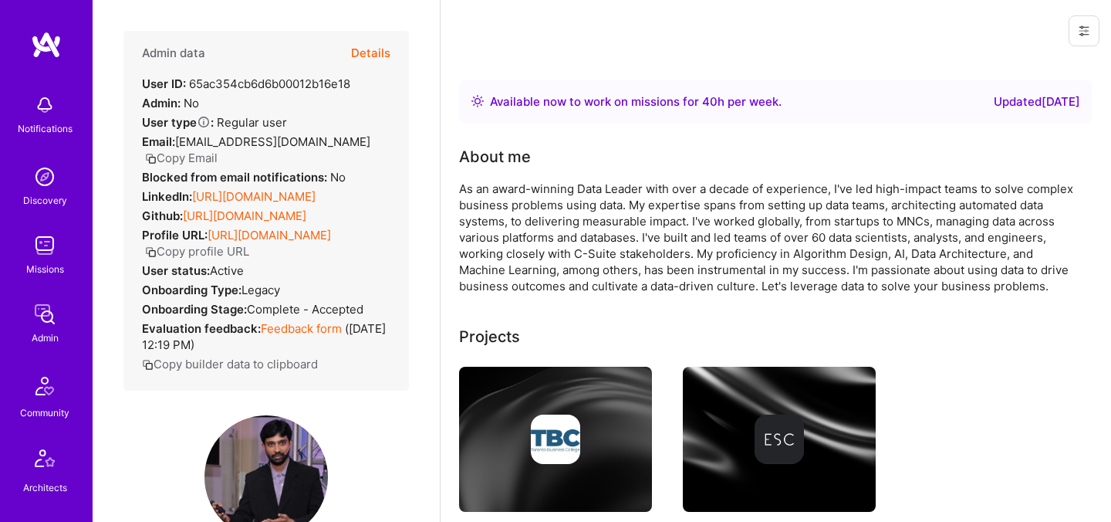
click at [364, 55] on button "Details" at bounding box center [370, 53] width 39 height 45
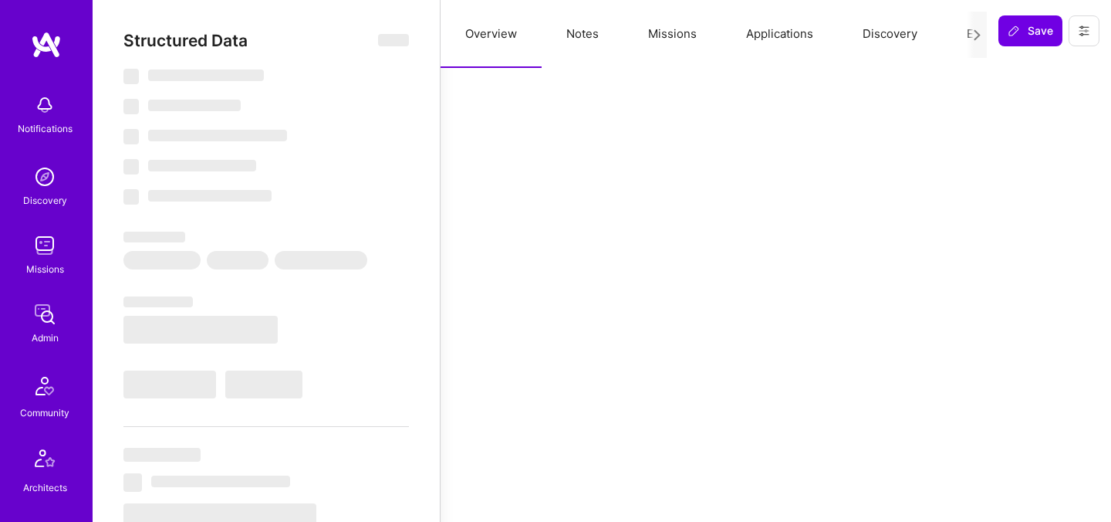
click at [956, 32] on button "Evaluation" at bounding box center [995, 34] width 106 height 68
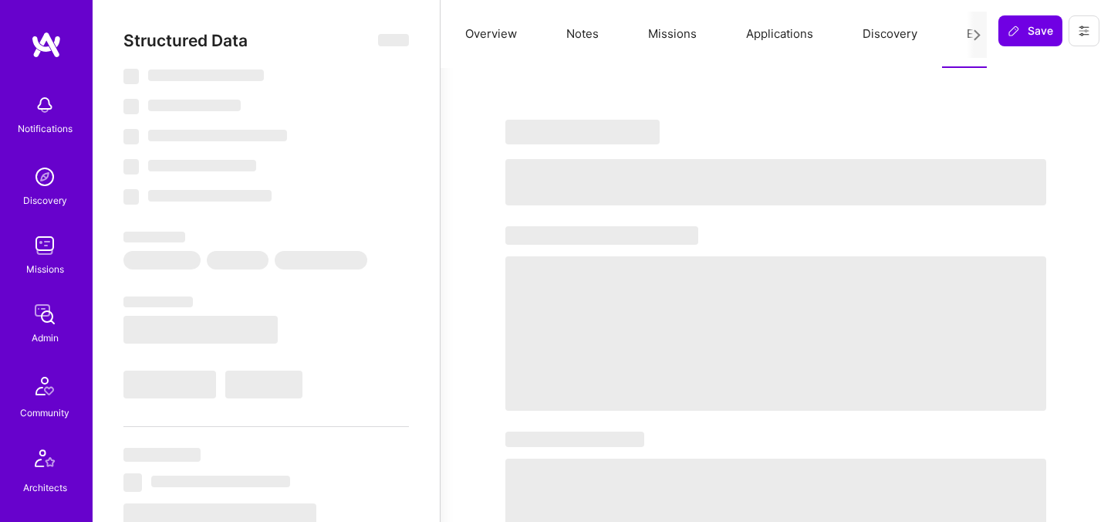
select select "Right Now"
select select "5"
select select "7"
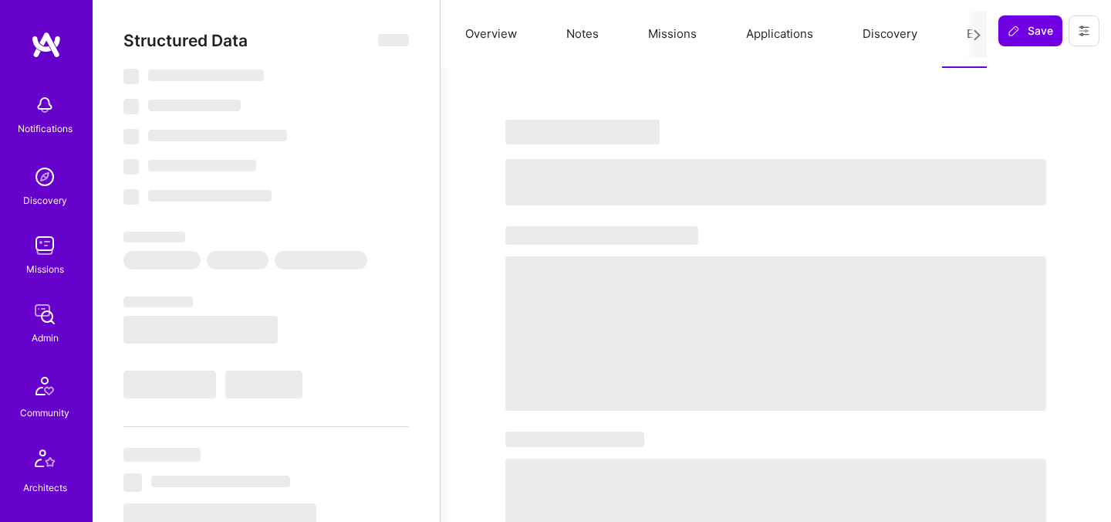
select select "CA"
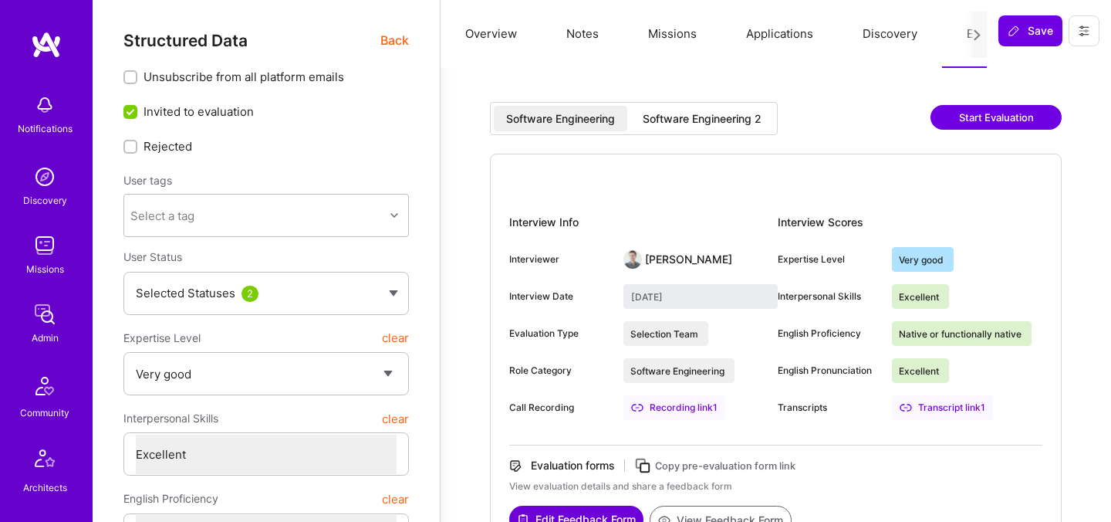
click at [692, 126] on div "Software Engineering 2" at bounding box center [703, 118] width 144 height 25
type input "[DATE]"
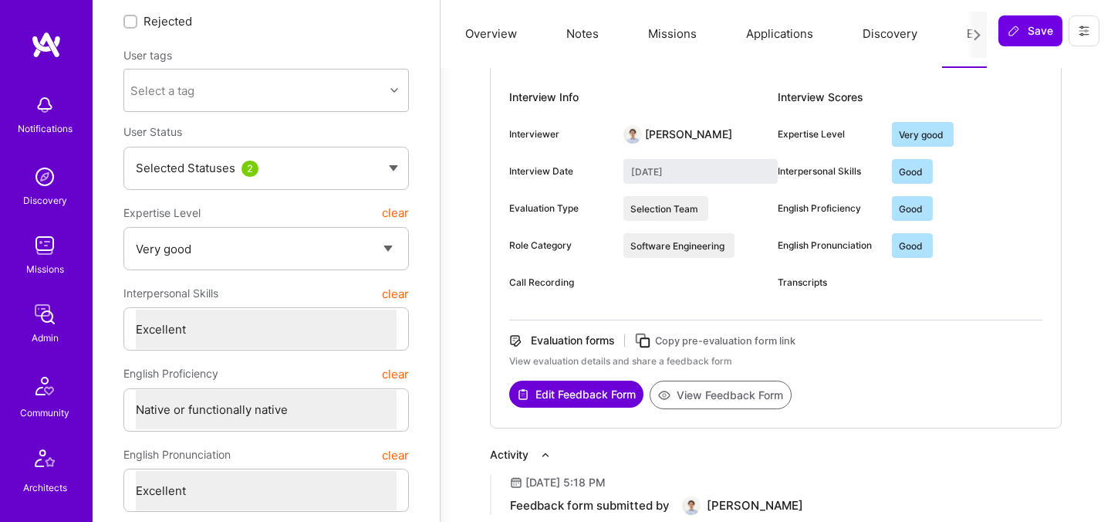
scroll to position [161, 0]
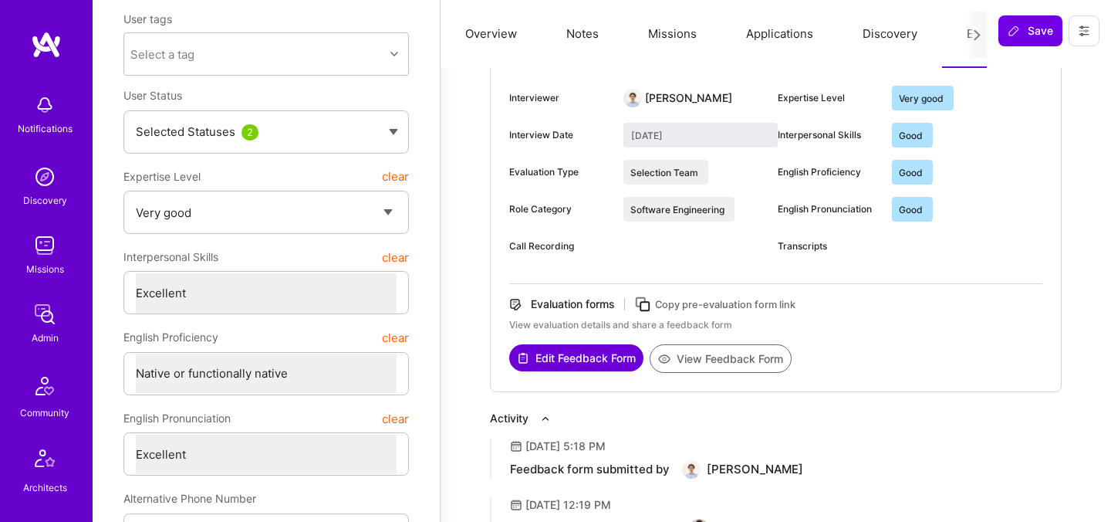
click at [714, 360] on button "View Feedback Form" at bounding box center [721, 358] width 142 height 29
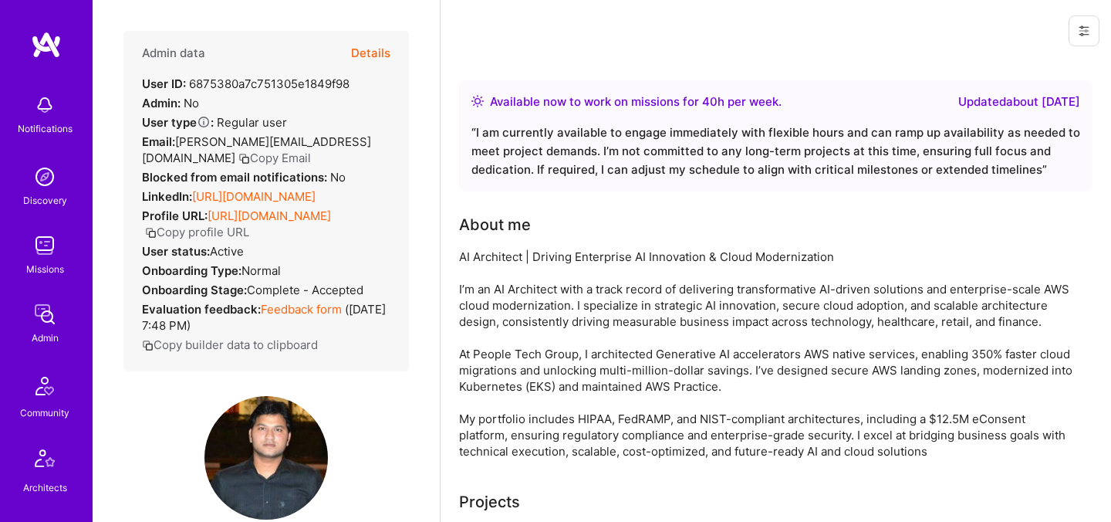
click at [381, 52] on button "Details" at bounding box center [370, 53] width 39 height 45
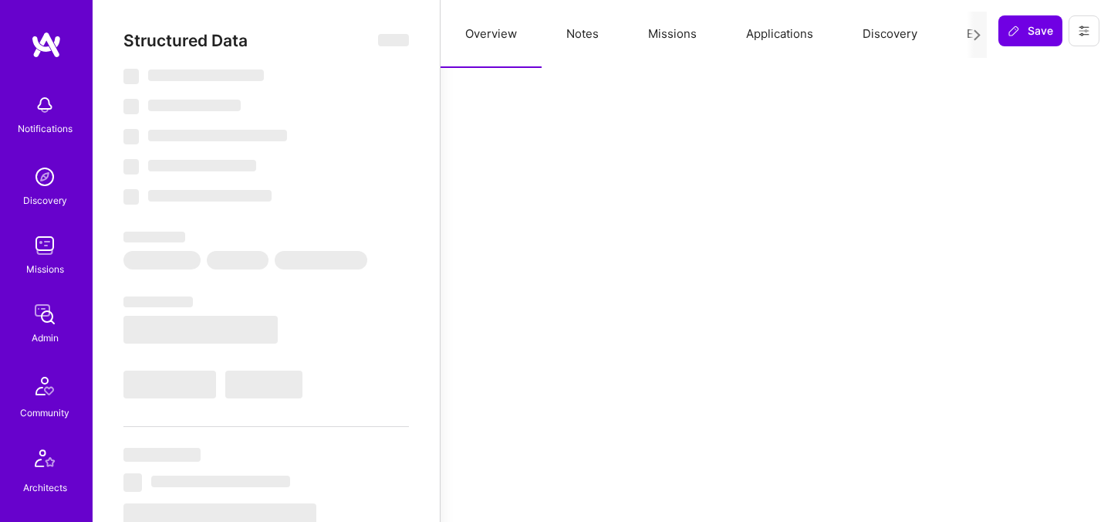
click at [965, 39] on button "Evaluation" at bounding box center [995, 34] width 106 height 68
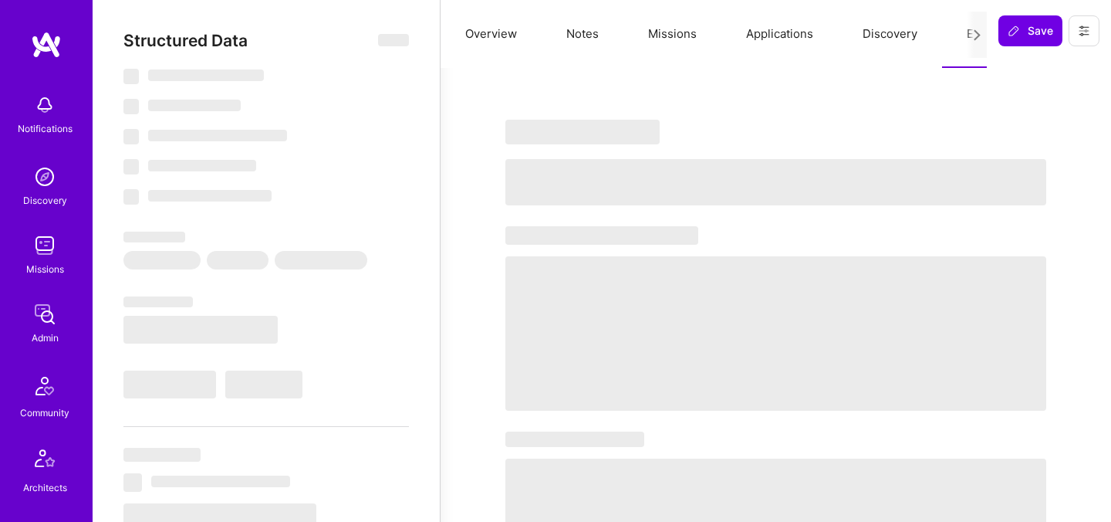
select select "Right Now"
select select "5"
select select "4"
select select "7"
select select "6"
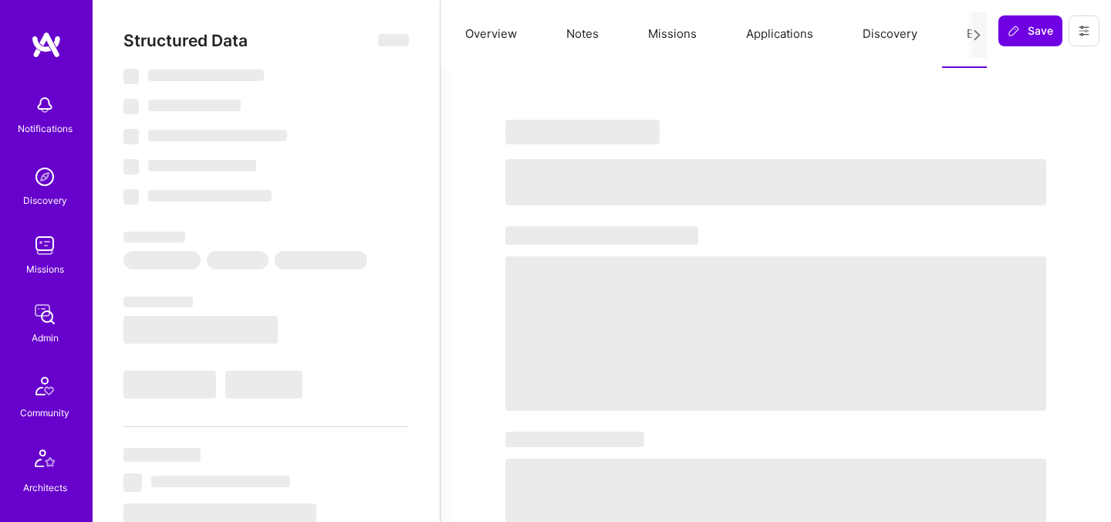
select select "US"
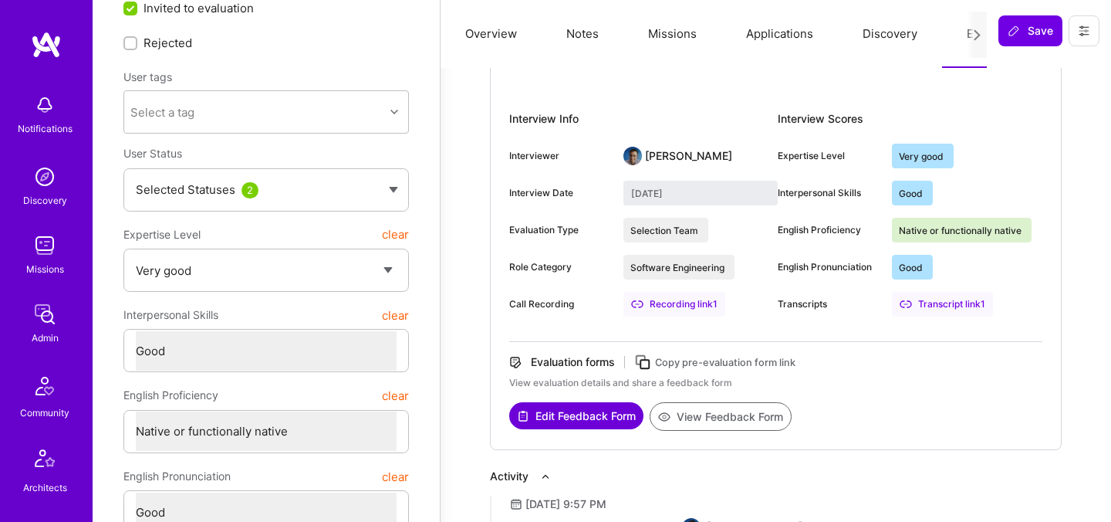
scroll to position [135, 0]
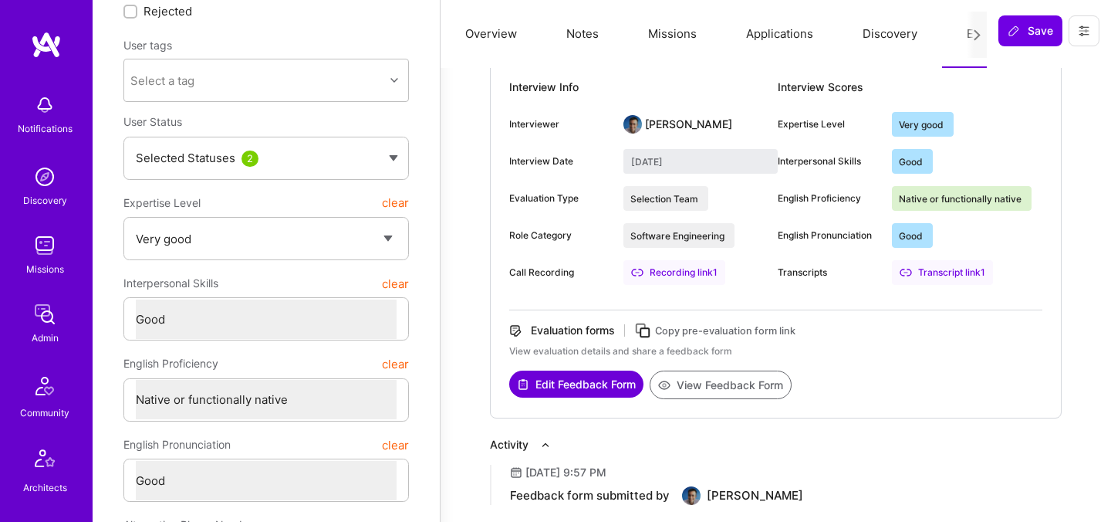
click at [715, 394] on button "View Feedback Form" at bounding box center [721, 384] width 142 height 29
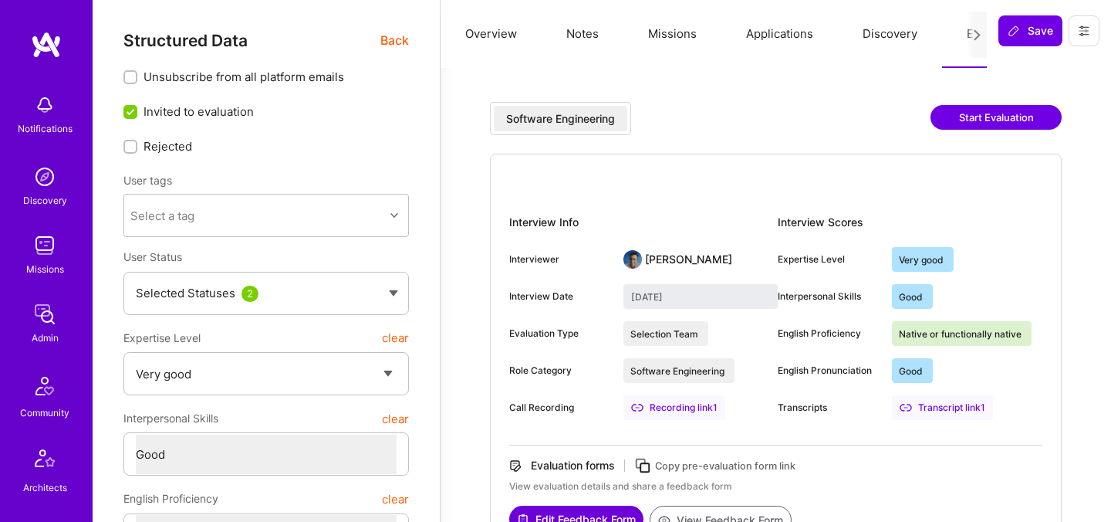
click at [393, 39] on span "Back" at bounding box center [395, 40] width 29 height 19
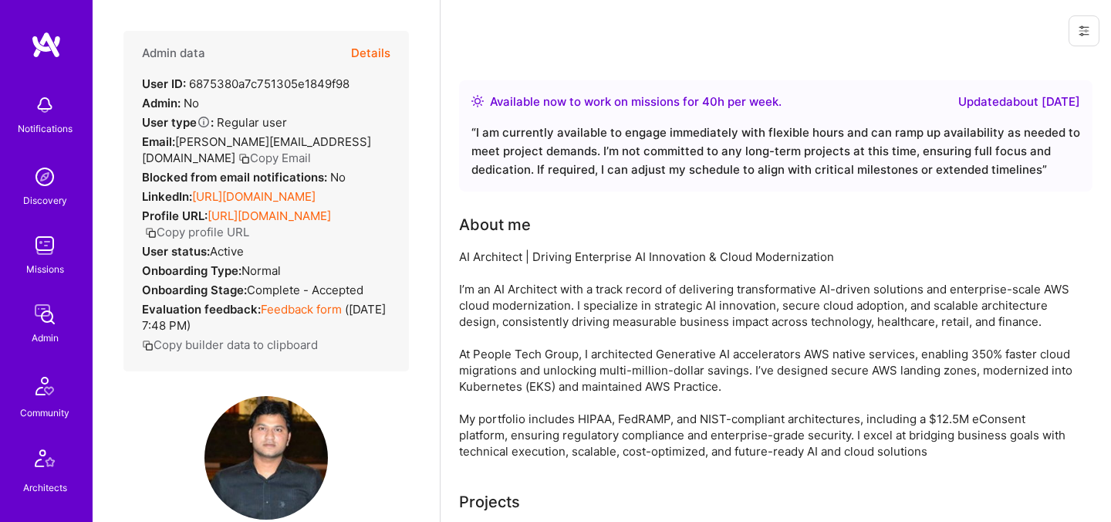
click at [380, 46] on button "Details" at bounding box center [370, 53] width 39 height 45
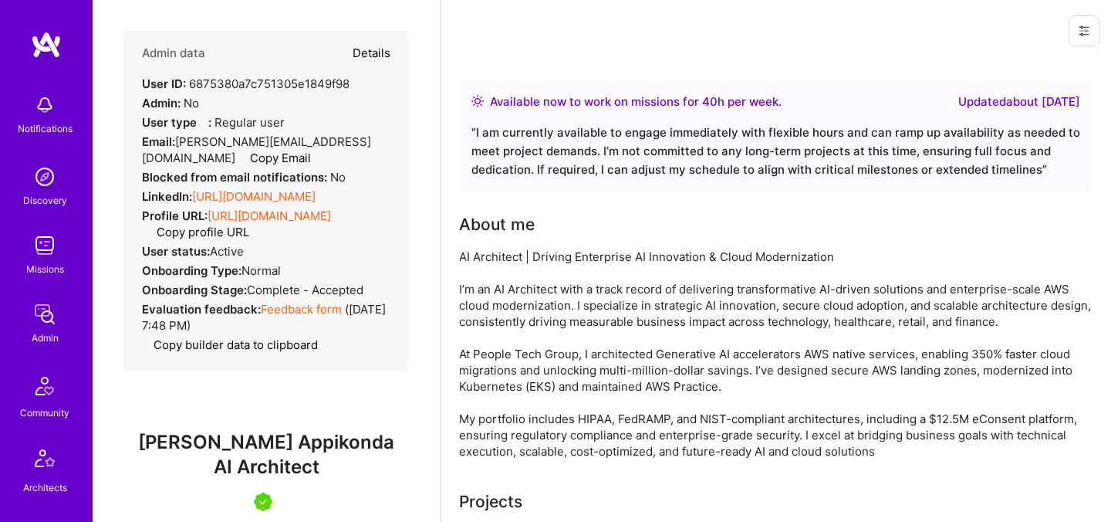
type textarea "x"
select select "5"
select select "4"
select select "7"
select select "6"
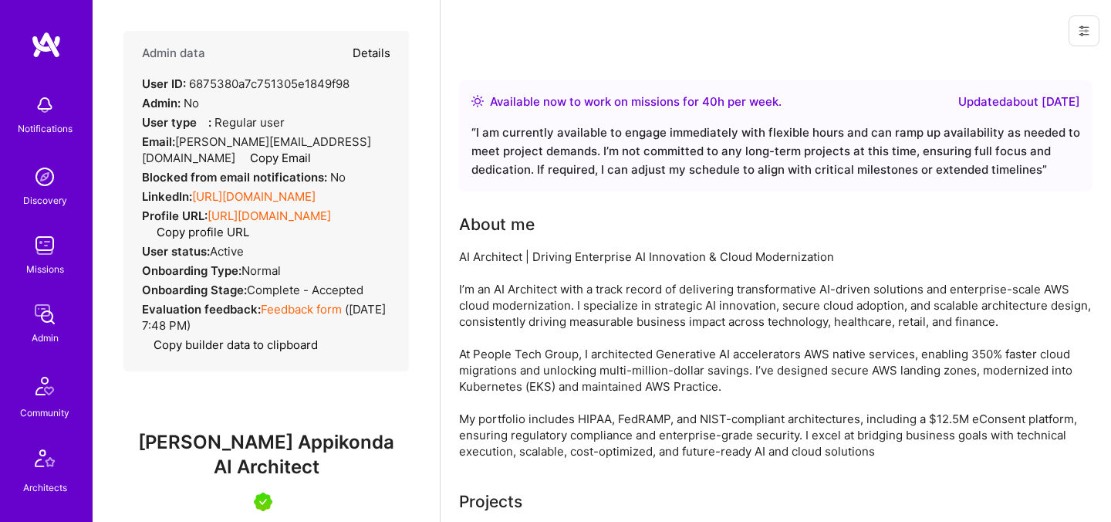
select select "US"
select select "Right Now"
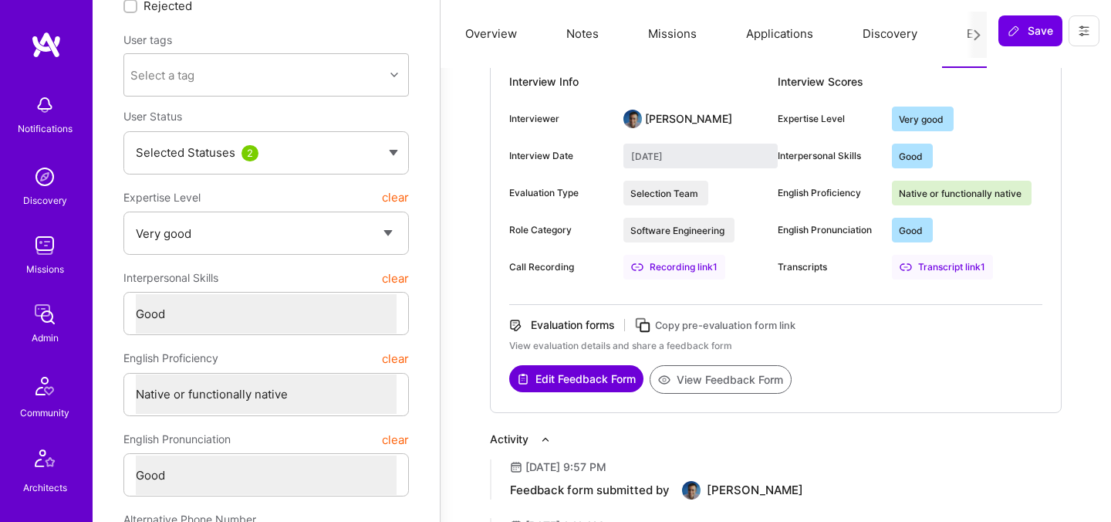
scroll to position [174, 0]
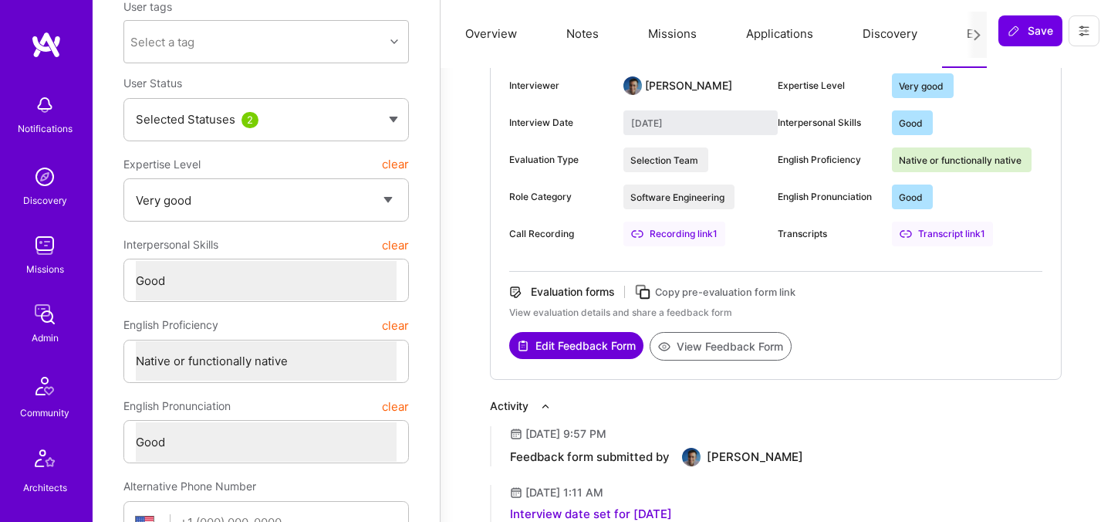
click at [688, 350] on button "View Feedback Form" at bounding box center [721, 346] width 142 height 29
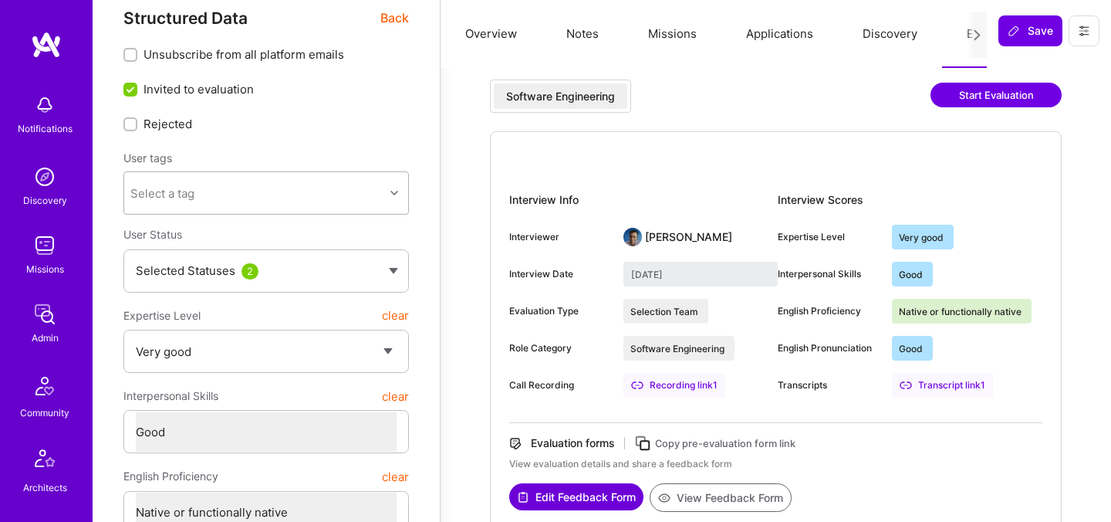
scroll to position [0, 0]
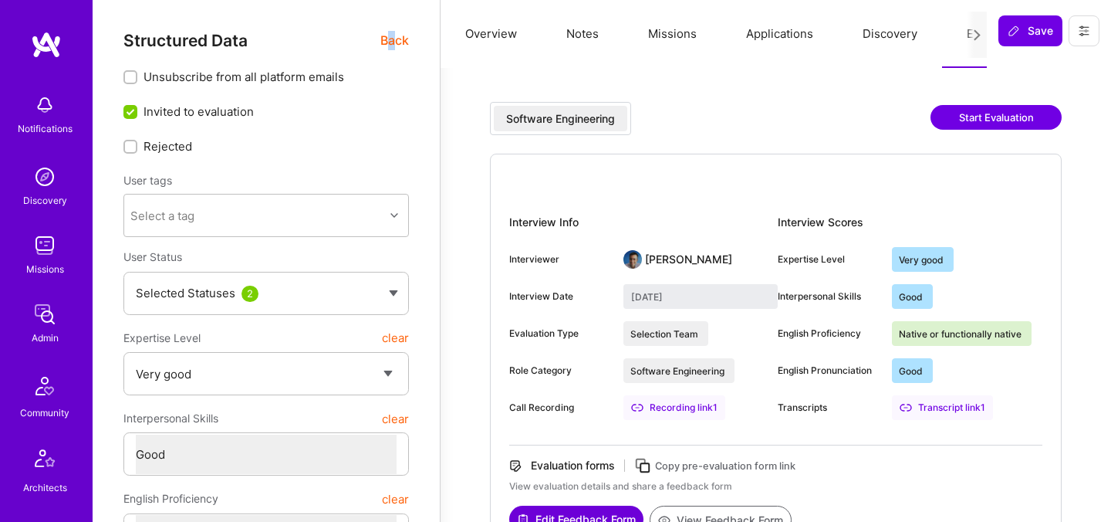
click at [391, 49] on span "Back" at bounding box center [395, 40] width 29 height 19
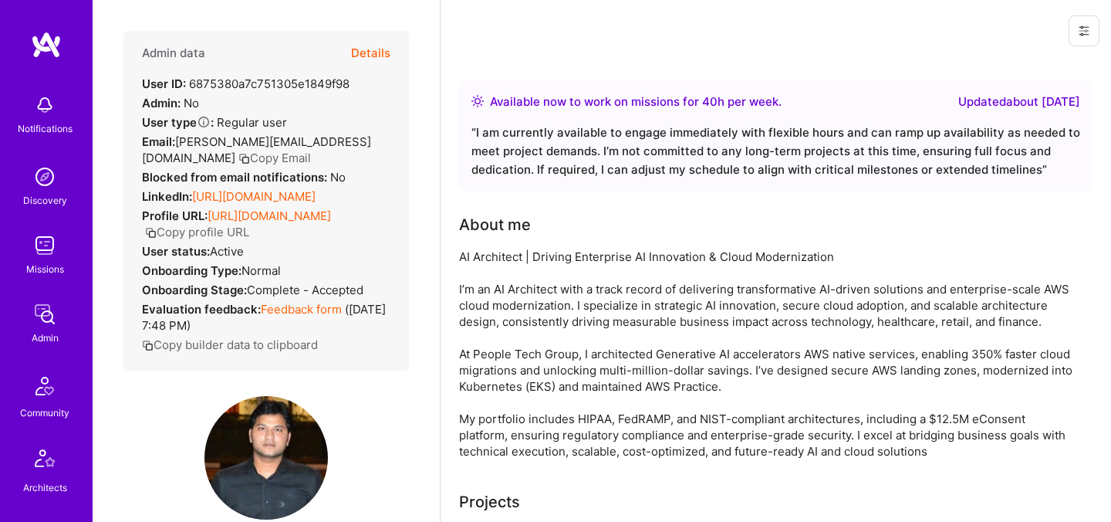
click at [364, 50] on button "Details" at bounding box center [370, 53] width 39 height 45
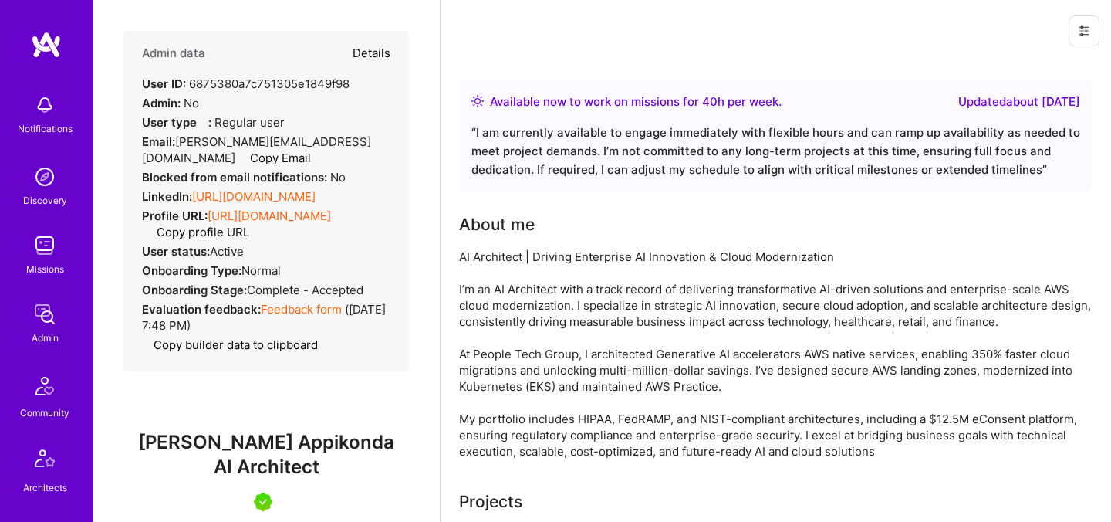
type textarea "x"
select select "5"
select select "4"
select select "7"
select select "6"
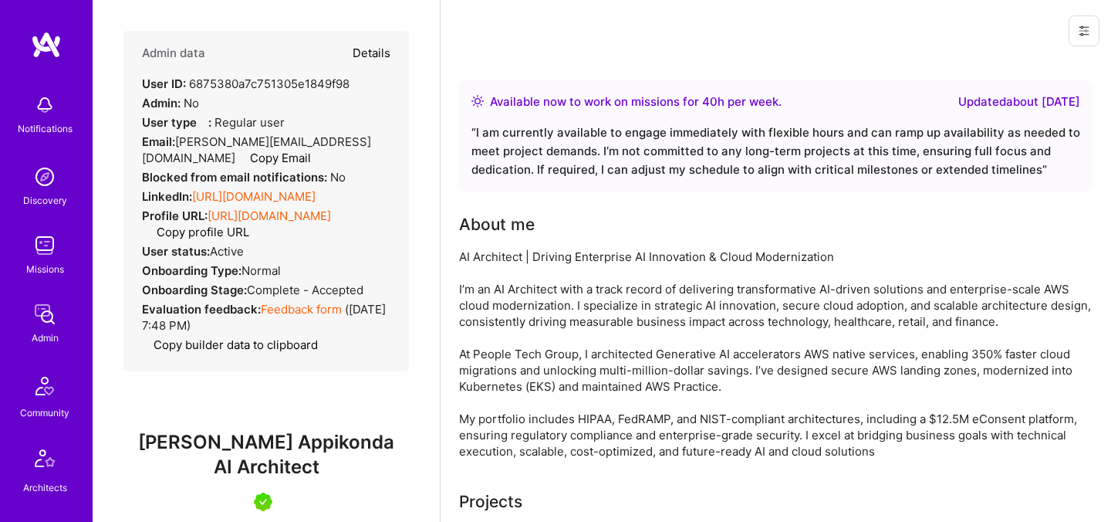
select select "US"
select select "Right Now"
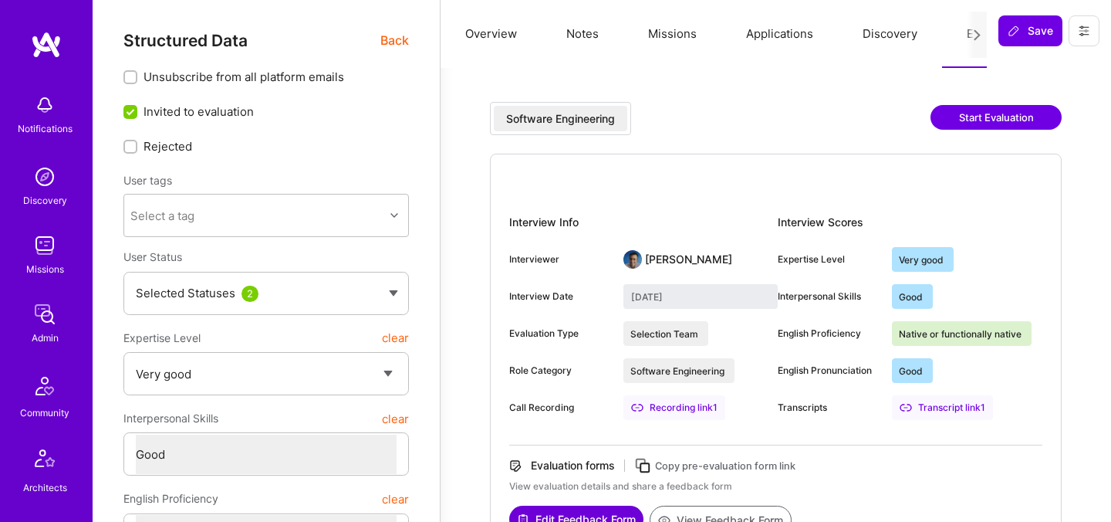
click at [391, 42] on span "Back" at bounding box center [395, 40] width 29 height 19
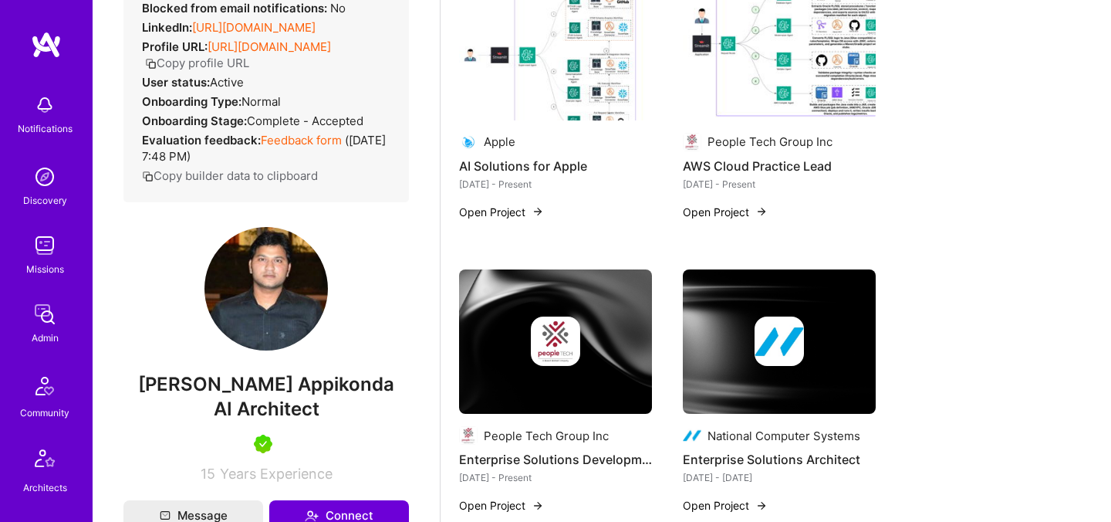
scroll to position [201, 0]
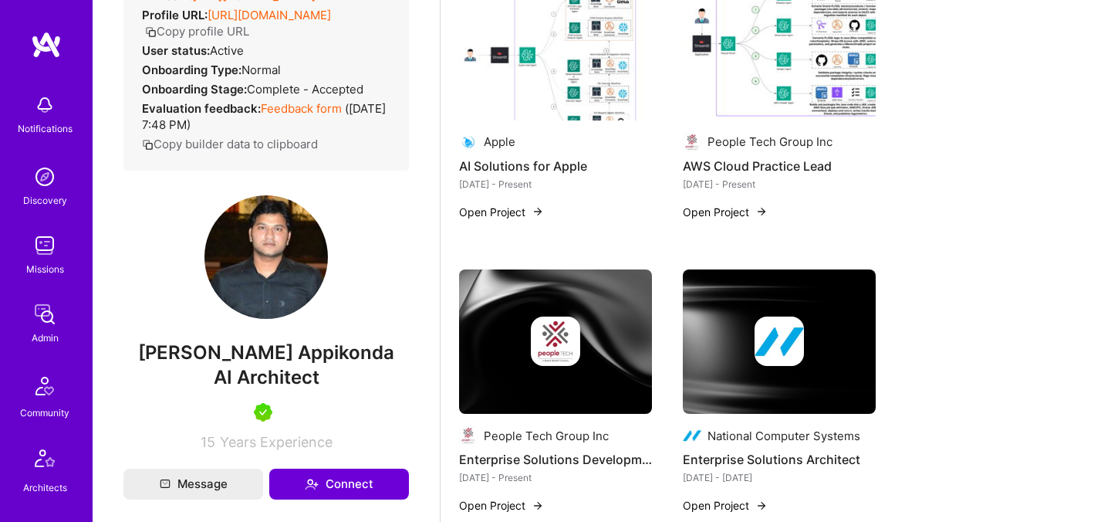
click at [275, 392] on div "Admin data Details User ID: 6875380a7c751305e1849f98 Admin: No User type Regula…" at bounding box center [266, 140] width 286 height 620
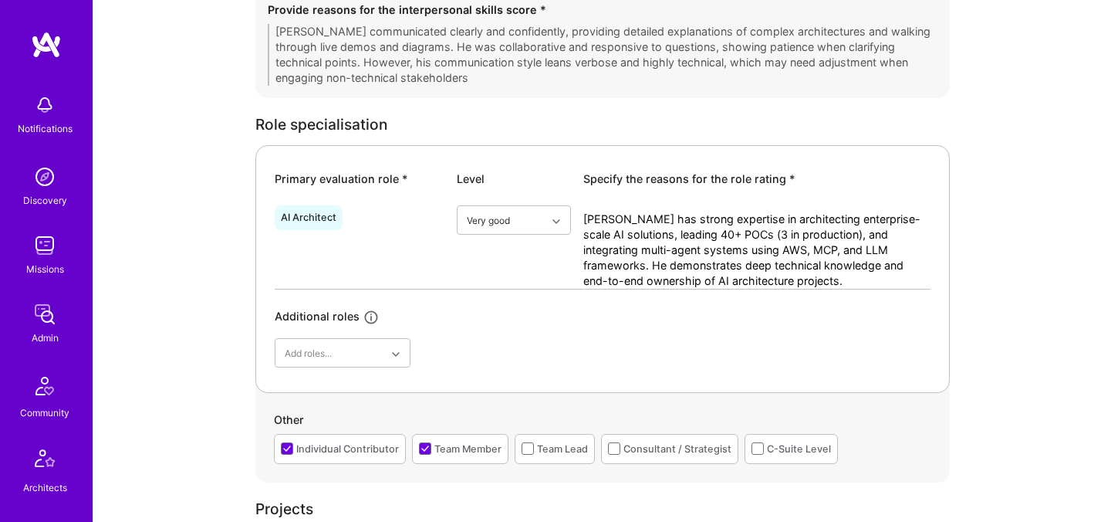
scroll to position [699, 0]
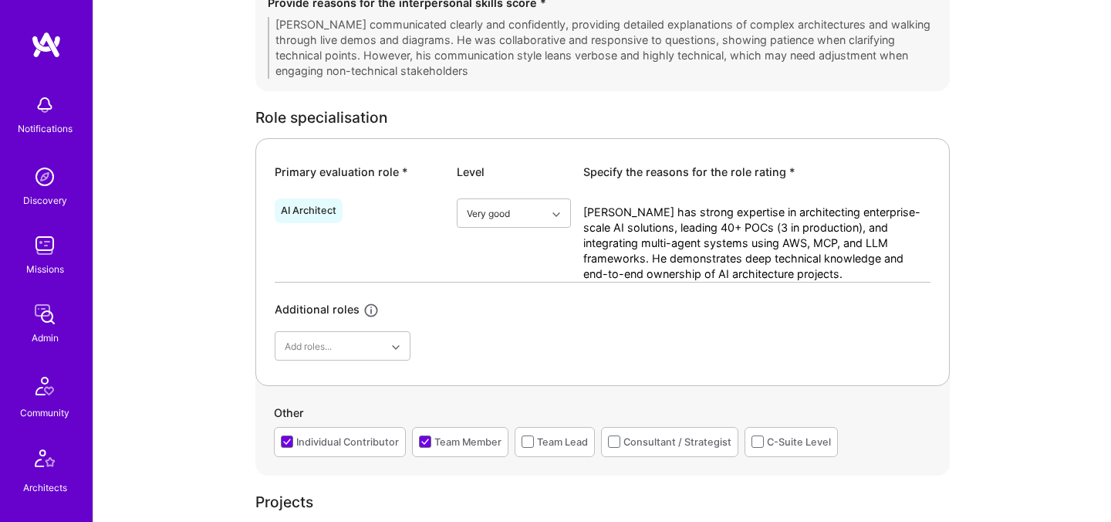
click at [310, 211] on div "AI Architect" at bounding box center [309, 211] width 56 height 12
copy div "AI Architect"
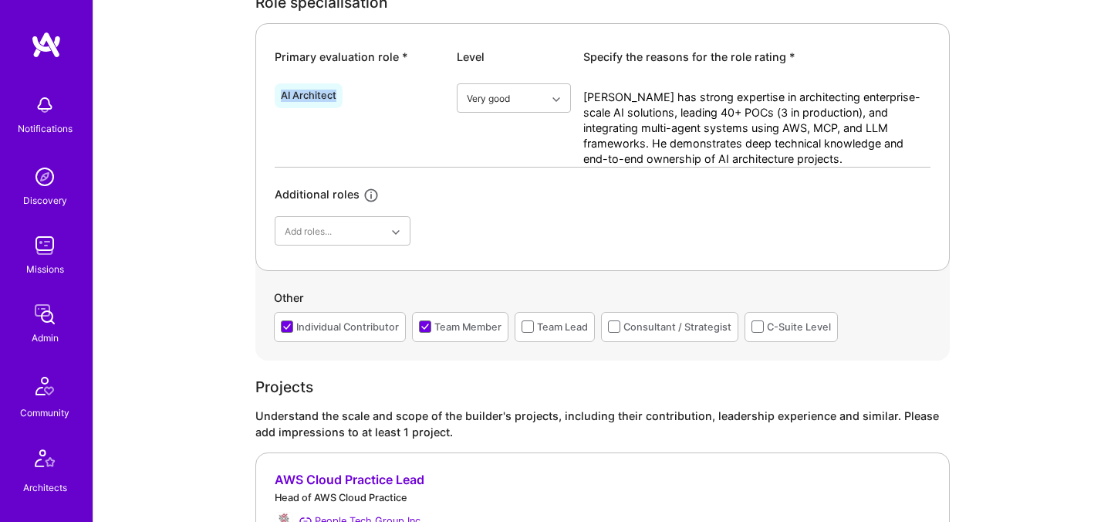
scroll to position [816, 0]
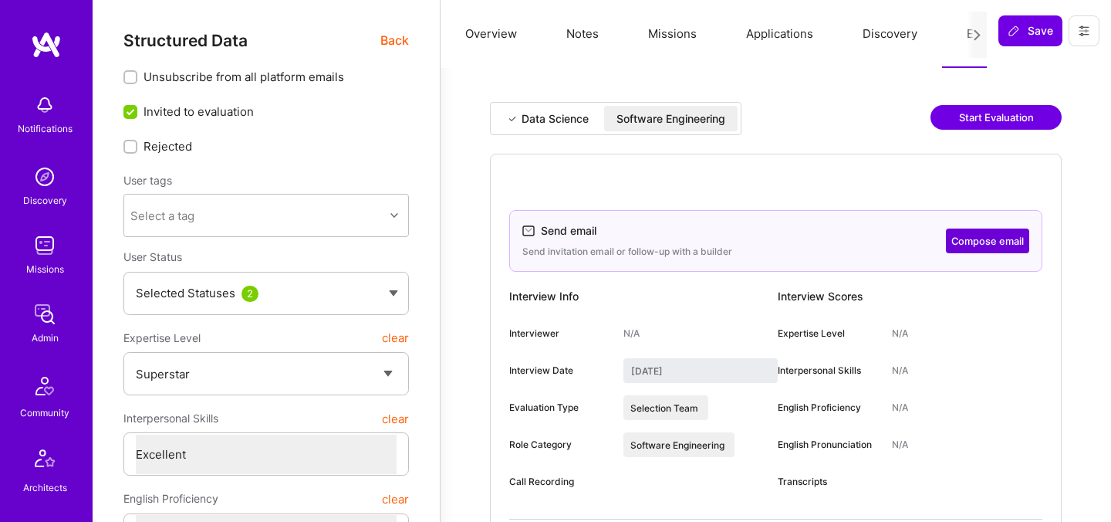
select select "7"
select select "6"
select select "IN"
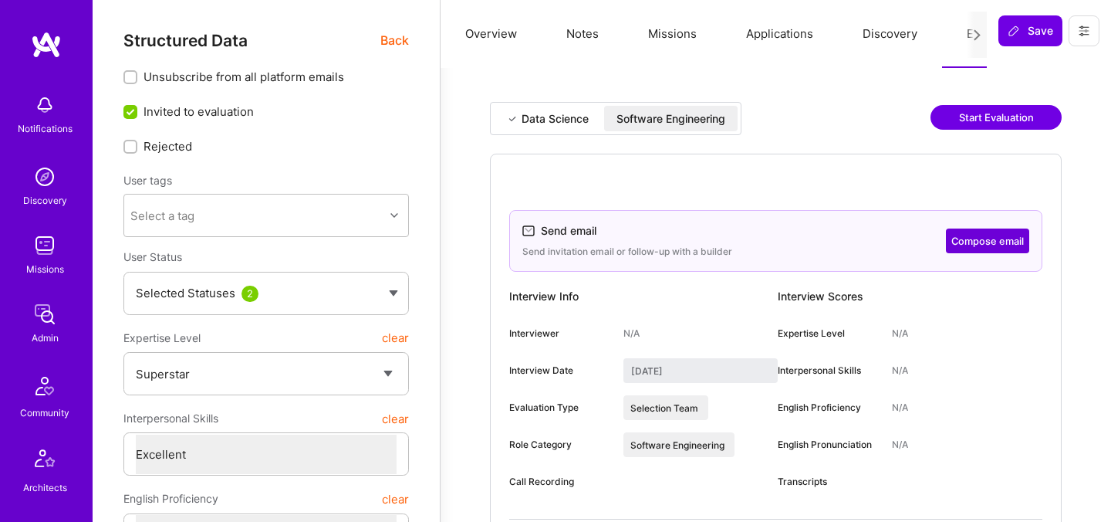
select select "Right Now"
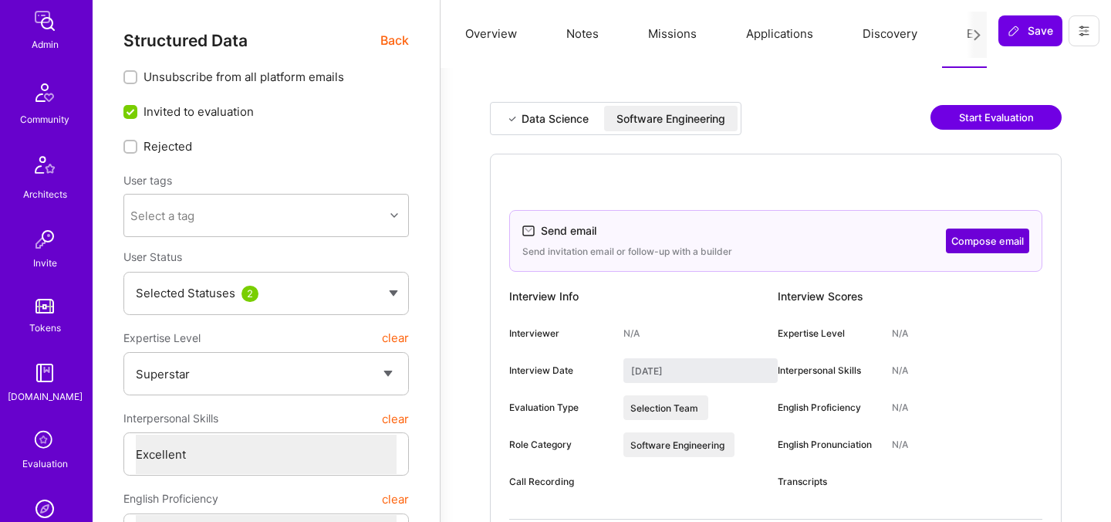
scroll to position [335, 0]
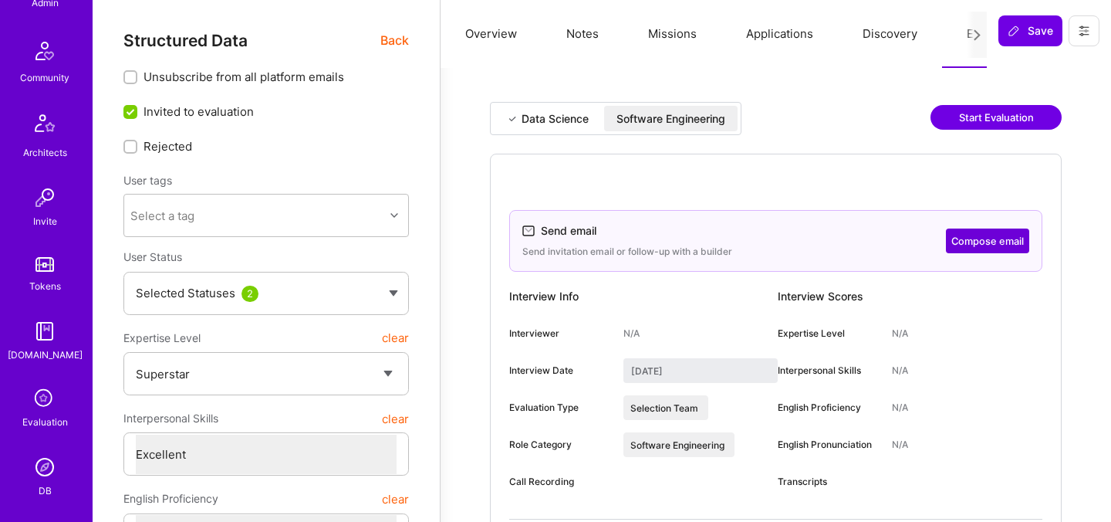
click at [44, 350] on div "[DOMAIN_NAME]" at bounding box center [45, 355] width 75 height 16
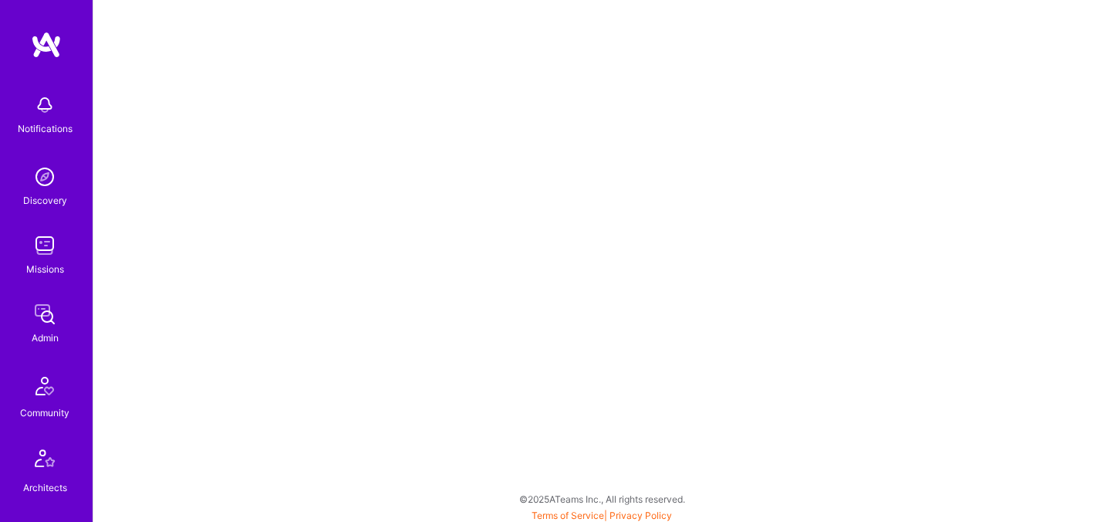
scroll to position [4, 0]
click at [32, 405] on div "Community" at bounding box center [44, 412] width 49 height 16
click at [55, 385] on img at bounding box center [44, 385] width 37 height 37
